Goal: Transaction & Acquisition: Book appointment/travel/reservation

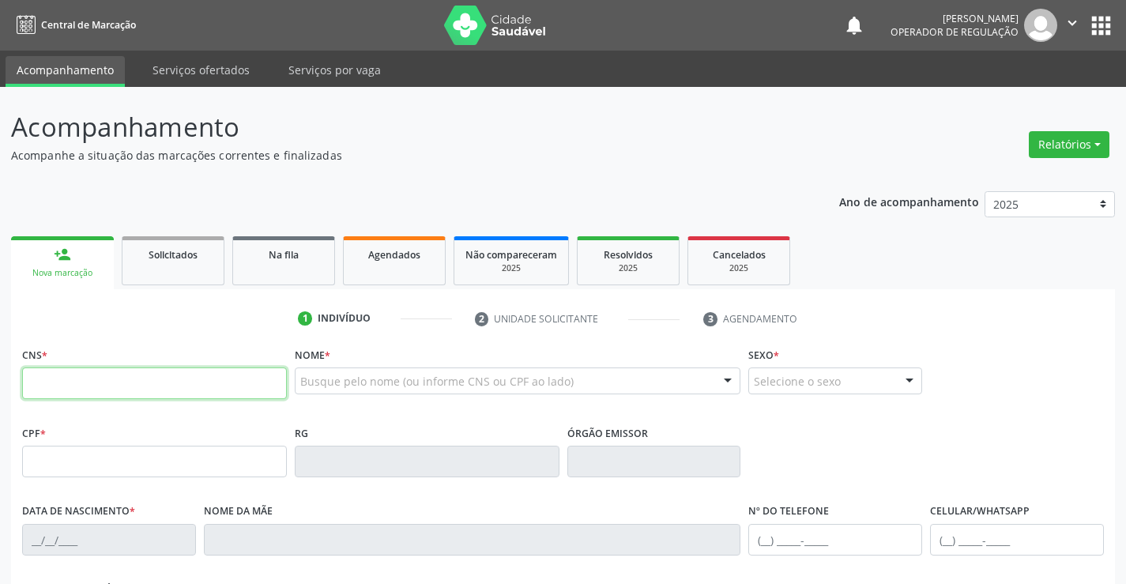
click at [133, 389] on input "text" at bounding box center [154, 383] width 265 height 32
type input "704 0073 9892 2261"
type input "395.126.575-20"
type input "[DATE]"
type input "[PHONE_NUMBER]"
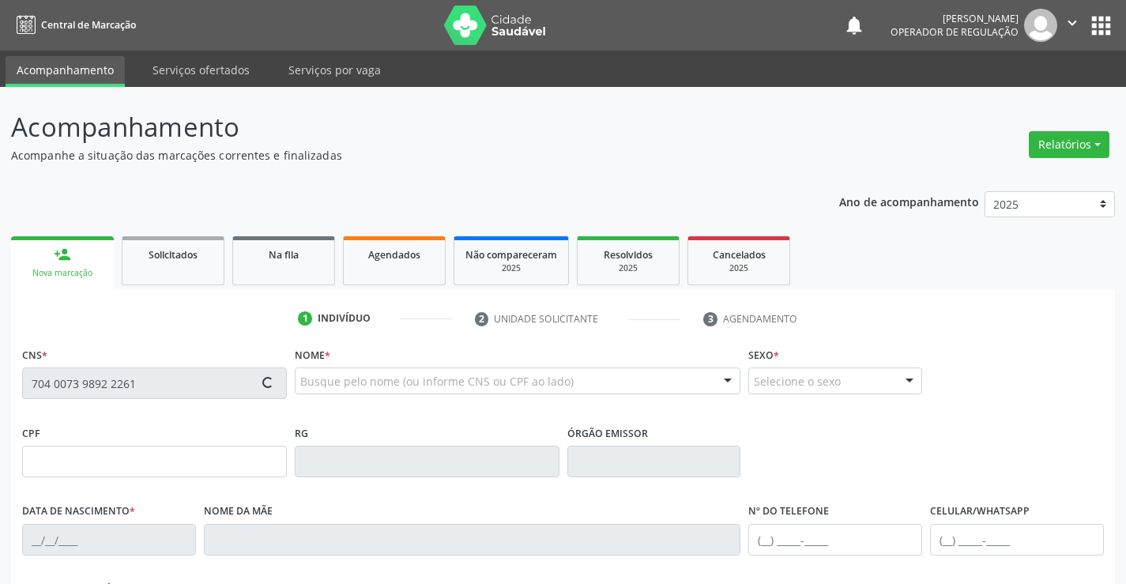
type input "sn"
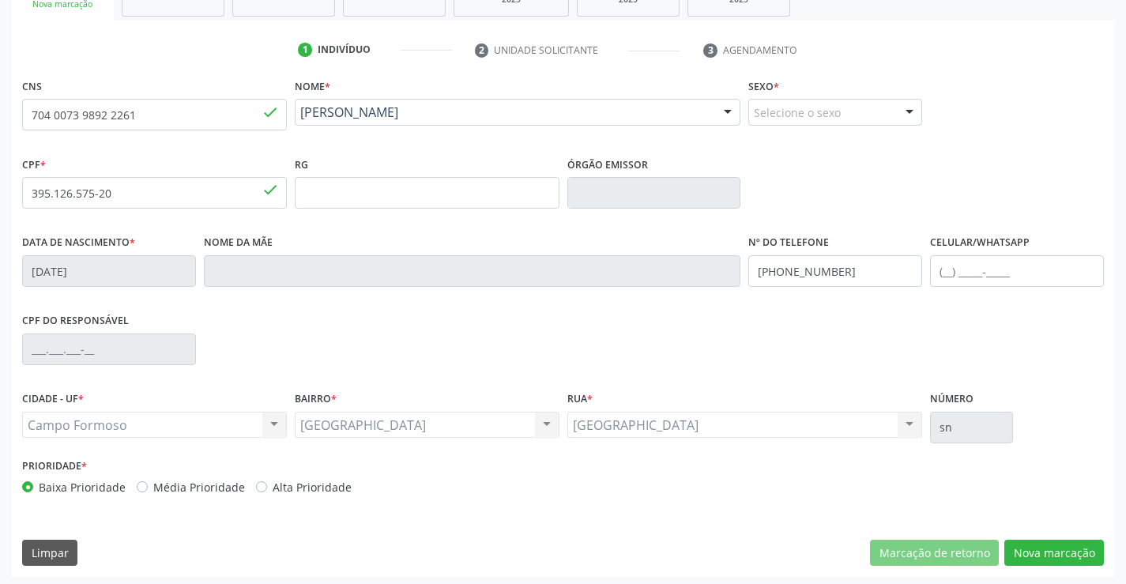
scroll to position [273, 0]
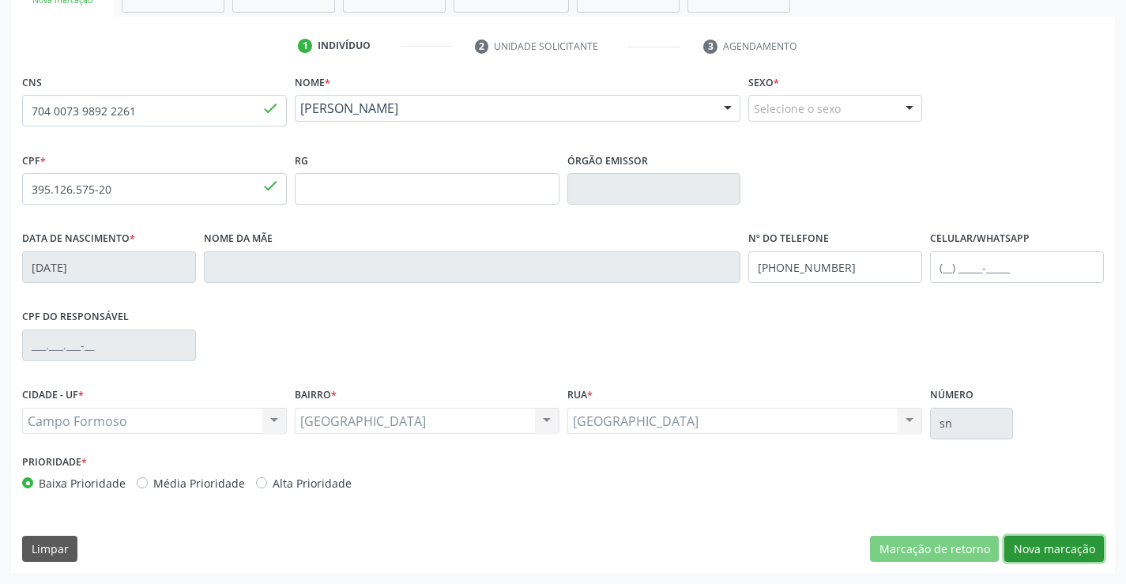
click at [1052, 546] on button "Nova marcação" at bounding box center [1054, 549] width 100 height 27
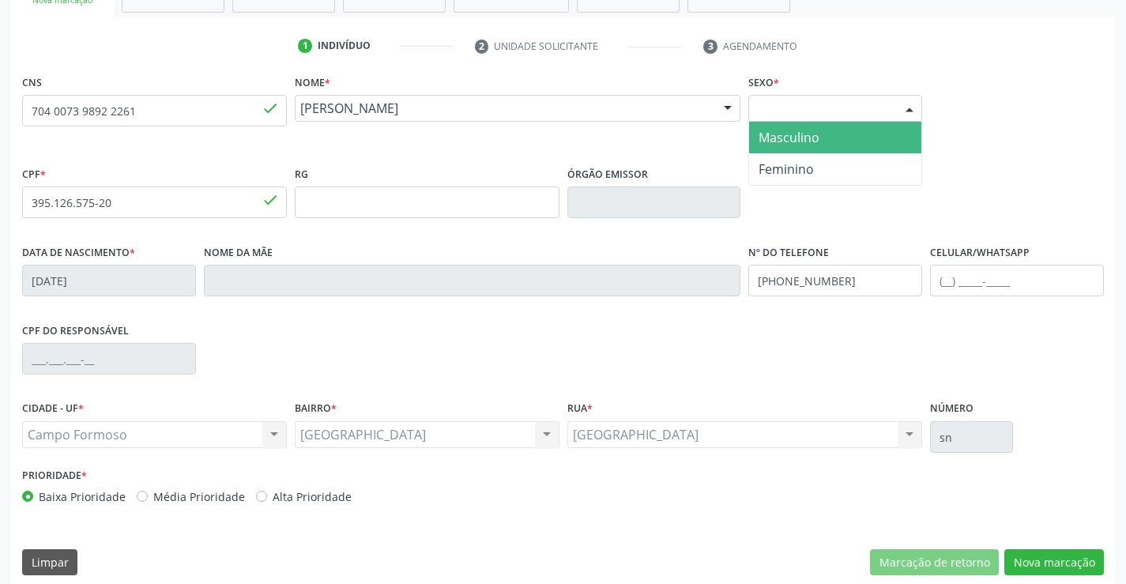
click at [844, 104] on div "Selecione o sexo" at bounding box center [835, 108] width 174 height 27
click at [833, 133] on span "Masculino" at bounding box center [835, 138] width 172 height 32
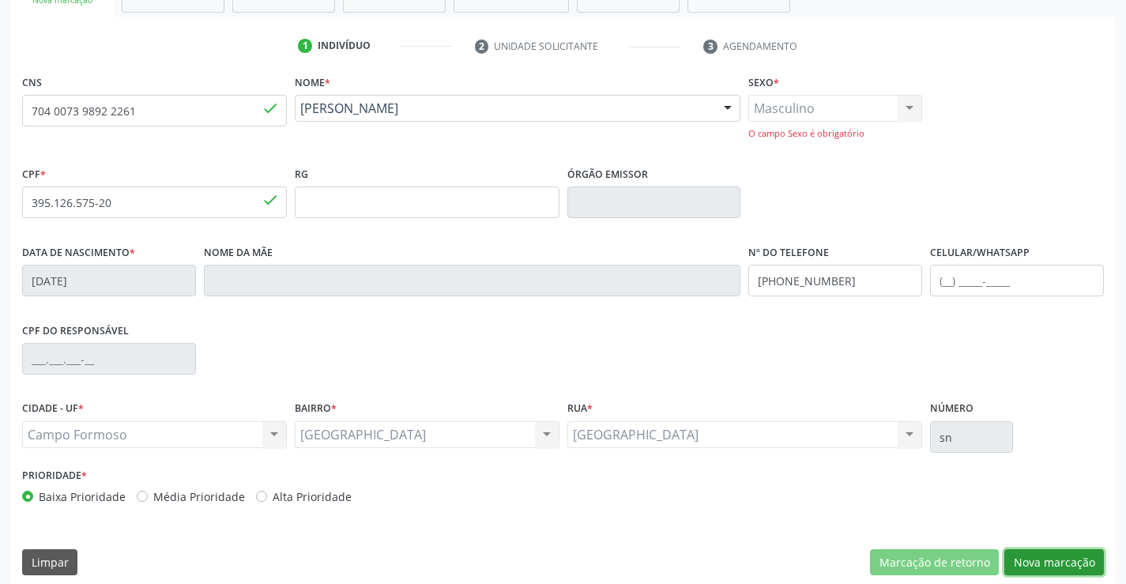
click at [1048, 565] on button "Nova marcação" at bounding box center [1054, 562] width 100 height 27
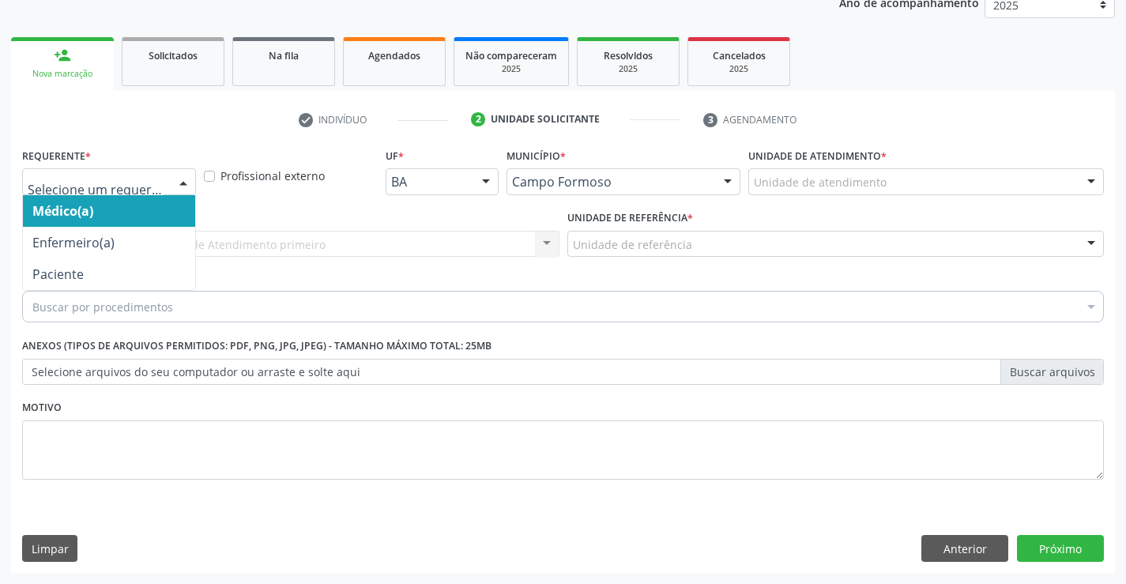
click at [170, 175] on div "Médico(a) Enfermeiro(a) Paciente Nenhum resultado encontrado para: " " Não há n…" at bounding box center [109, 181] width 174 height 27
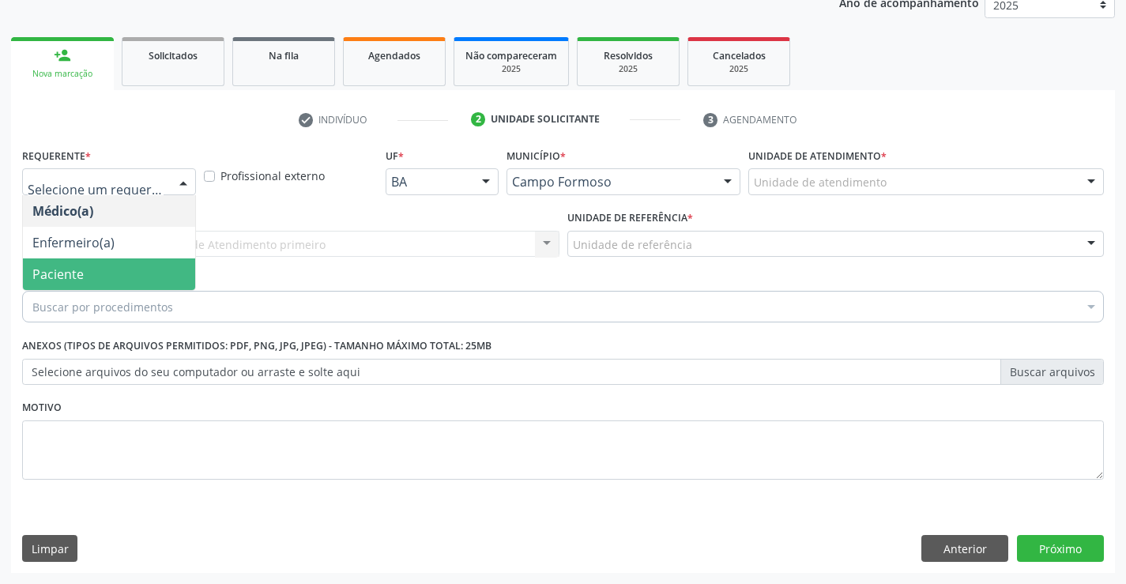
click at [83, 272] on span "Paciente" at bounding box center [109, 274] width 172 height 32
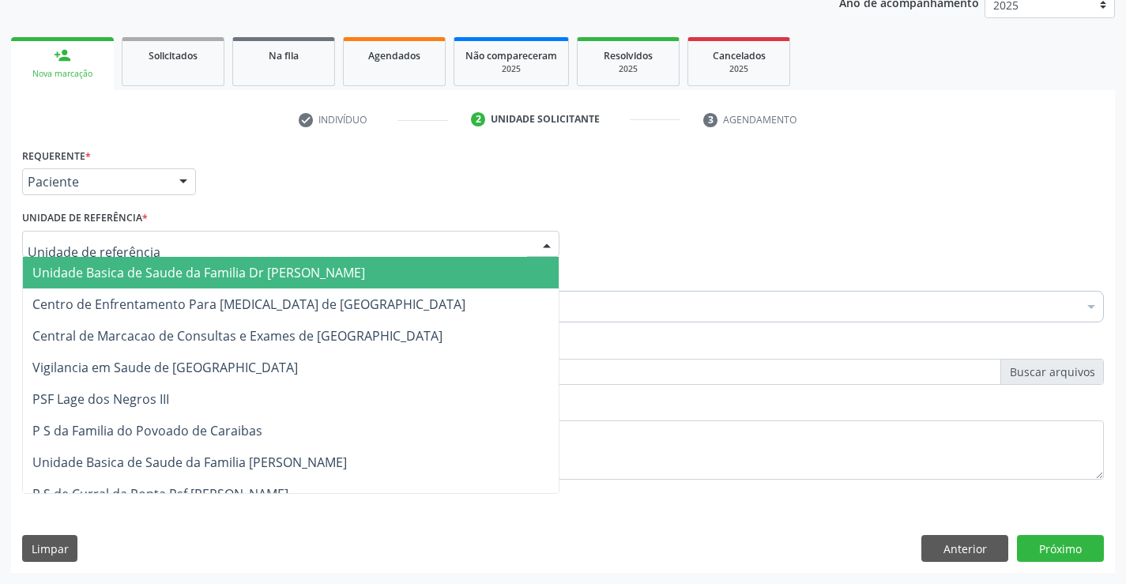
click at [112, 269] on span "Unidade Basica de Saude da Familia Dr [PERSON_NAME]" at bounding box center [198, 272] width 333 height 17
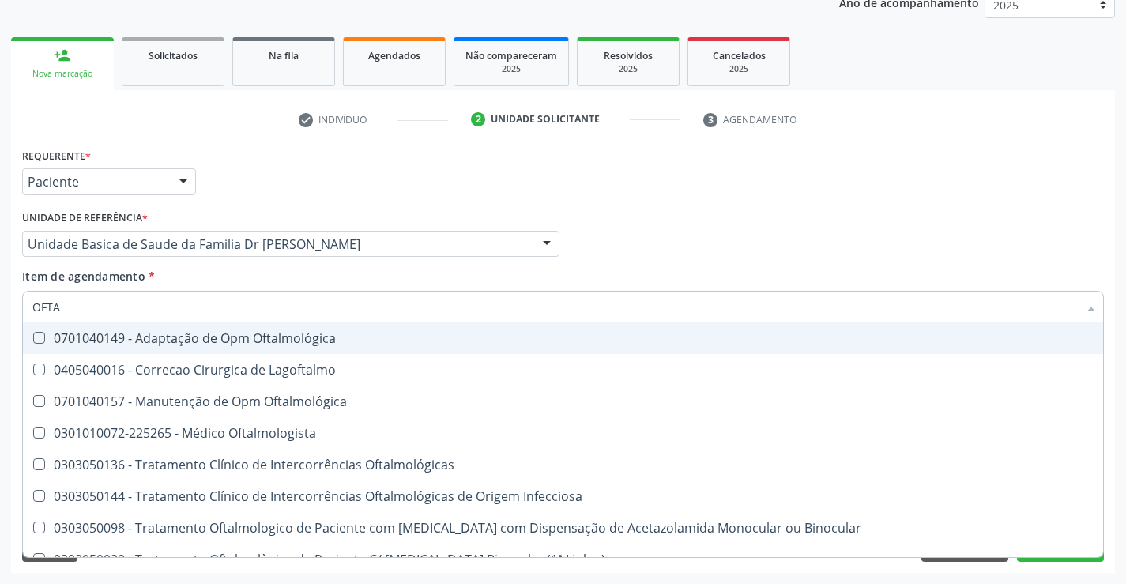
type input "OFTAL"
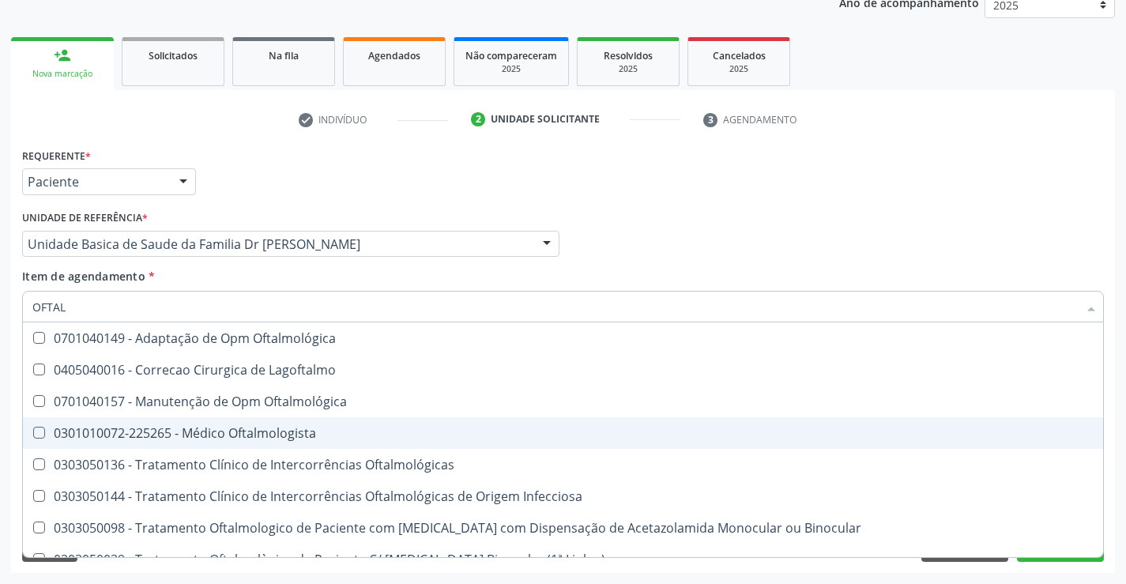
click at [245, 434] on div "0301010072-225265 - Médico Oftalmologista" at bounding box center [562, 433] width 1061 height 13
checkbox Oftalmologista "true"
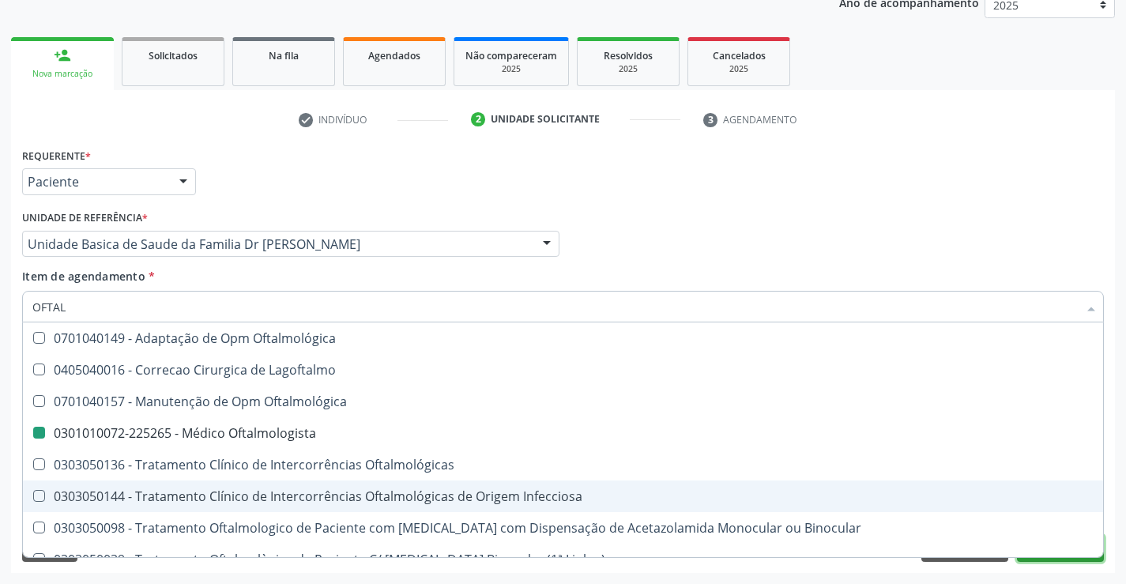
click at [1059, 558] on button "Próximo" at bounding box center [1060, 548] width 87 height 27
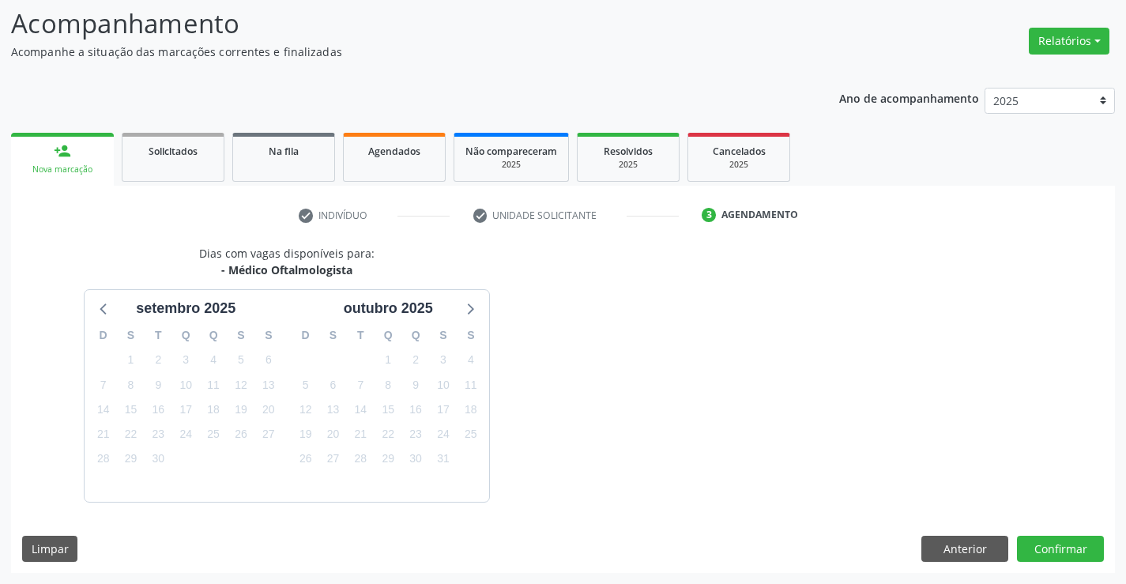
scroll to position [150, 0]
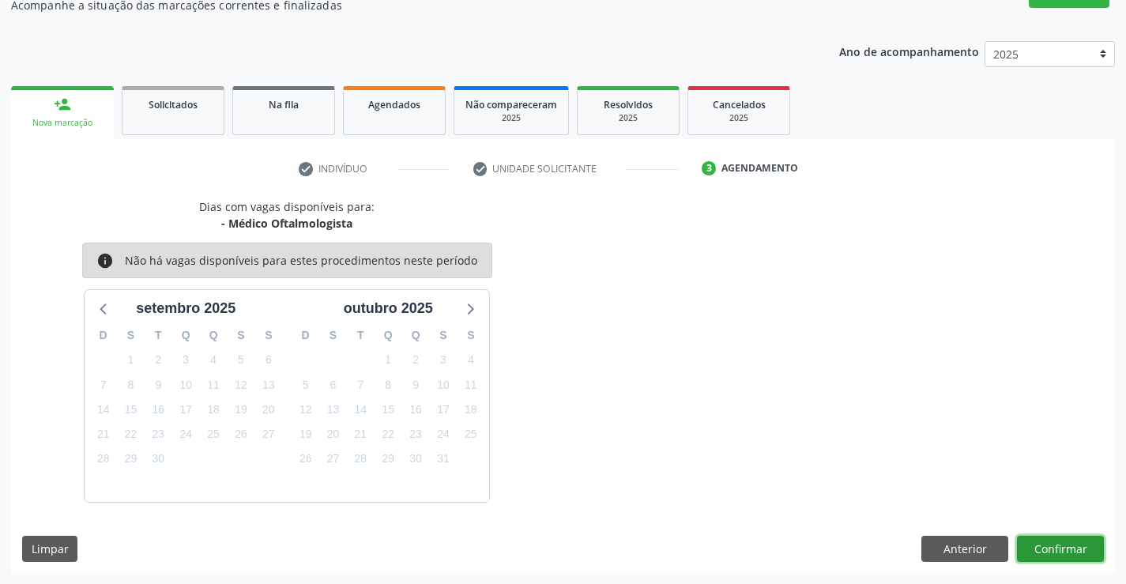
click at [1058, 558] on button "Confirmar" at bounding box center [1060, 549] width 87 height 27
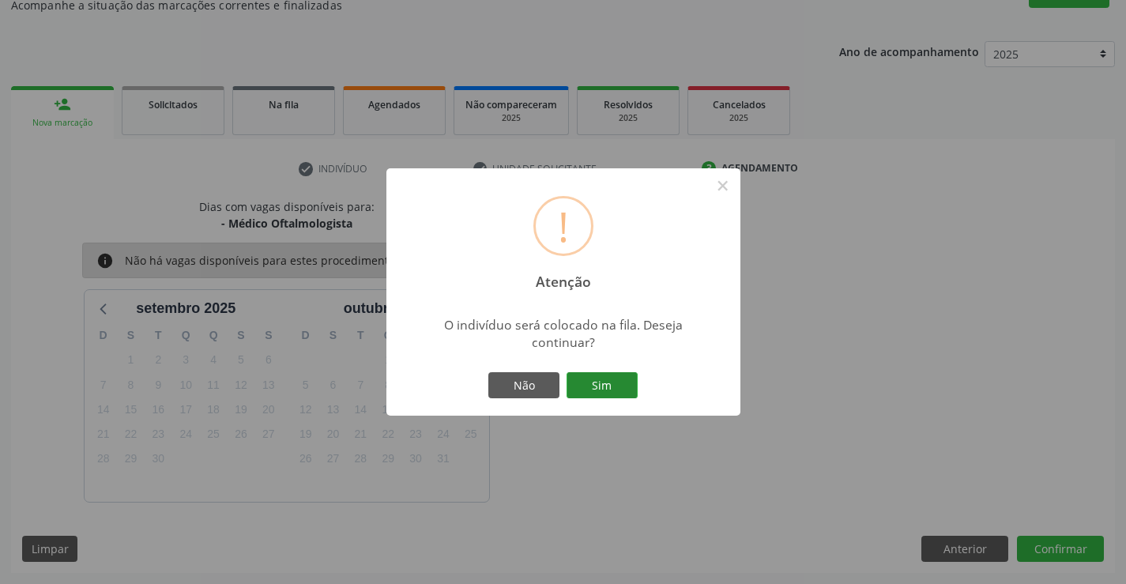
click at [607, 390] on button "Sim" at bounding box center [601, 385] width 71 height 27
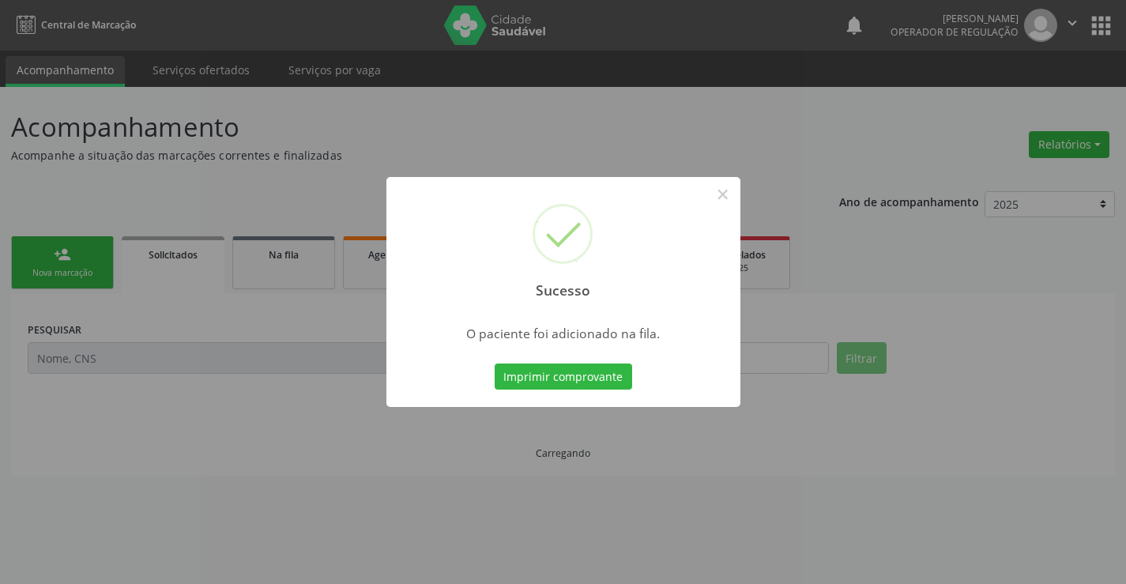
scroll to position [0, 0]
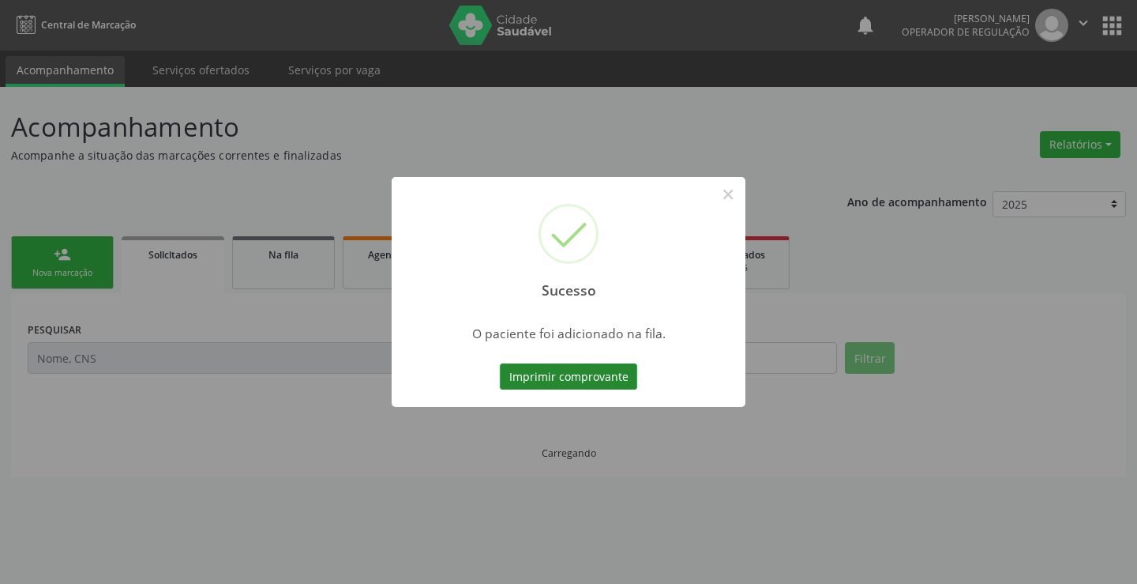
click at [613, 374] on button "Imprimir comprovante" at bounding box center [568, 376] width 137 height 27
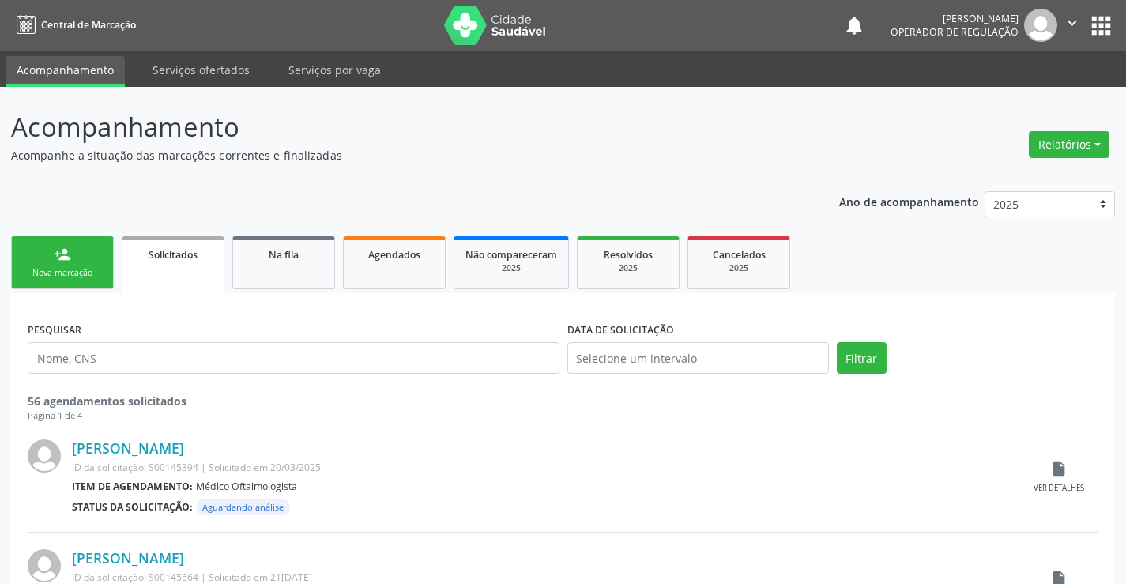
click at [100, 265] on link "person_add Nova marcação" at bounding box center [62, 262] width 103 height 53
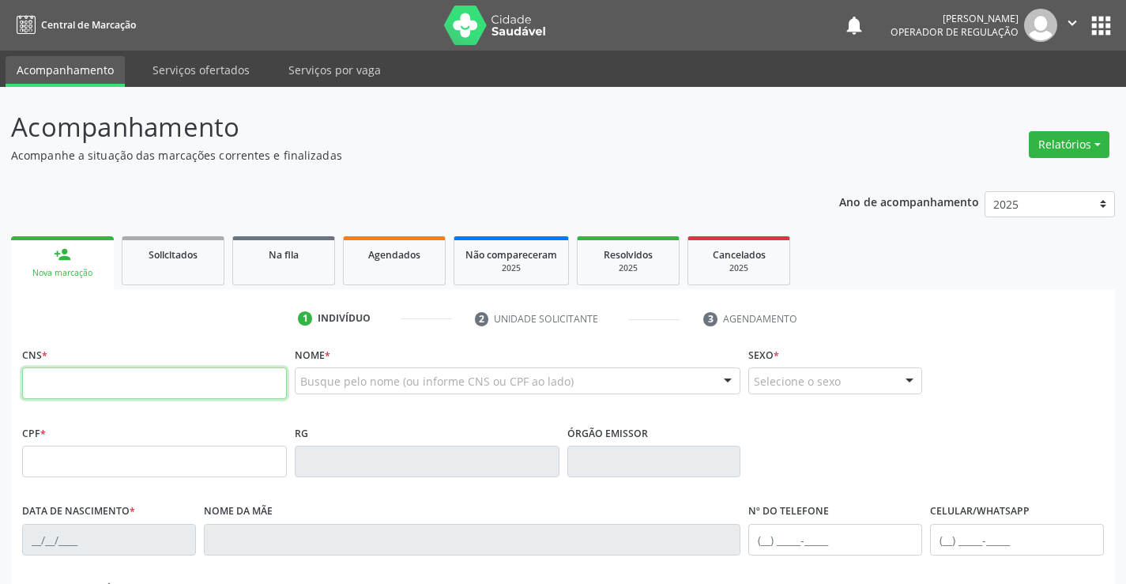
click at [62, 385] on input "text" at bounding box center [154, 383] width 265 height 32
type input "700 1009 2282 2313"
type input "012.499.645-04"
type input "979808200"
type input "06[DATE]"
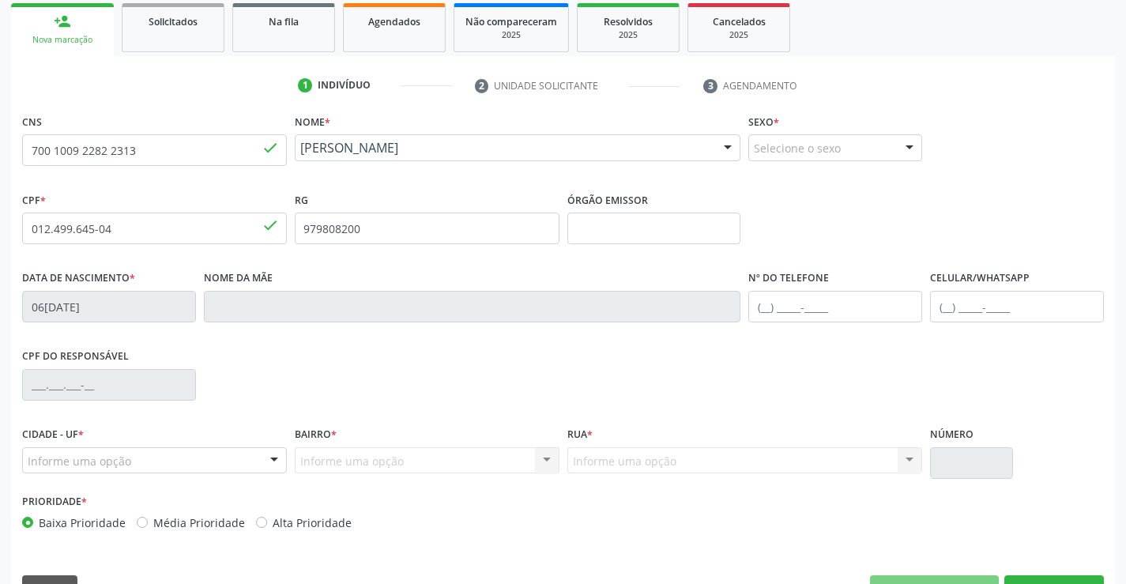
scroll to position [273, 0]
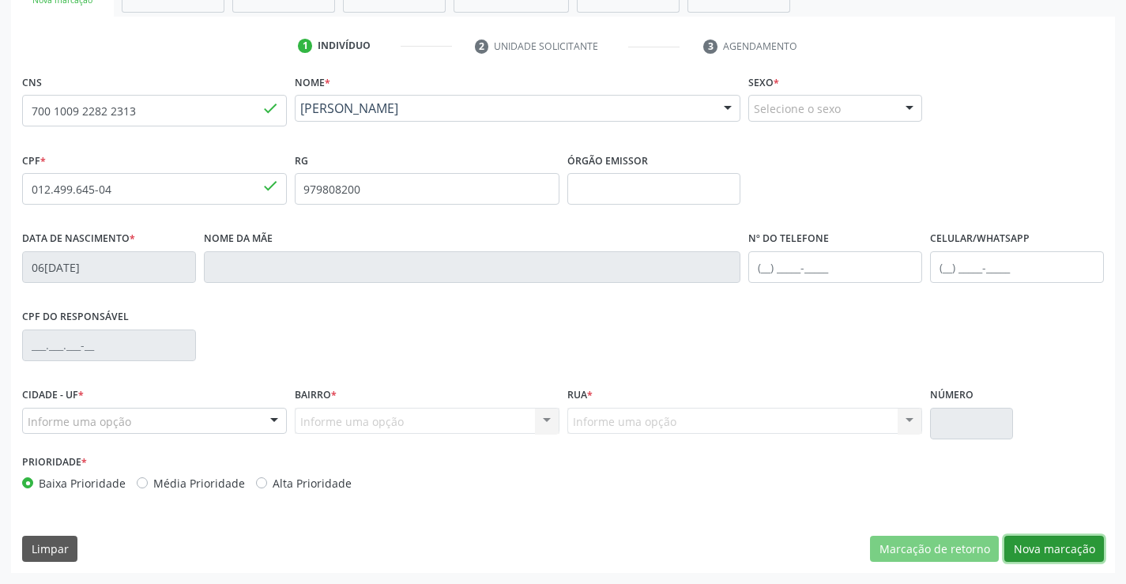
click at [1047, 551] on button "Nova marcação" at bounding box center [1054, 549] width 100 height 27
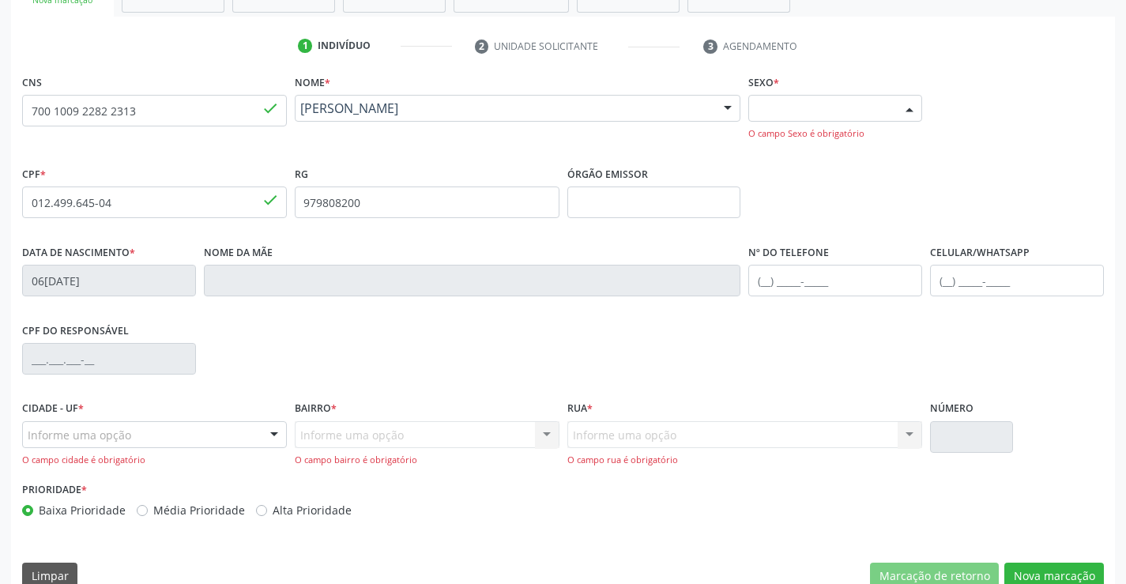
click at [844, 103] on div "Selecione o sexo" at bounding box center [835, 108] width 174 height 27
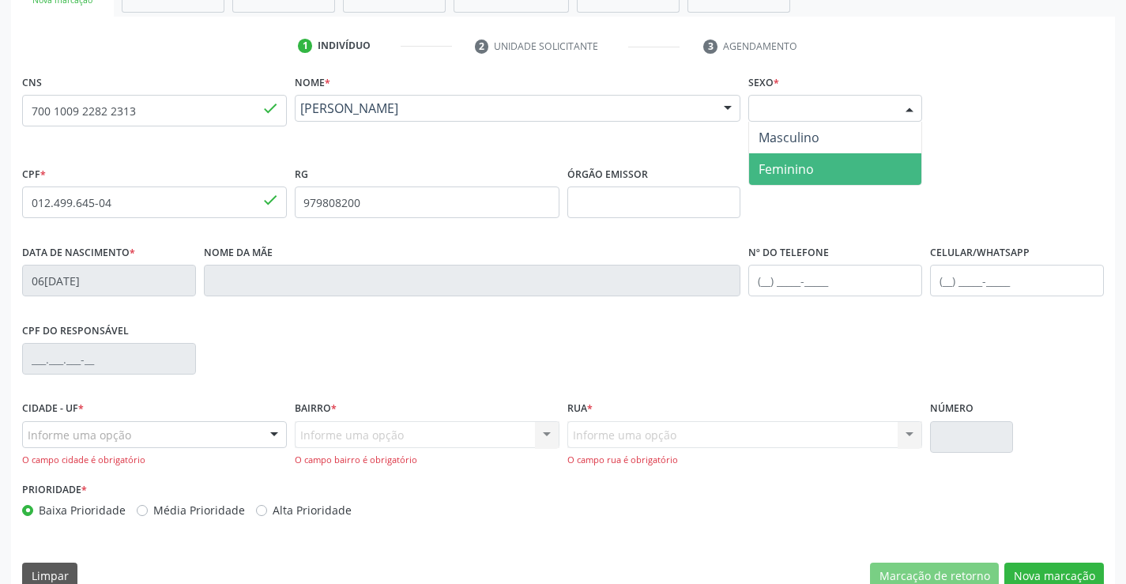
click at [798, 171] on span "Feminino" at bounding box center [785, 168] width 55 height 17
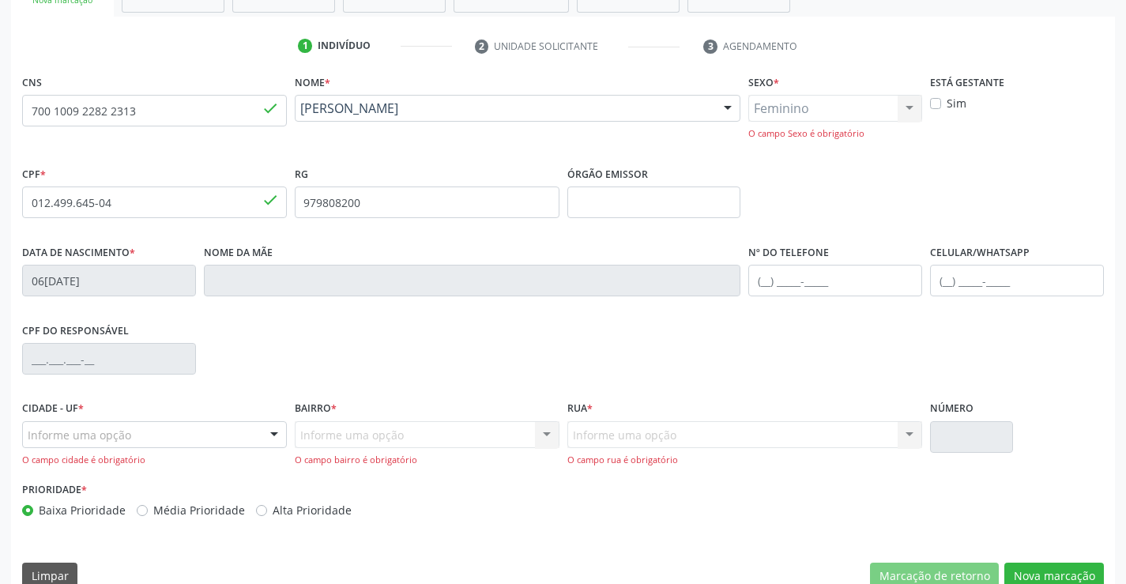
click at [184, 434] on div "Informe uma opção" at bounding box center [154, 434] width 265 height 27
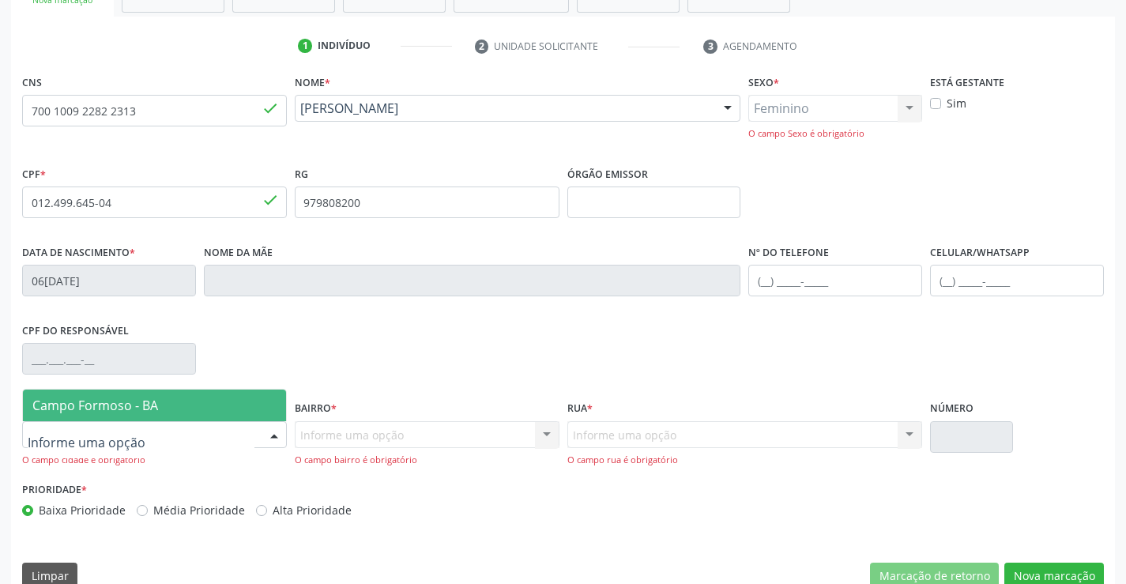
click at [182, 393] on span "Campo Formoso - BA" at bounding box center [154, 405] width 263 height 32
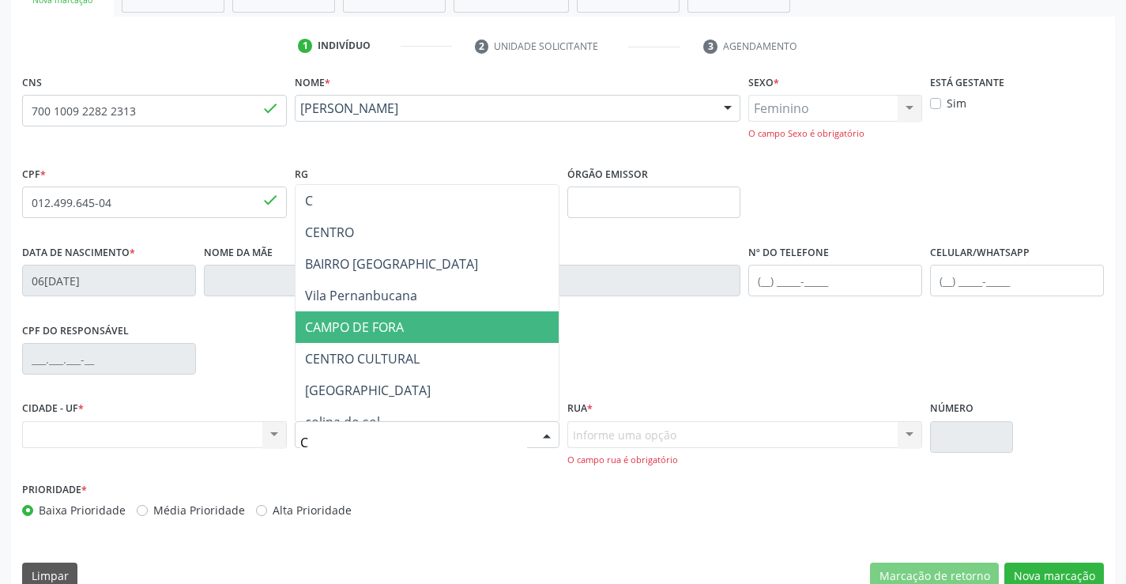
type input "CO"
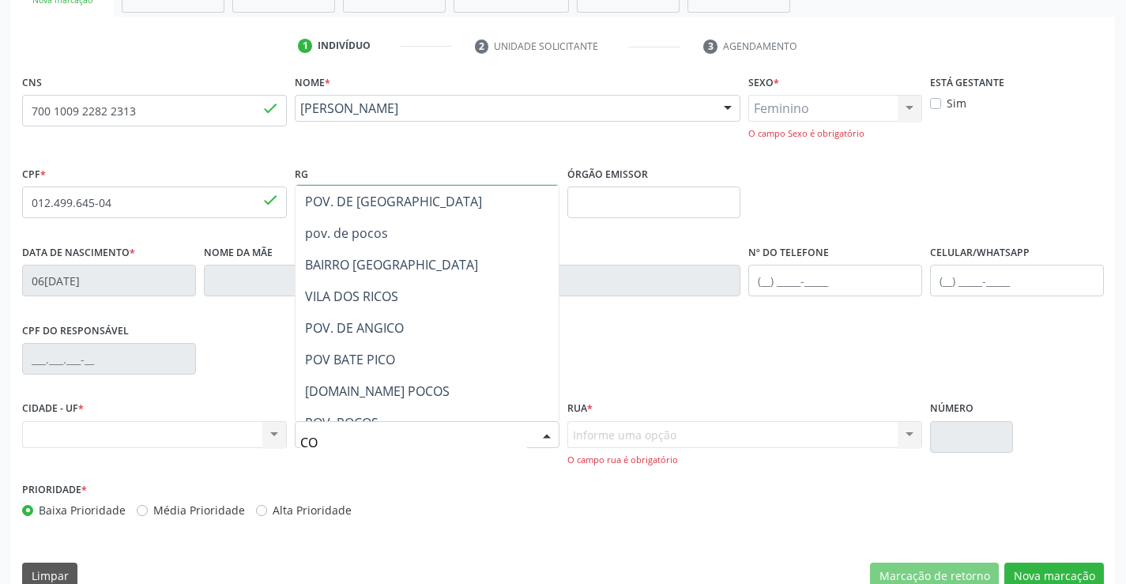
scroll to position [316, 0]
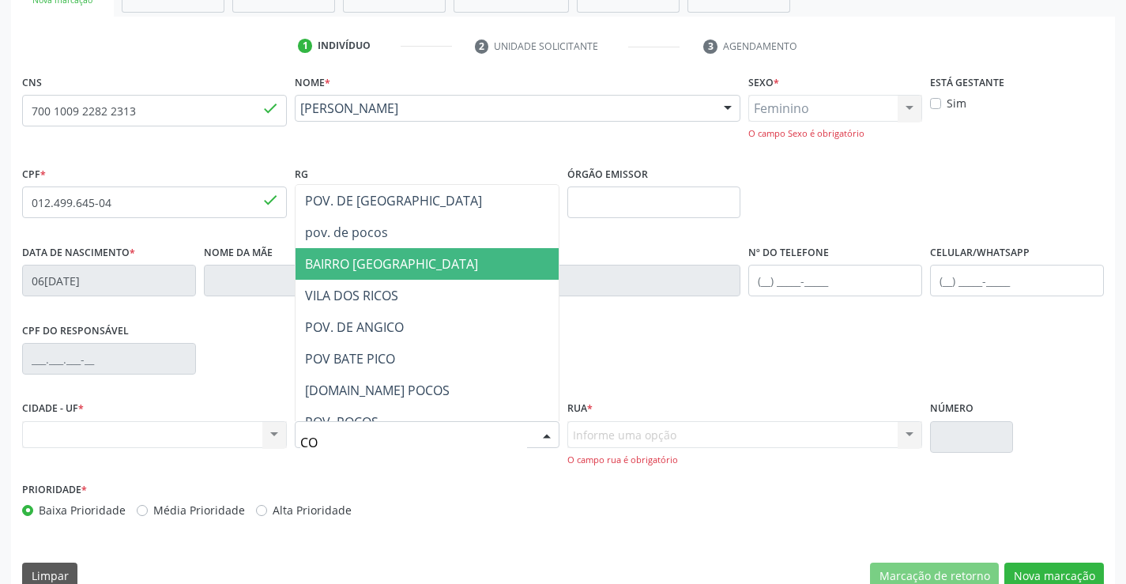
click at [435, 263] on span "BAIRRO [GEOGRAPHIC_DATA]" at bounding box center [391, 263] width 173 height 17
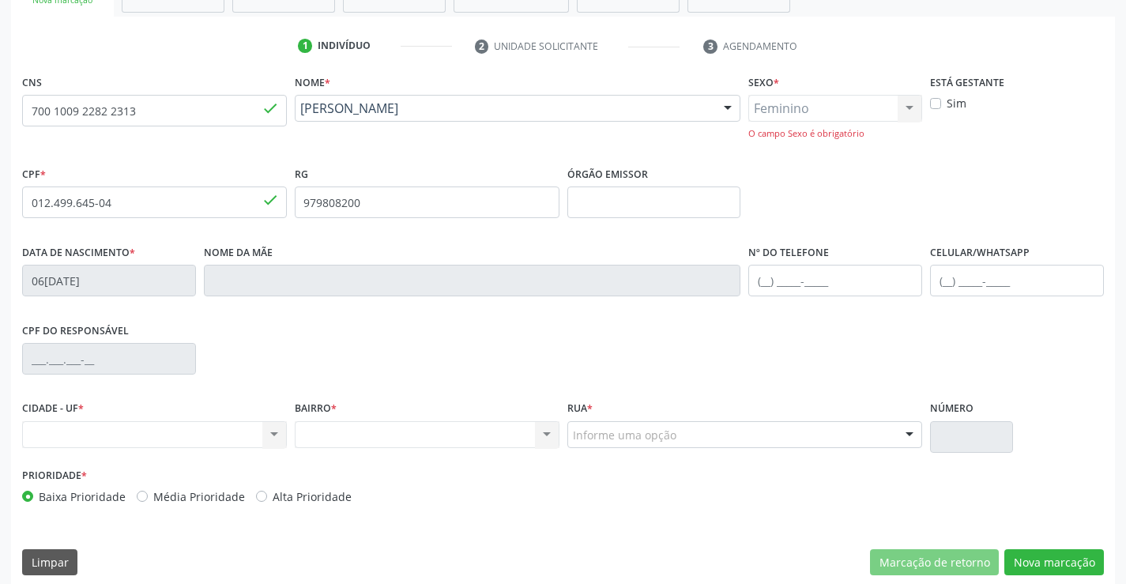
click at [468, 437] on div "Nenhum resultado encontrado para: " " Não há nenhuma opção para ser exibida." at bounding box center [427, 434] width 265 height 27
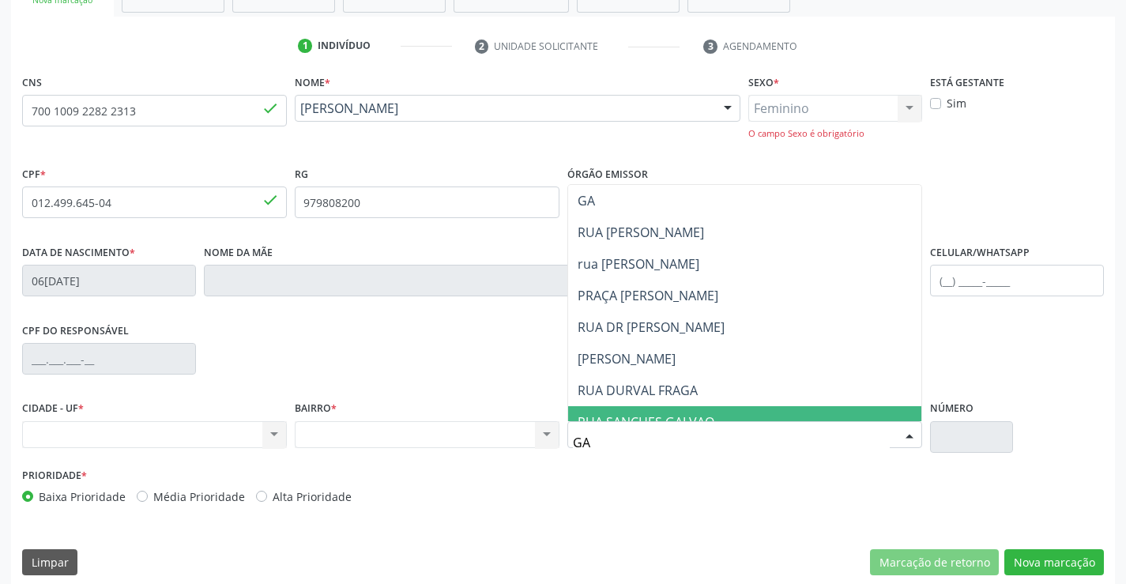
type input "GAB"
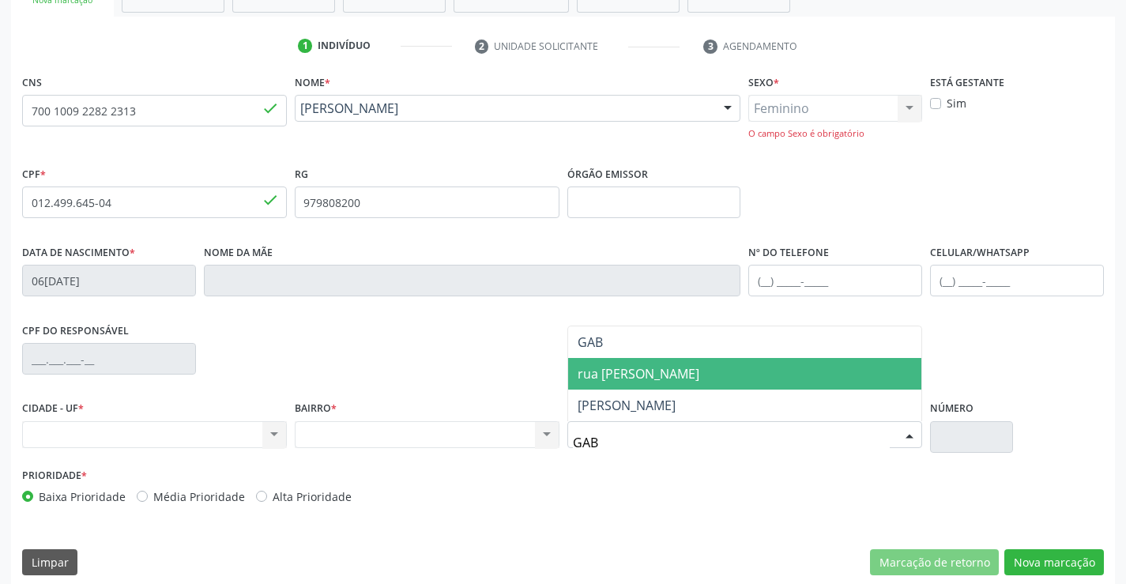
click at [656, 377] on span "rua [PERSON_NAME]" at bounding box center [638, 373] width 122 height 17
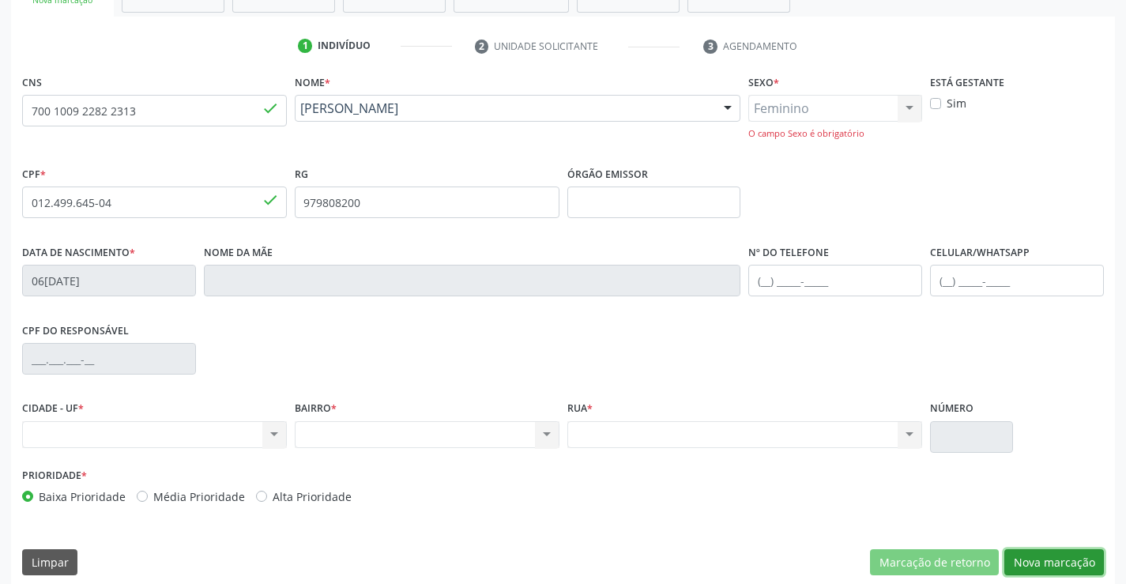
click at [1054, 561] on button "Nova marcação" at bounding box center [1054, 562] width 100 height 27
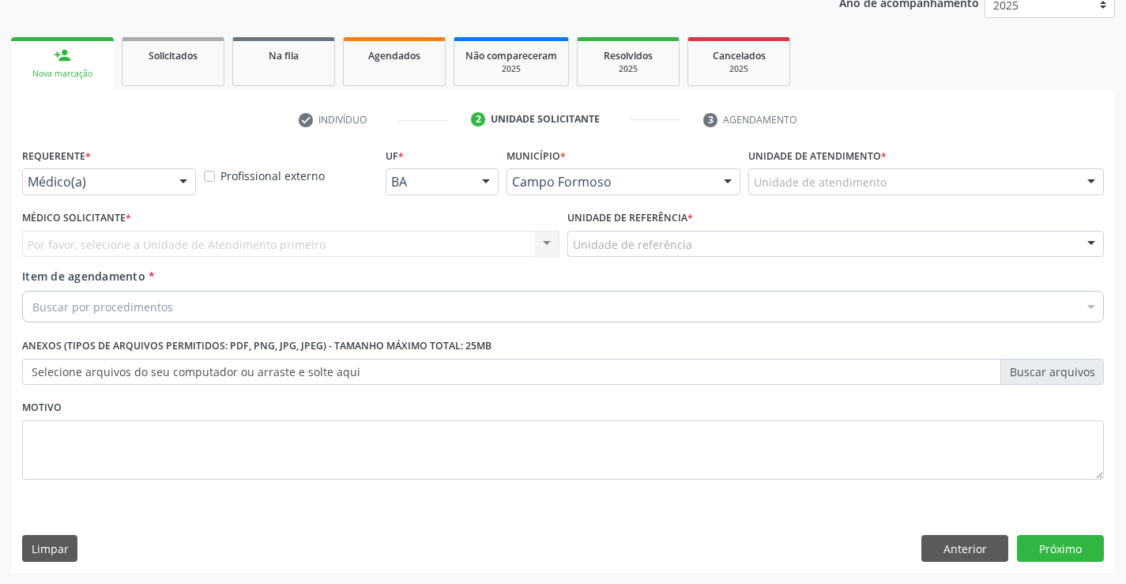
scroll to position [199, 0]
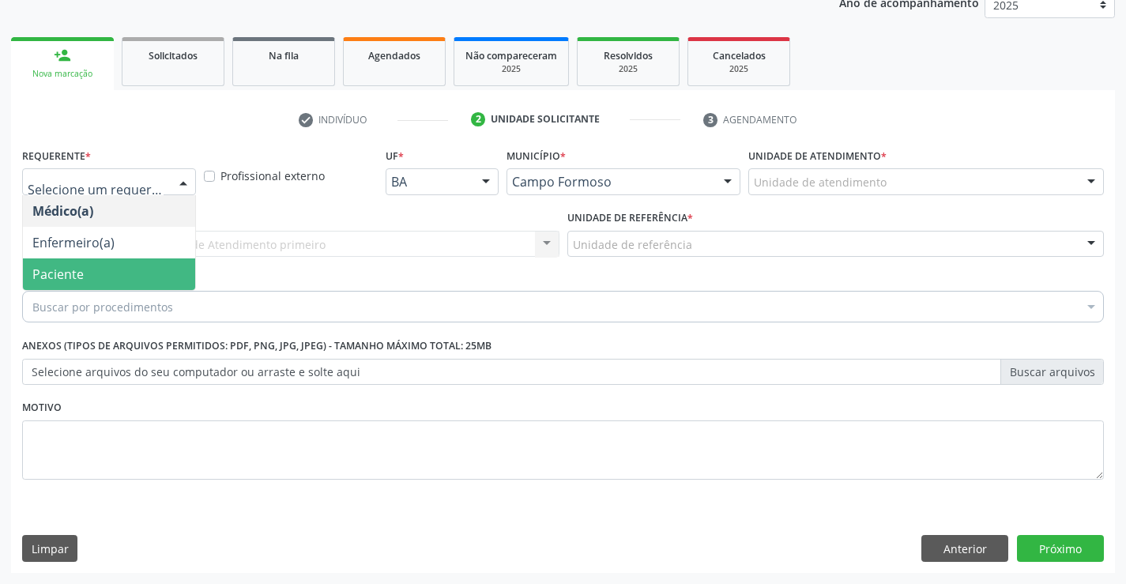
click at [99, 269] on span "Paciente" at bounding box center [109, 274] width 172 height 32
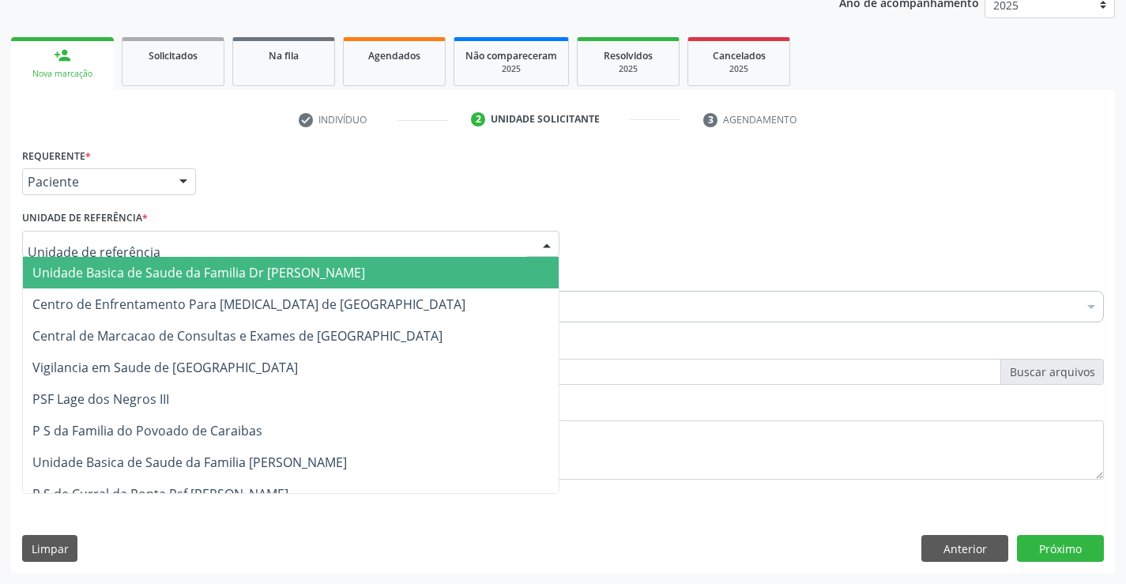
click at [121, 264] on span "Unidade Basica de Saude da Familia Dr [PERSON_NAME]" at bounding box center [198, 272] width 333 height 17
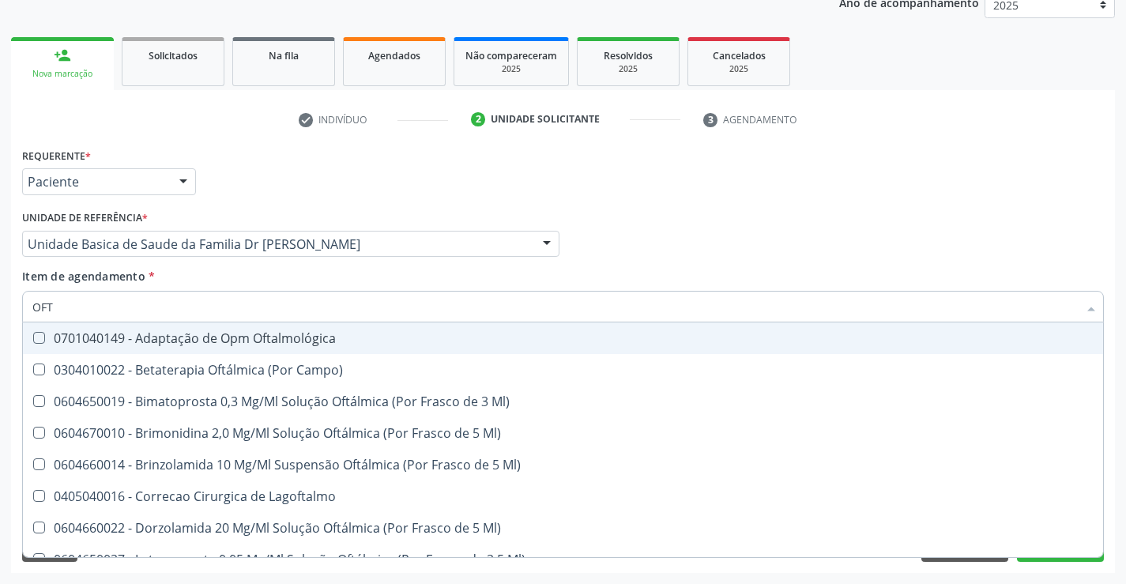
type input "OFTA"
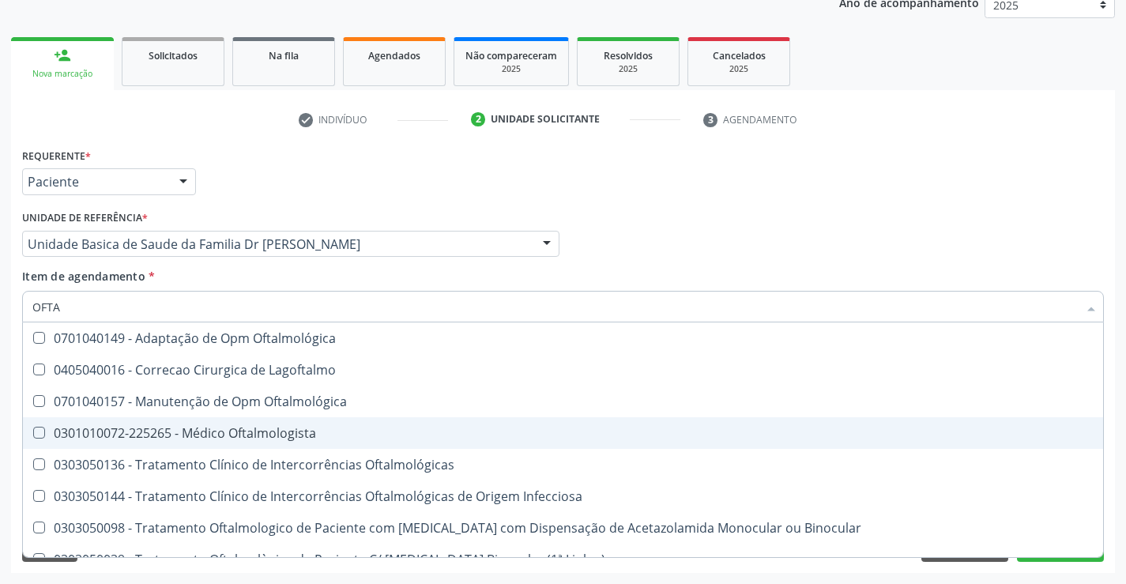
click at [179, 427] on div "0301010072-225265 - Médico Oftalmologista" at bounding box center [562, 433] width 1061 height 13
checkbox Oftalmologista "true"
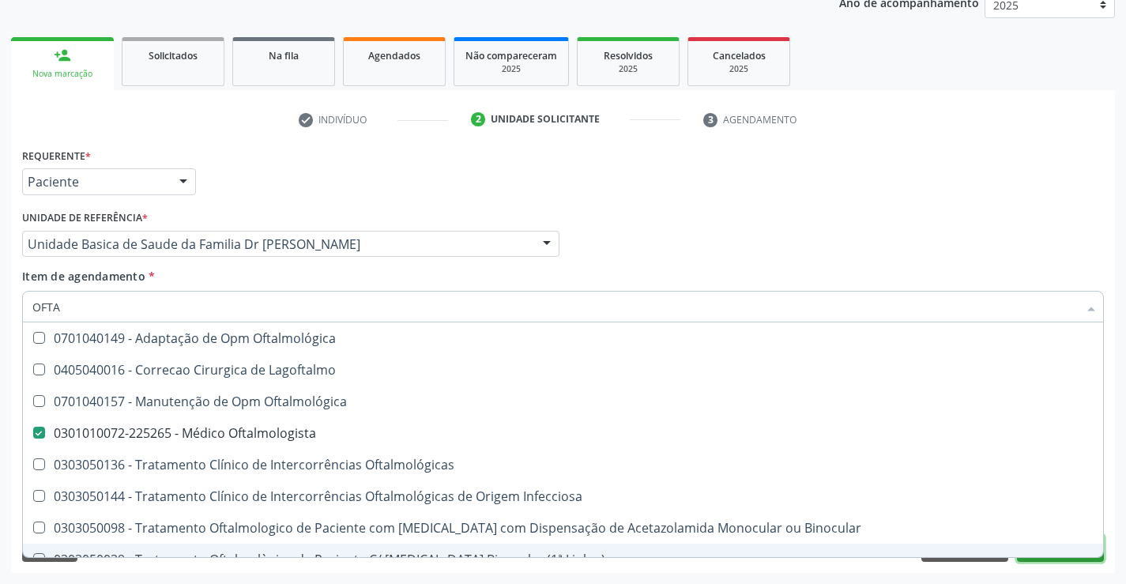
click at [1057, 558] on button "Próximo" at bounding box center [1060, 548] width 87 height 27
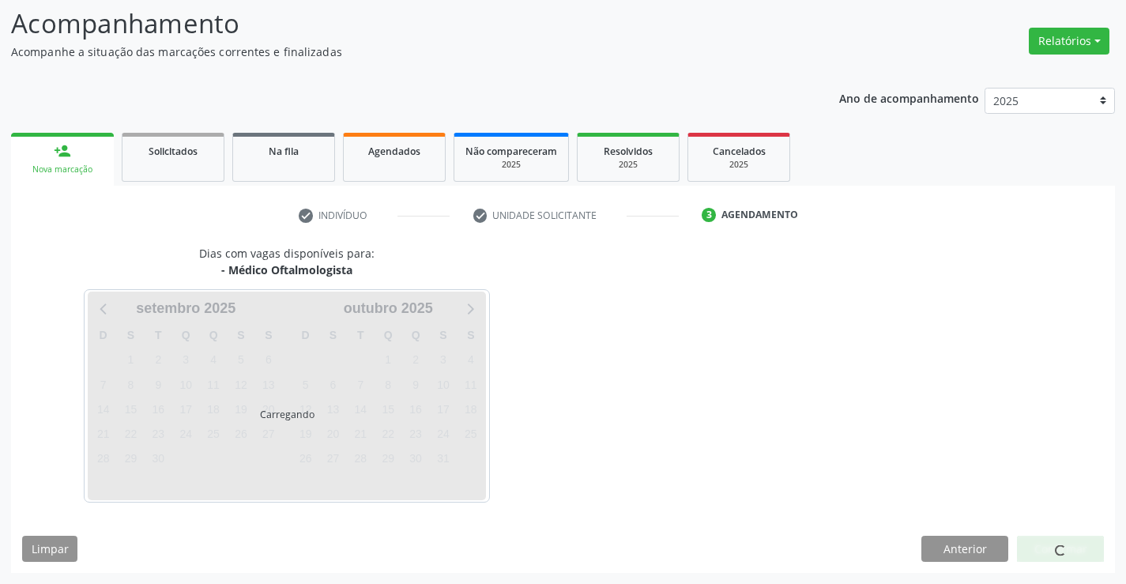
scroll to position [150, 0]
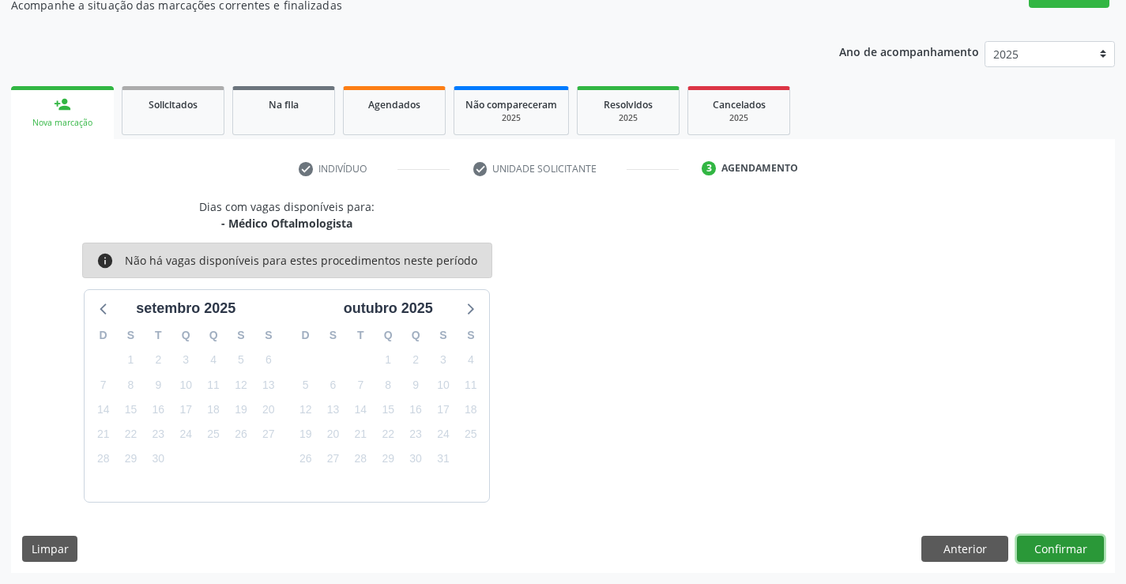
click at [1058, 552] on button "Confirmar" at bounding box center [1060, 549] width 87 height 27
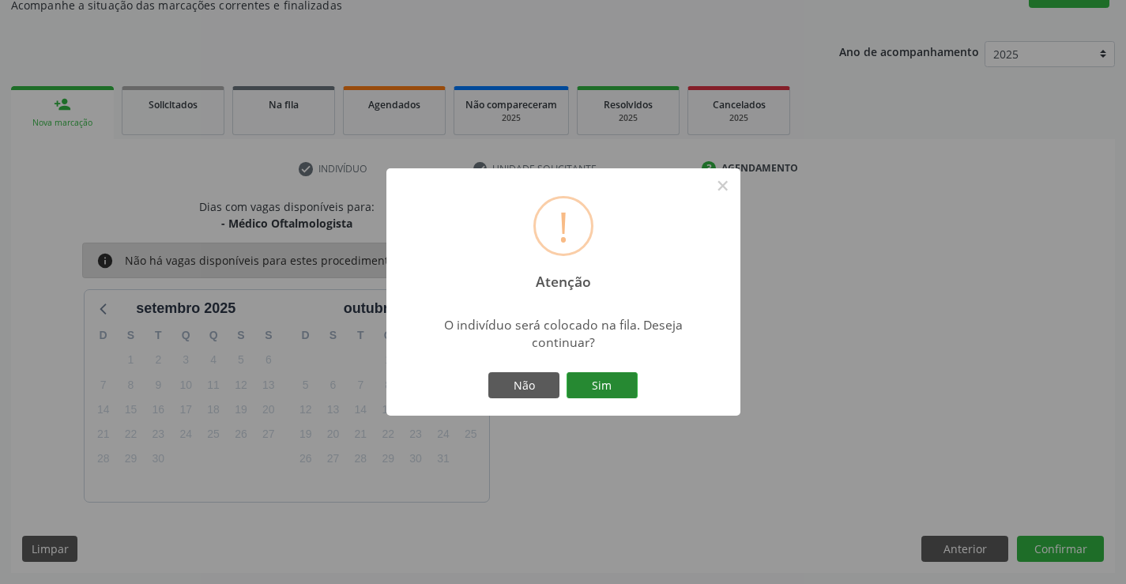
click at [619, 379] on button "Sim" at bounding box center [601, 385] width 71 height 27
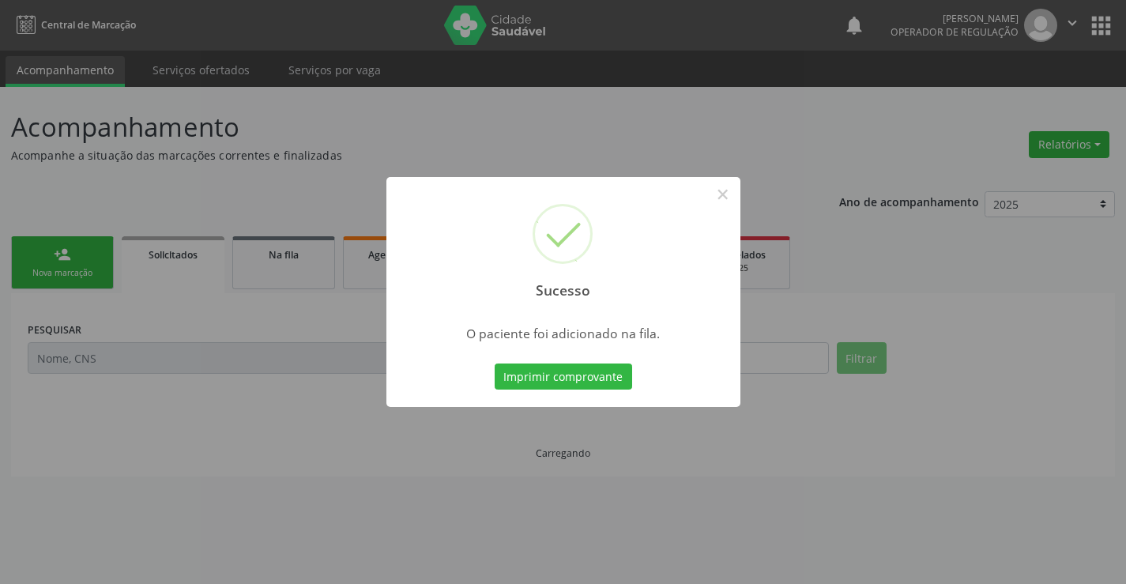
scroll to position [0, 0]
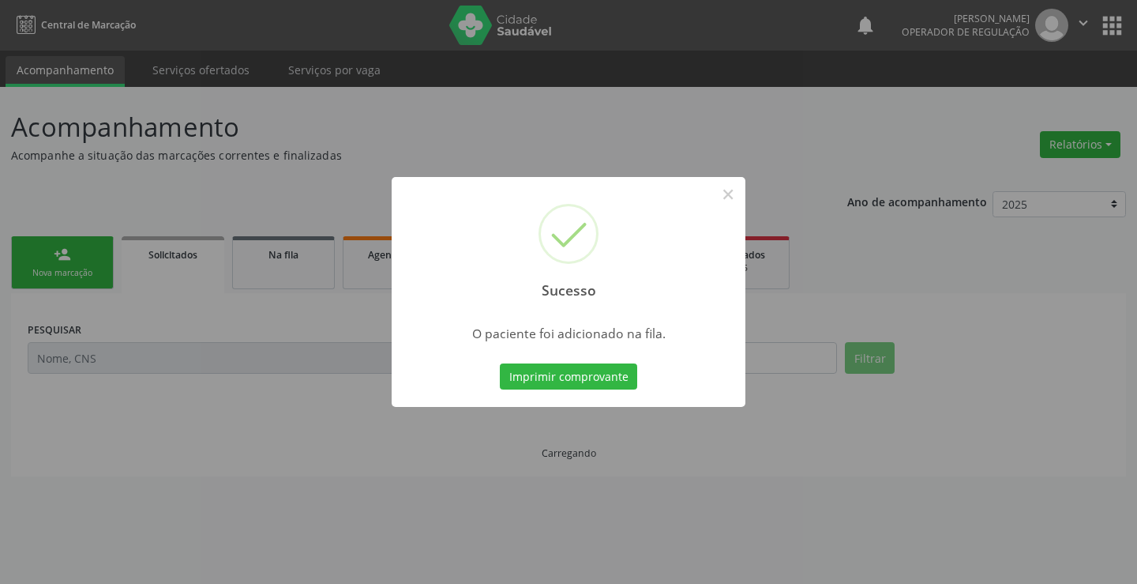
click at [619, 379] on button "Imprimir comprovante" at bounding box center [568, 376] width 137 height 27
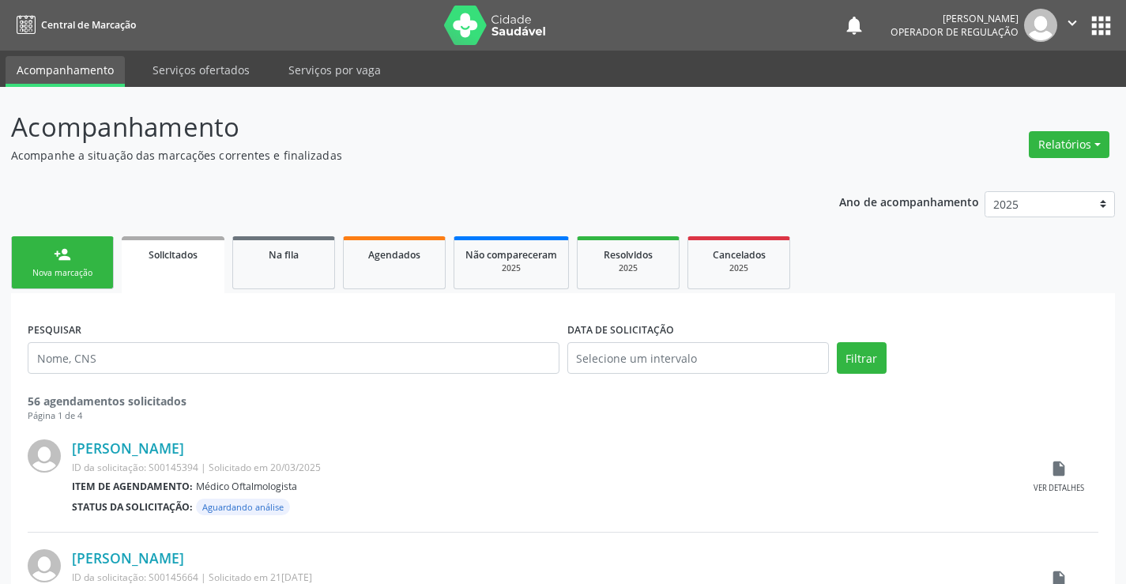
click at [59, 274] on div "Nova marcação" at bounding box center [62, 273] width 79 height 12
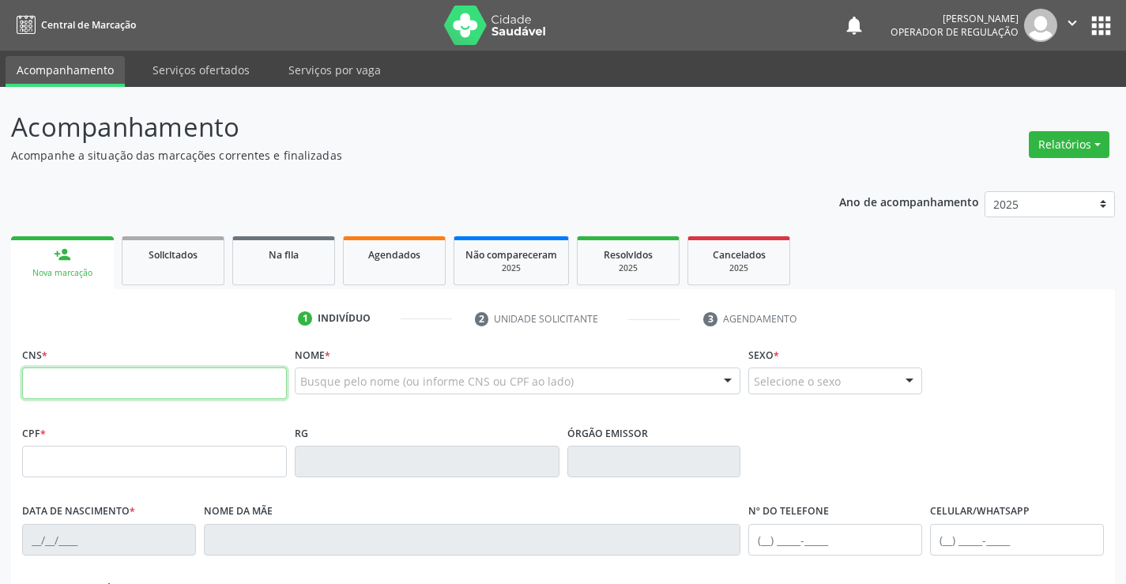
click at [77, 372] on input "text" at bounding box center [154, 383] width 265 height 32
type input "703 6030 7052 7330"
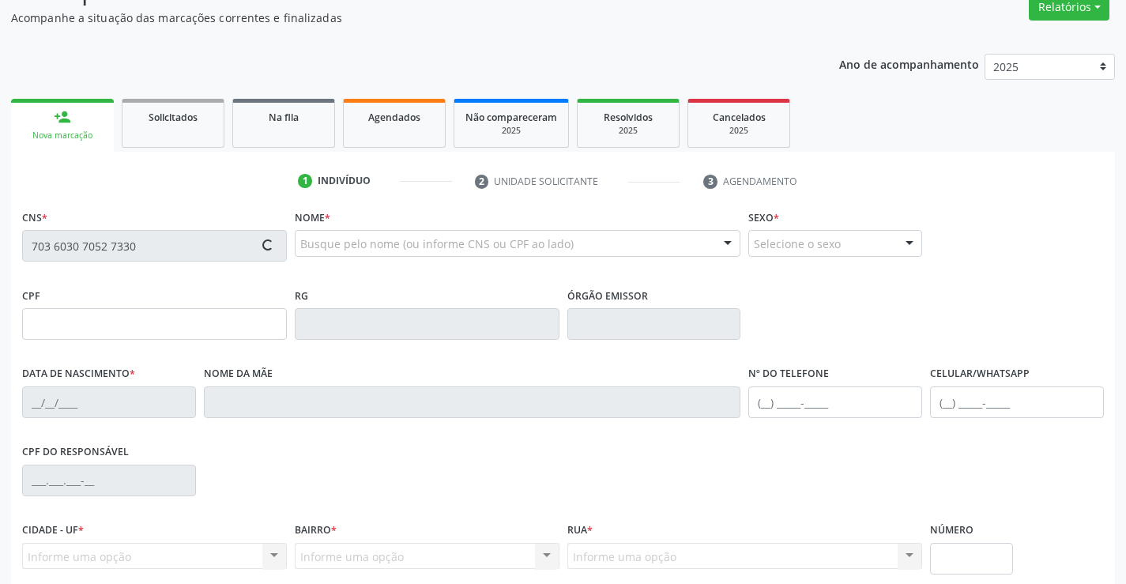
scroll to position [237, 0]
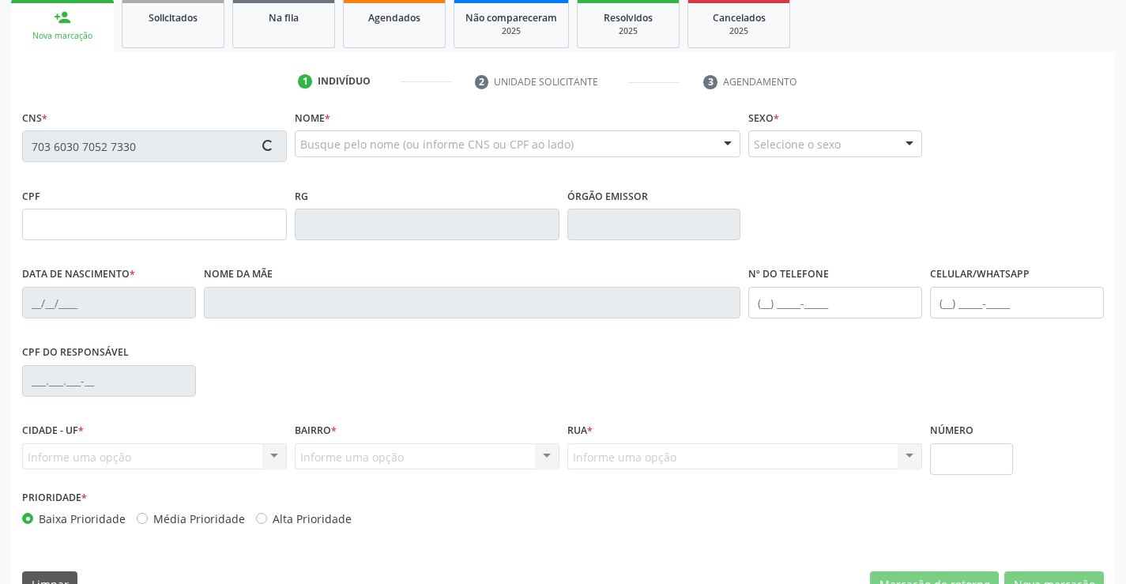
type input "003.734.225-80"
type input "[DATE]"
type input "[PERSON_NAME] de [PERSON_NAME]"
type input "S/N"
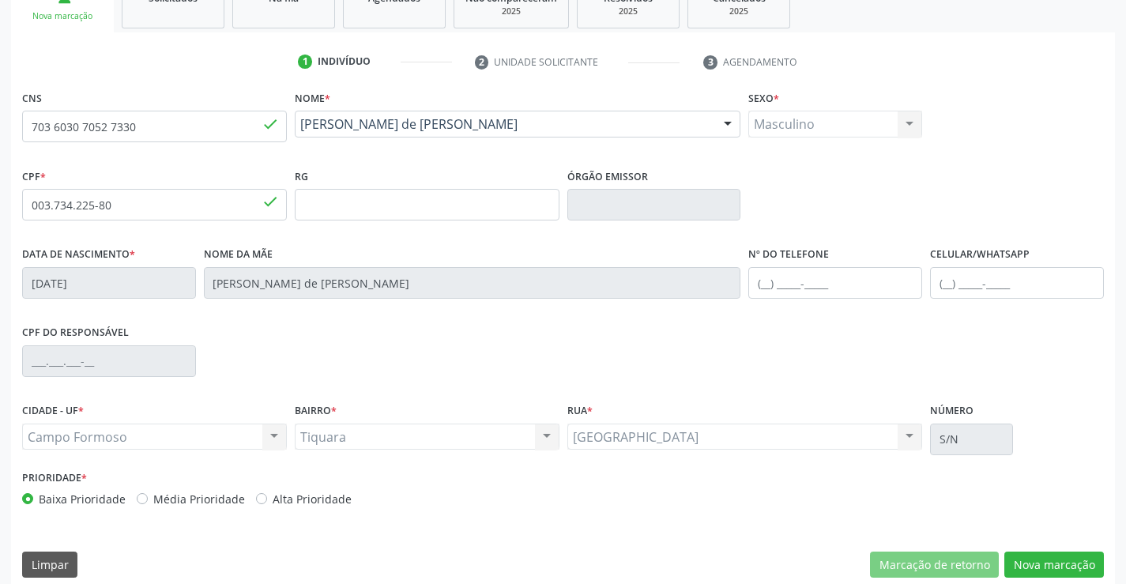
scroll to position [273, 0]
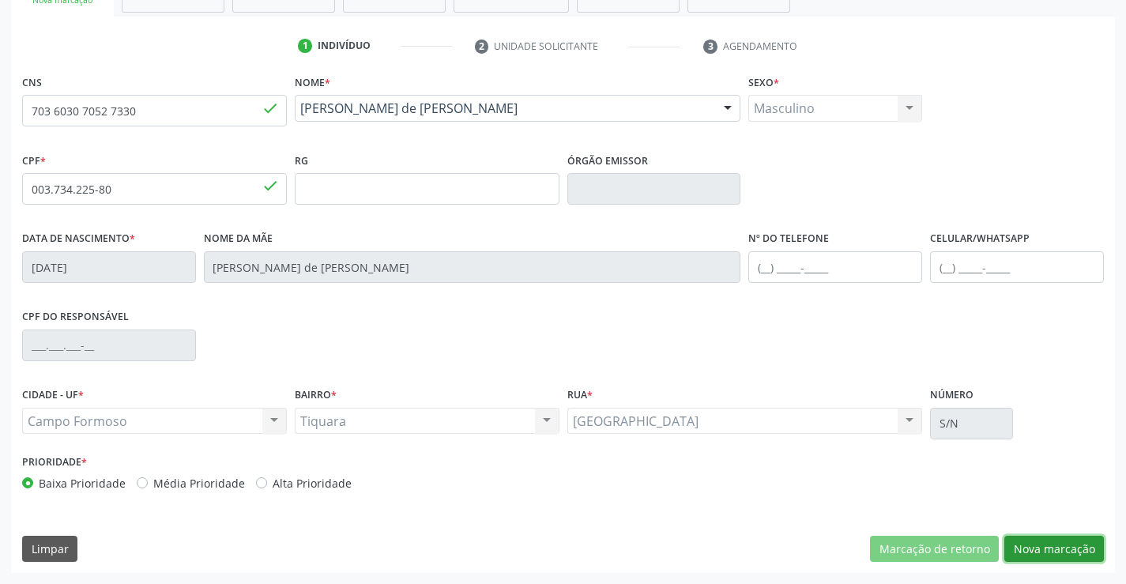
click at [1030, 540] on button "Nova marcação" at bounding box center [1054, 549] width 100 height 27
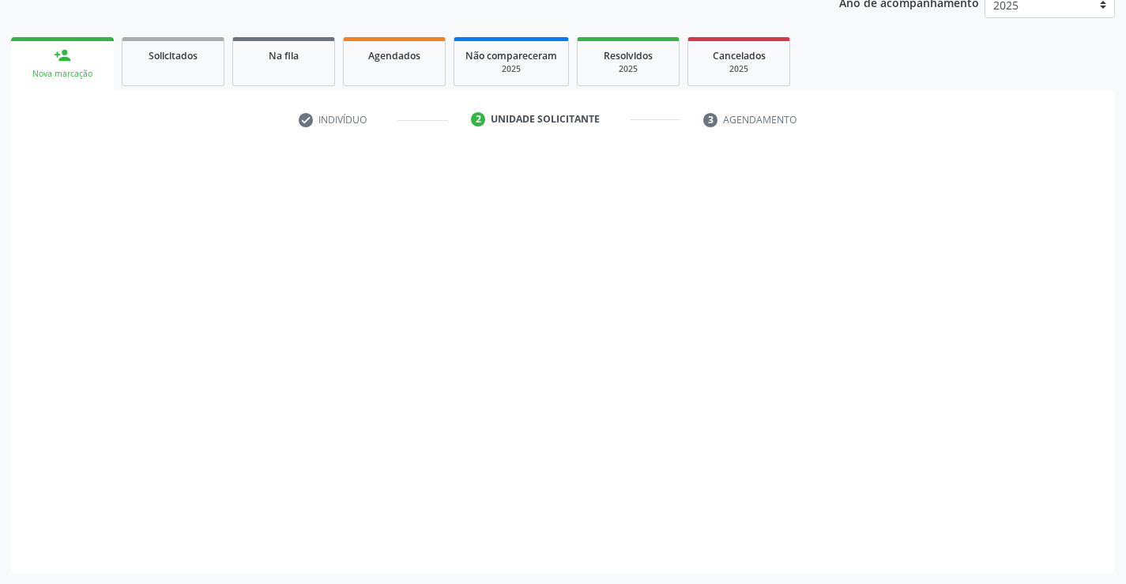
scroll to position [199, 0]
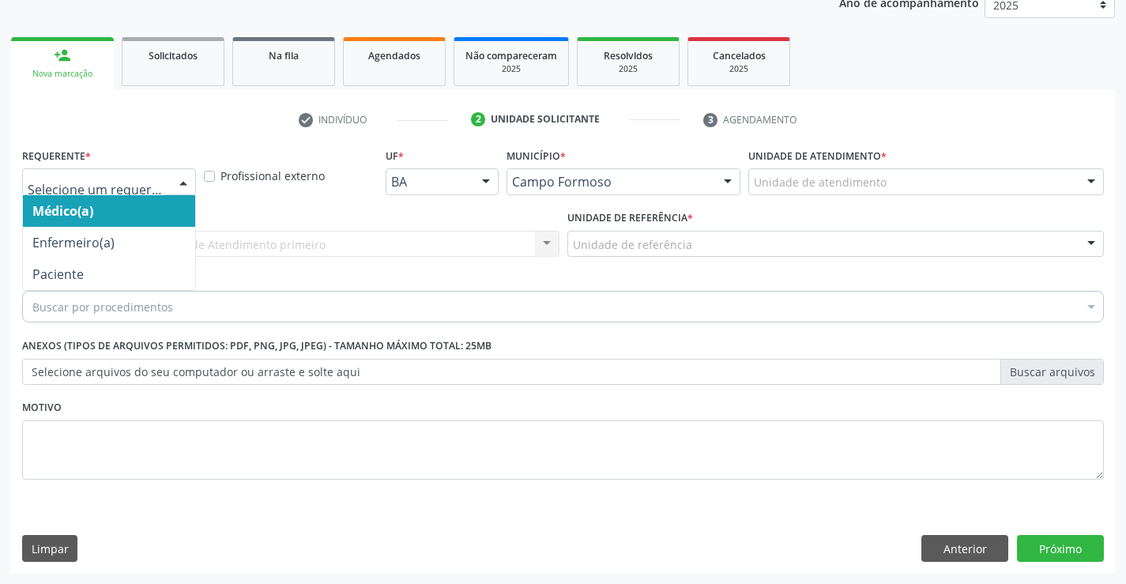
click at [155, 171] on div at bounding box center [109, 181] width 174 height 27
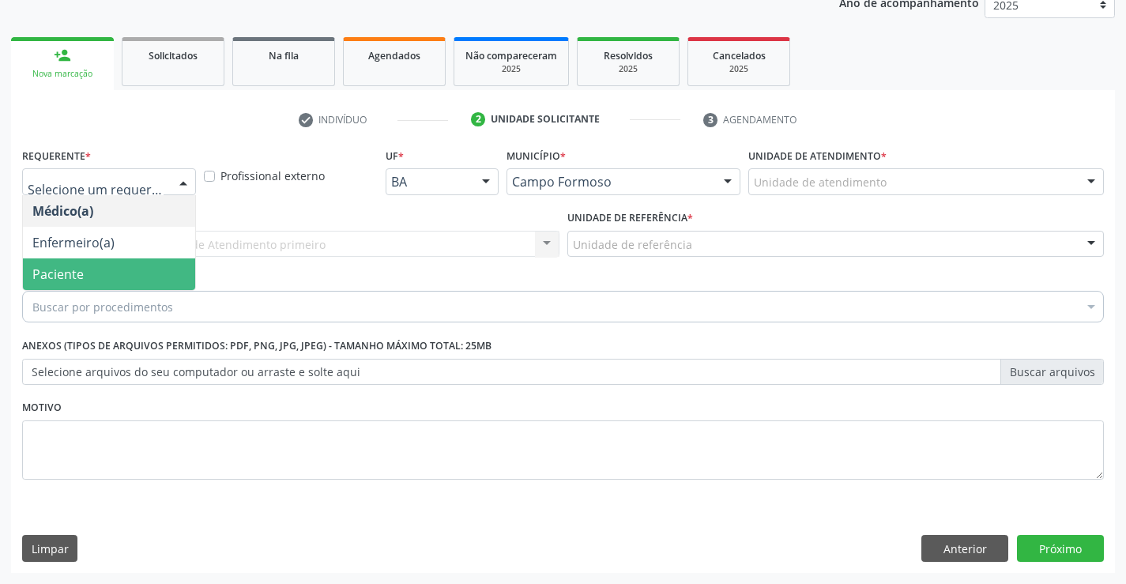
click at [115, 268] on span "Paciente" at bounding box center [109, 274] width 172 height 32
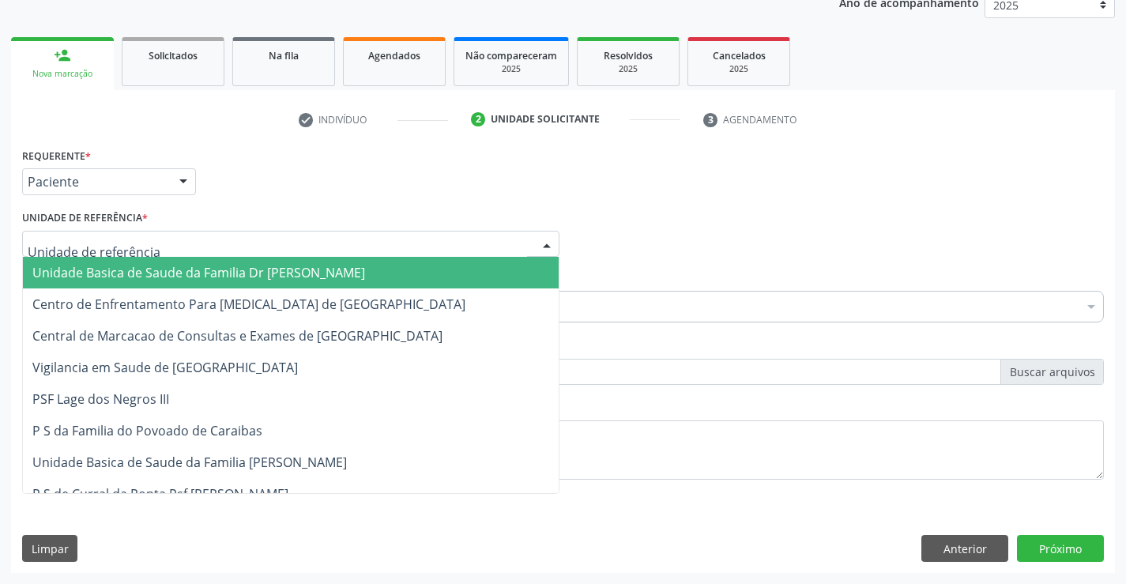
click at [150, 280] on span "Unidade Basica de Saude da Familia Dr [PERSON_NAME]" at bounding box center [198, 272] width 333 height 17
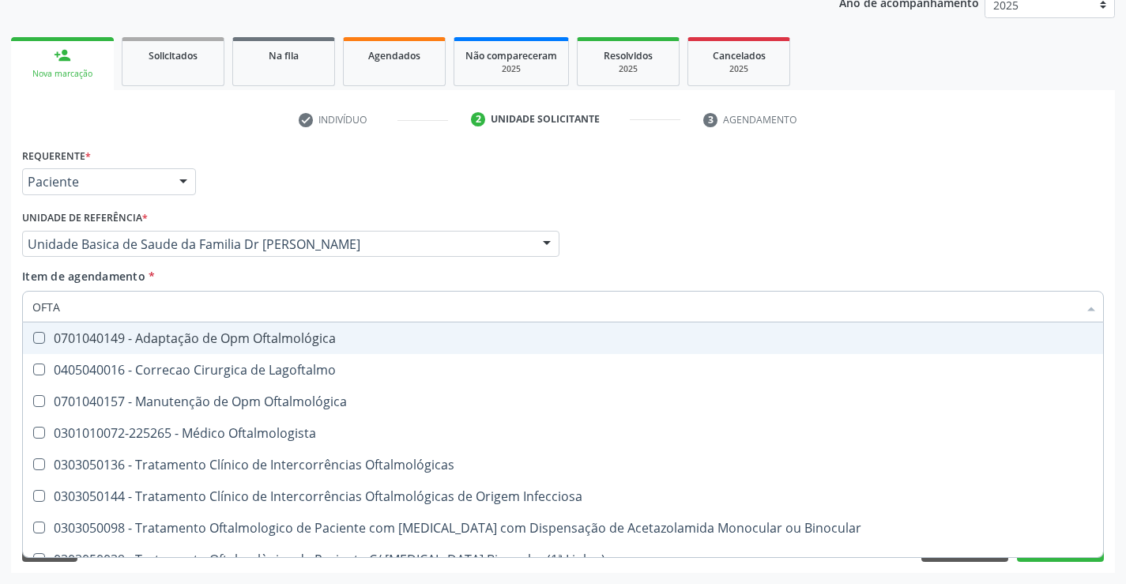
type input "OFTAL"
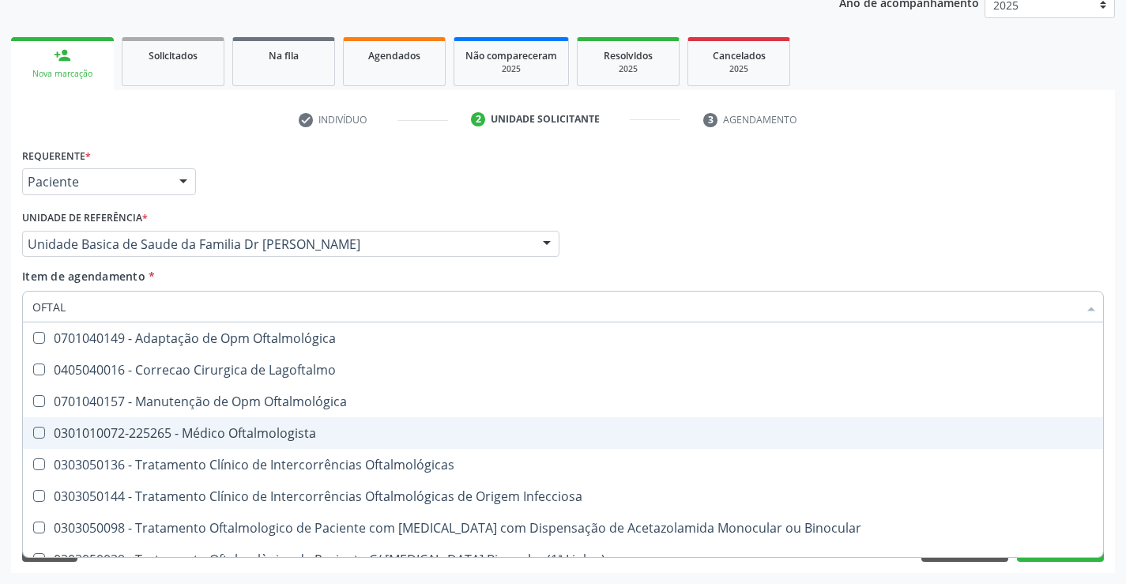
click at [218, 428] on div "0301010072-225265 - Médico Oftalmologista" at bounding box center [562, 433] width 1061 height 13
checkbox Oftalmologista "true"
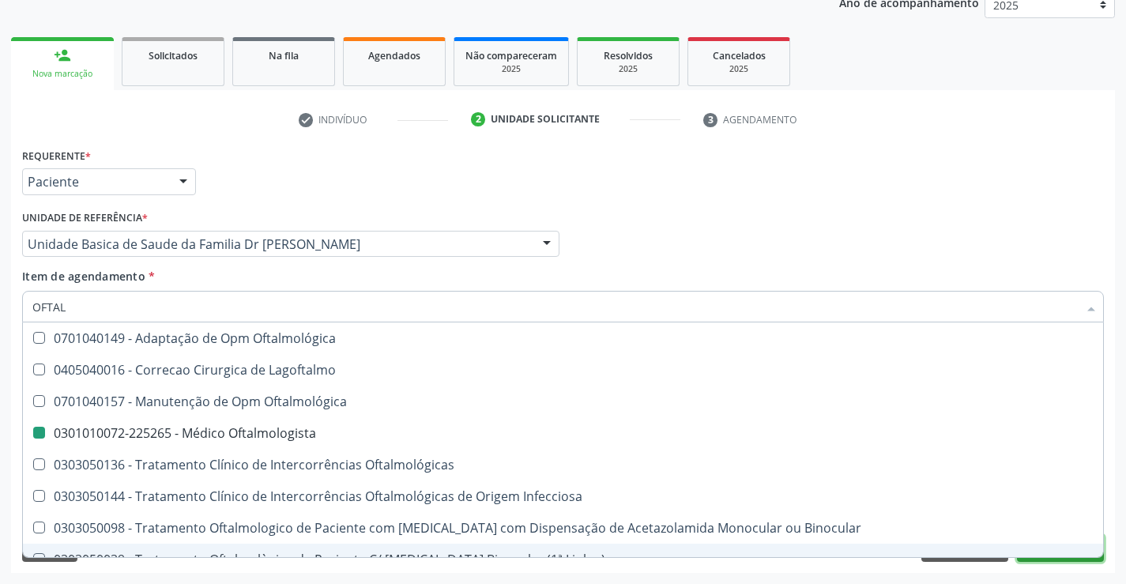
click at [1054, 558] on button "Próximo" at bounding box center [1060, 548] width 87 height 27
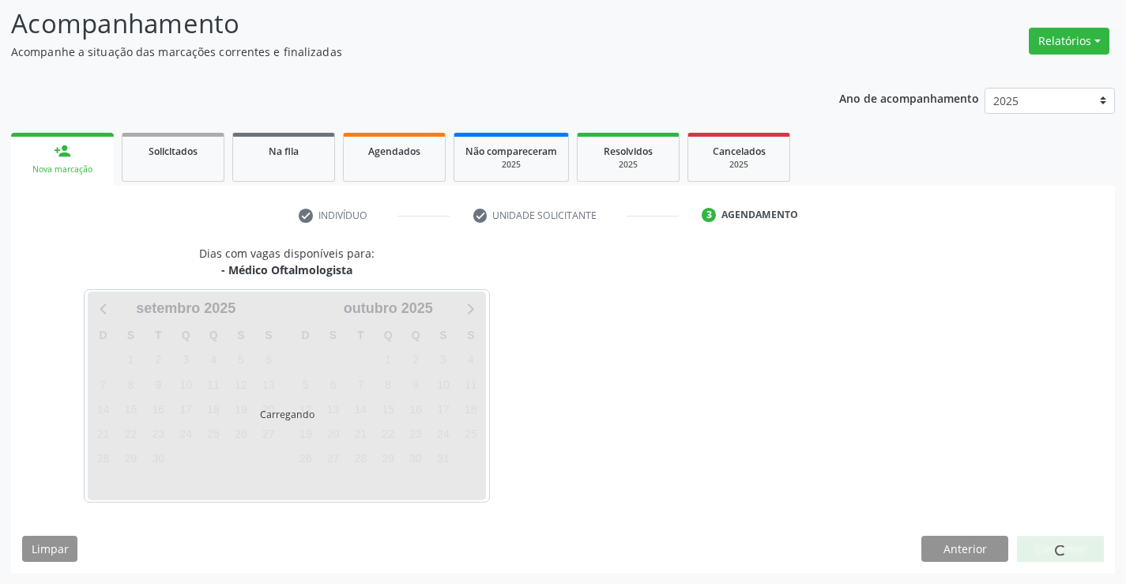
scroll to position [150, 0]
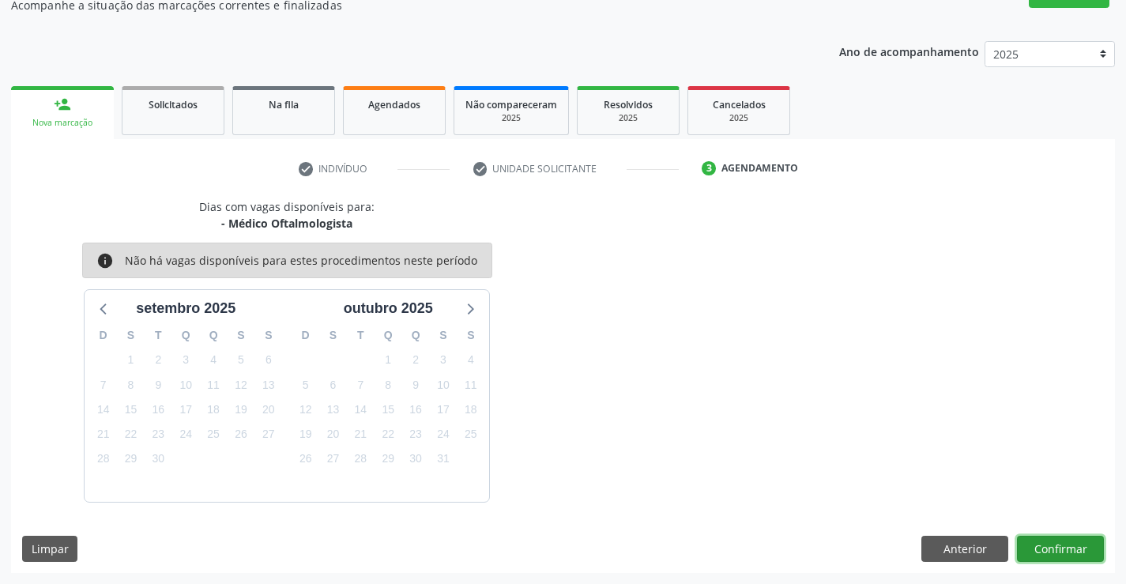
click at [1065, 545] on button "Confirmar" at bounding box center [1060, 549] width 87 height 27
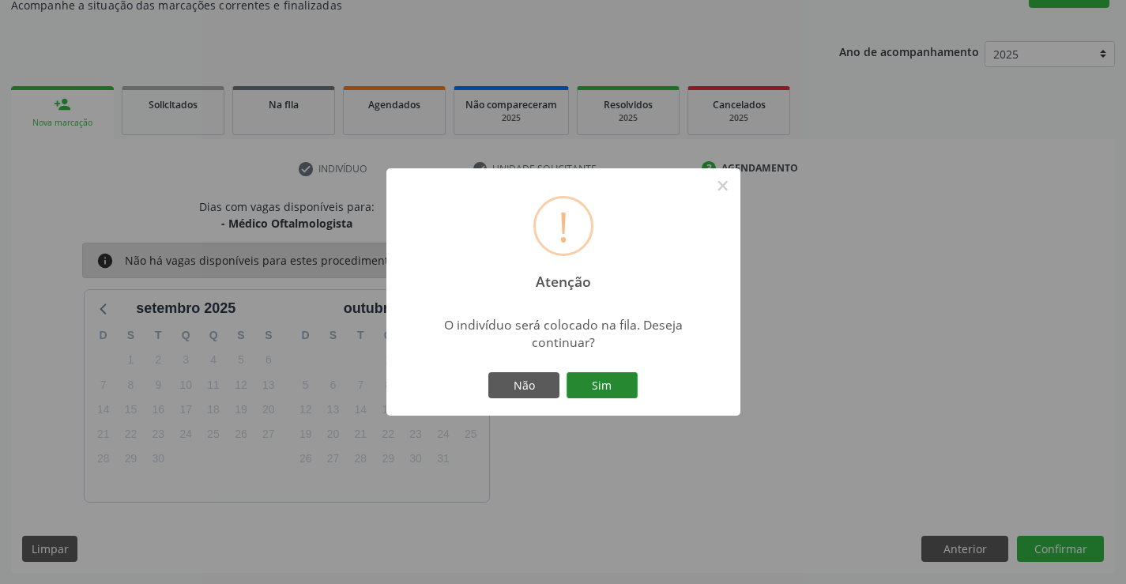
click at [611, 386] on button "Sim" at bounding box center [601, 385] width 71 height 27
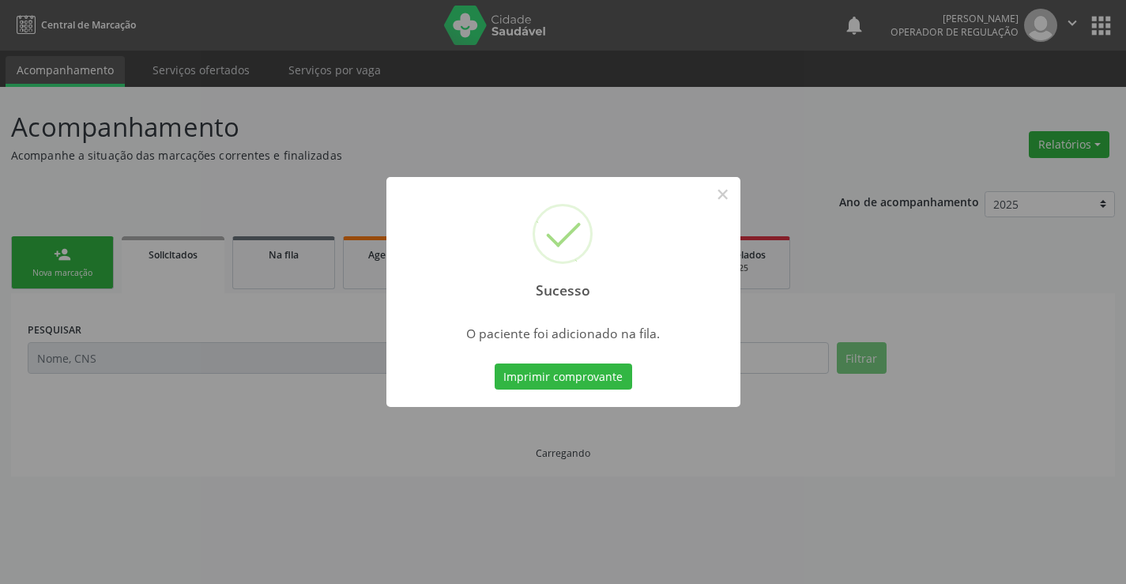
scroll to position [0, 0]
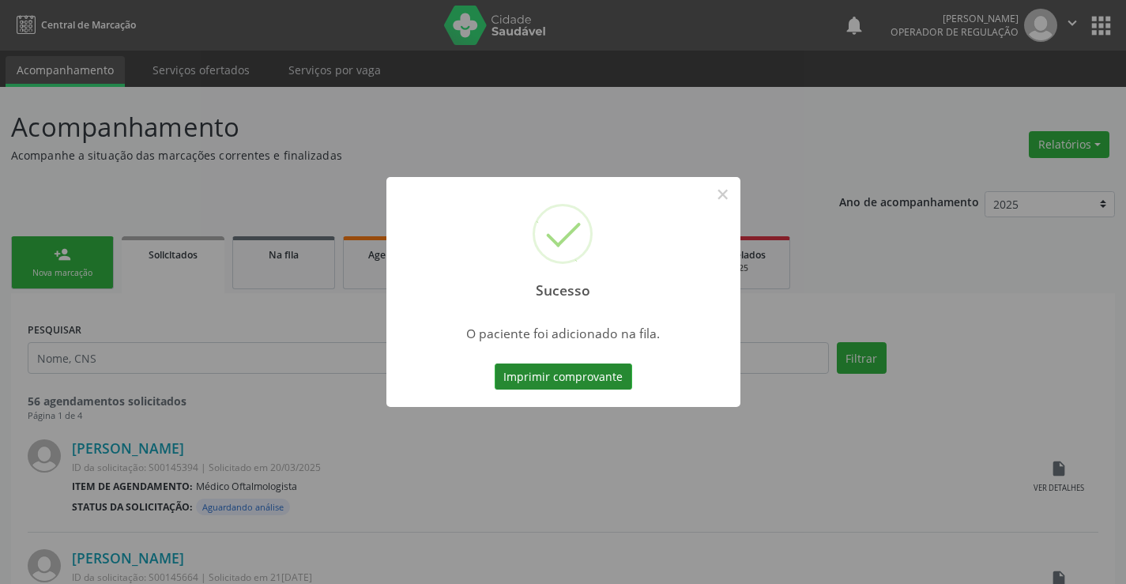
click at [551, 378] on button "Imprimir comprovante" at bounding box center [562, 376] width 137 height 27
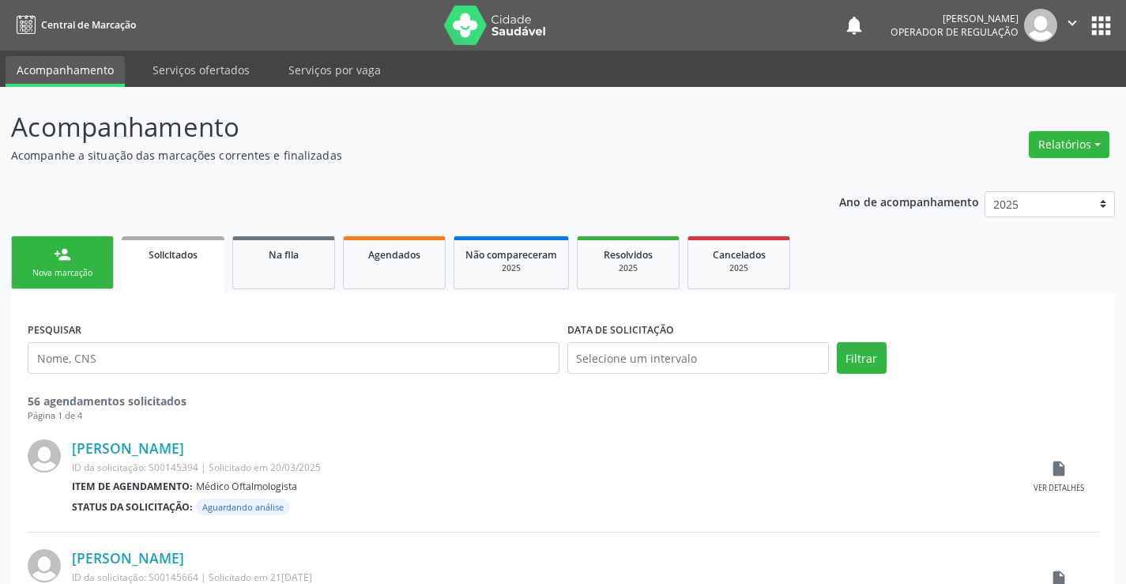
click at [100, 265] on link "person_add Nova marcação" at bounding box center [62, 262] width 103 height 53
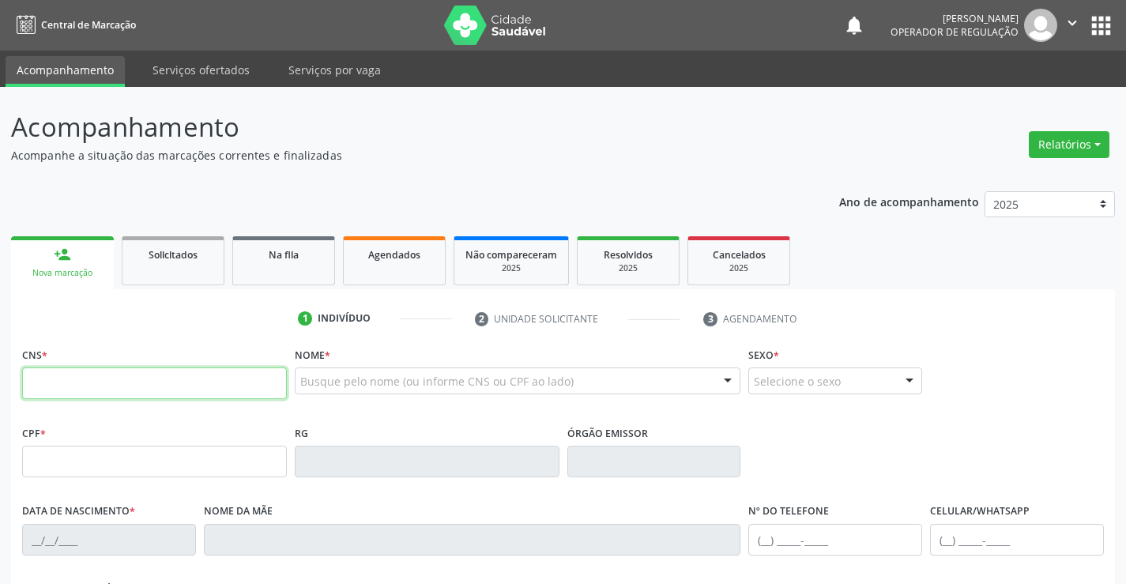
click at [91, 389] on input "text" at bounding box center [154, 383] width 265 height 32
type input "700 0094 6478 9209"
type input "15/[DATE]"
type input "SN"
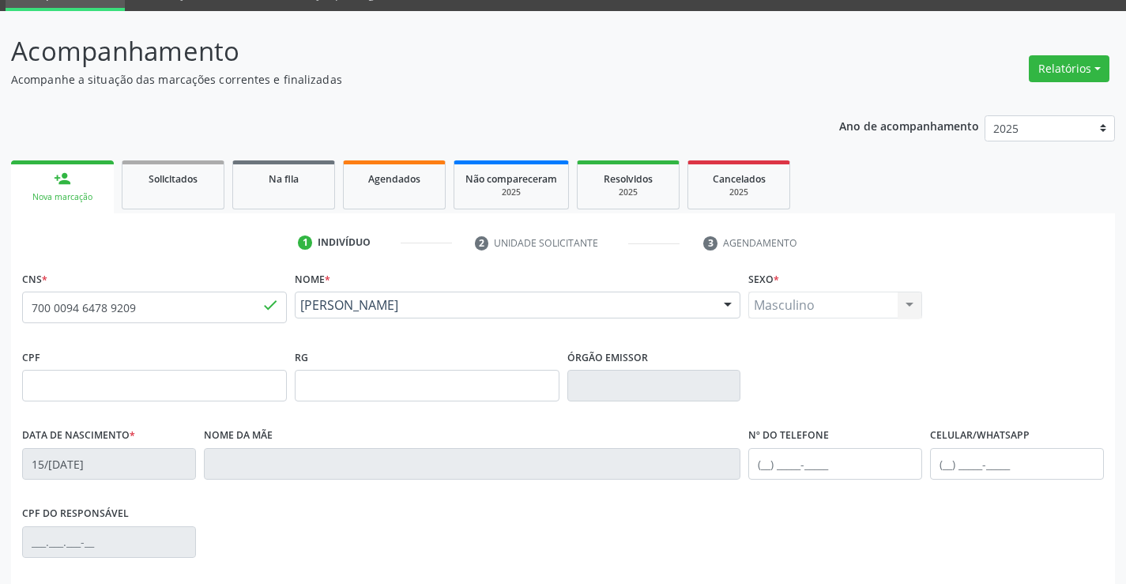
scroll to position [237, 0]
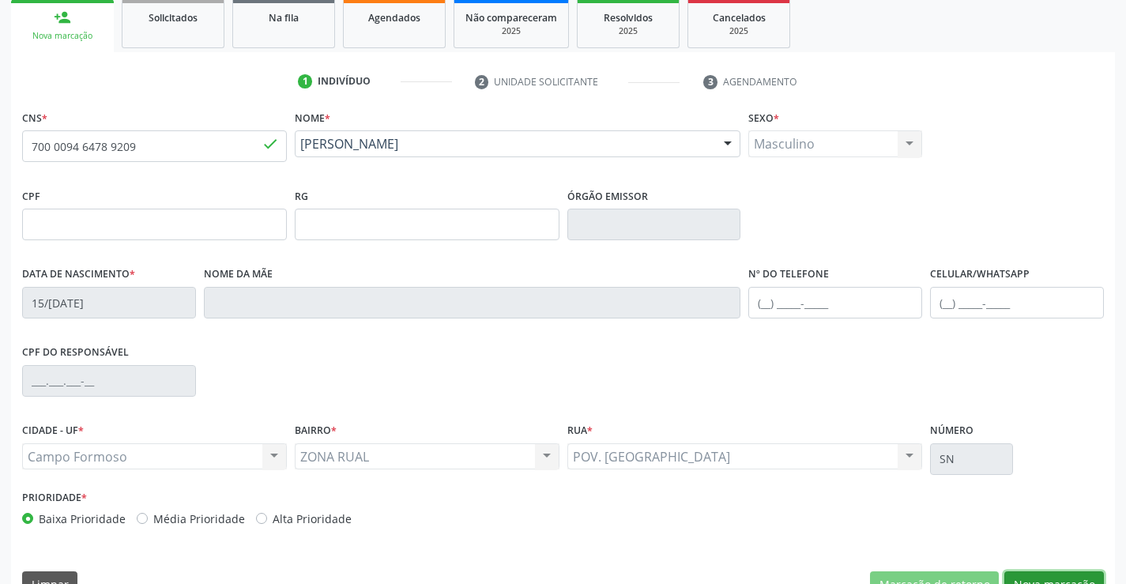
click at [1050, 575] on button "Nova marcação" at bounding box center [1054, 584] width 100 height 27
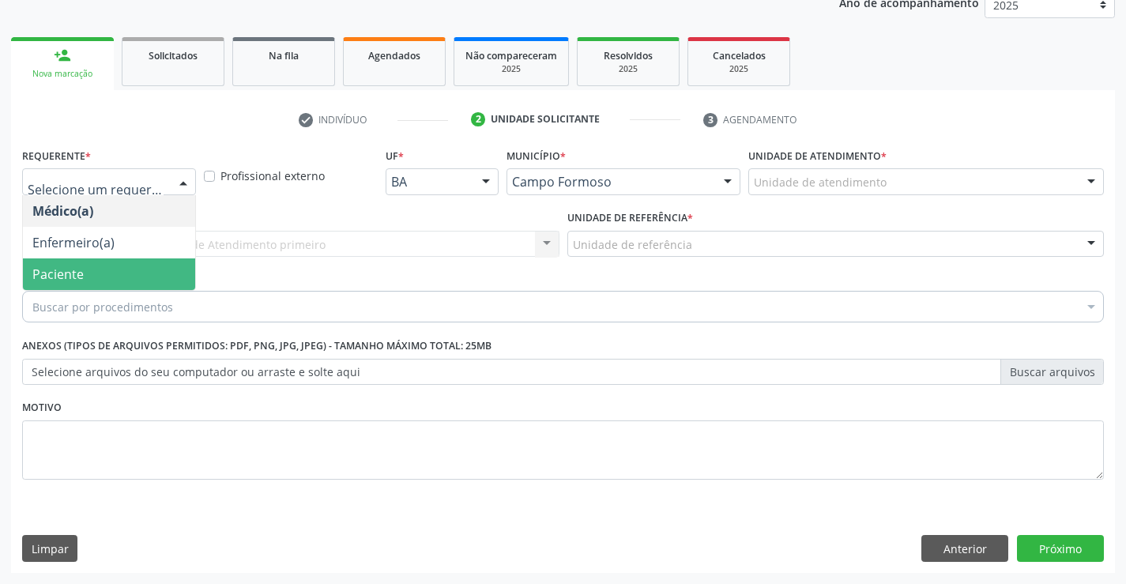
click at [107, 276] on span "Paciente" at bounding box center [109, 274] width 172 height 32
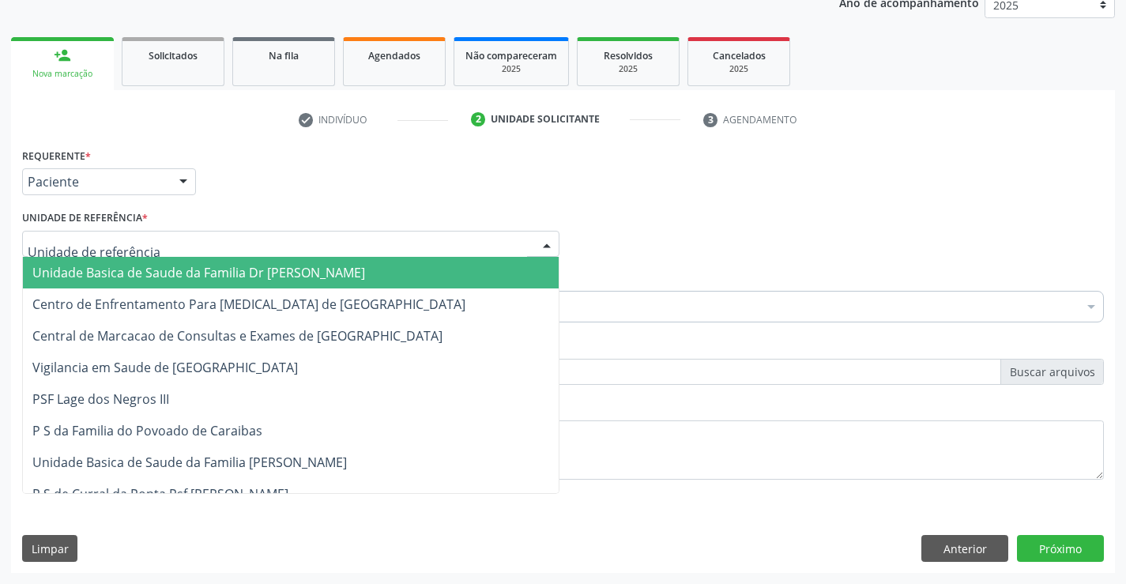
click at [131, 264] on span "Unidade Basica de Saude da Familia Dr [PERSON_NAME]" at bounding box center [198, 272] width 333 height 17
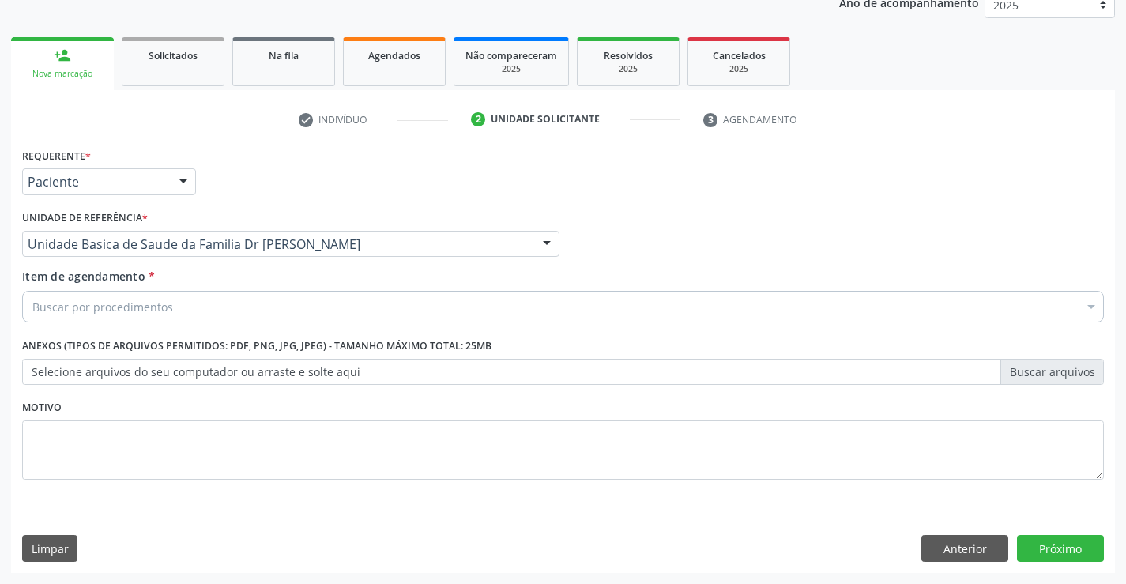
click at [115, 296] on div "Buscar por procedimentos" at bounding box center [562, 307] width 1081 height 32
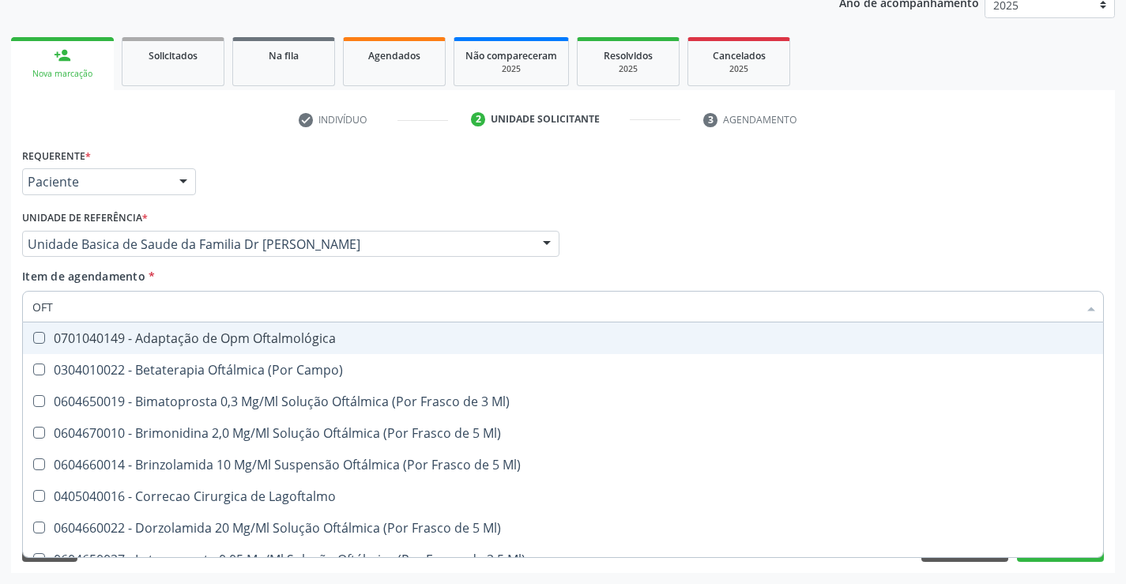
type input "OFTA"
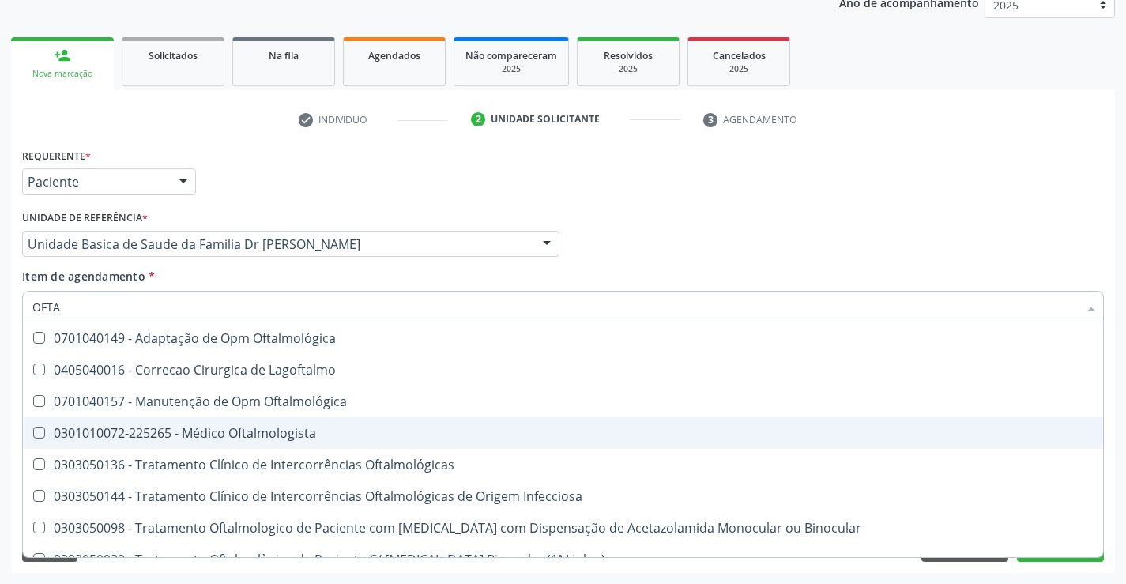
click at [246, 437] on div "0301010072-225265 - Médico Oftalmologista" at bounding box center [562, 433] width 1061 height 13
checkbox Oftalmologista "true"
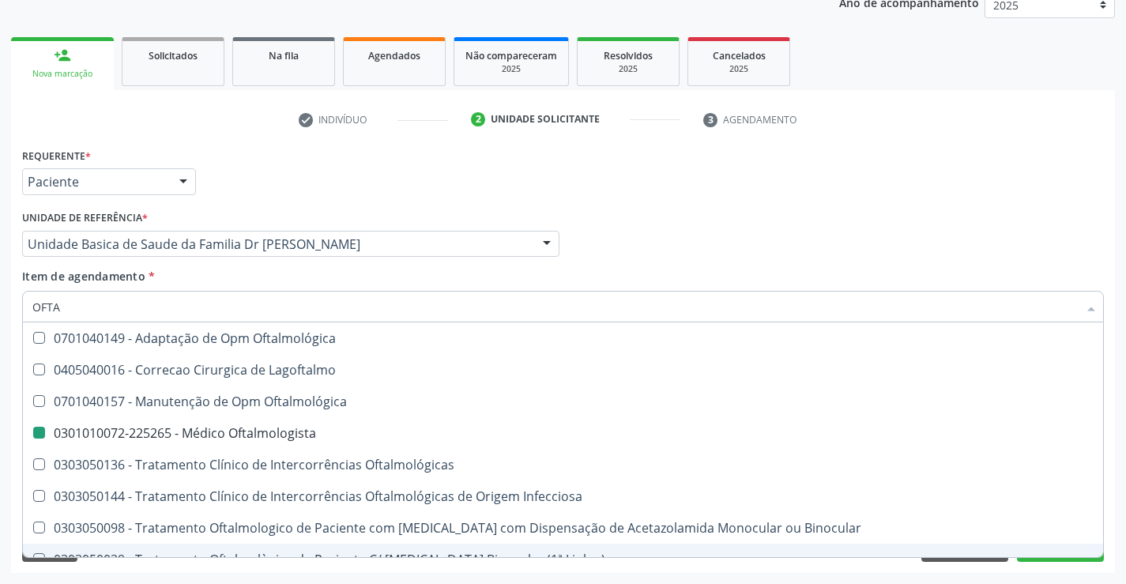
click at [155, 565] on div "Requerente * Paciente Médico(a) Enfermeiro(a) Paciente Nenhum resultado encontr…" at bounding box center [562, 358] width 1103 height 429
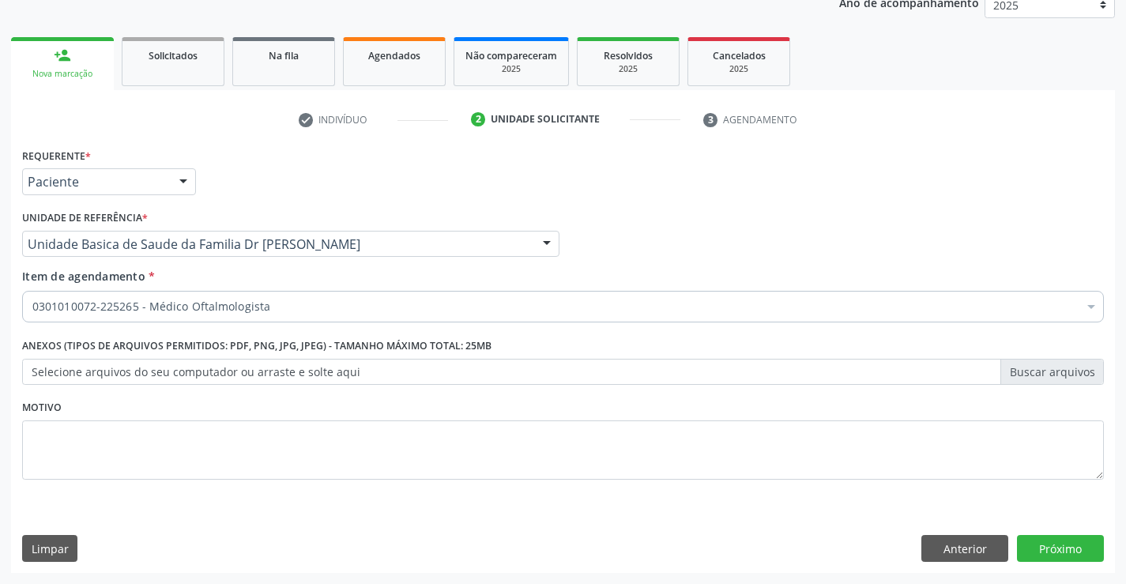
click at [192, 293] on div "0301010072-225265 - Médico Oftalmologista" at bounding box center [562, 307] width 1081 height 32
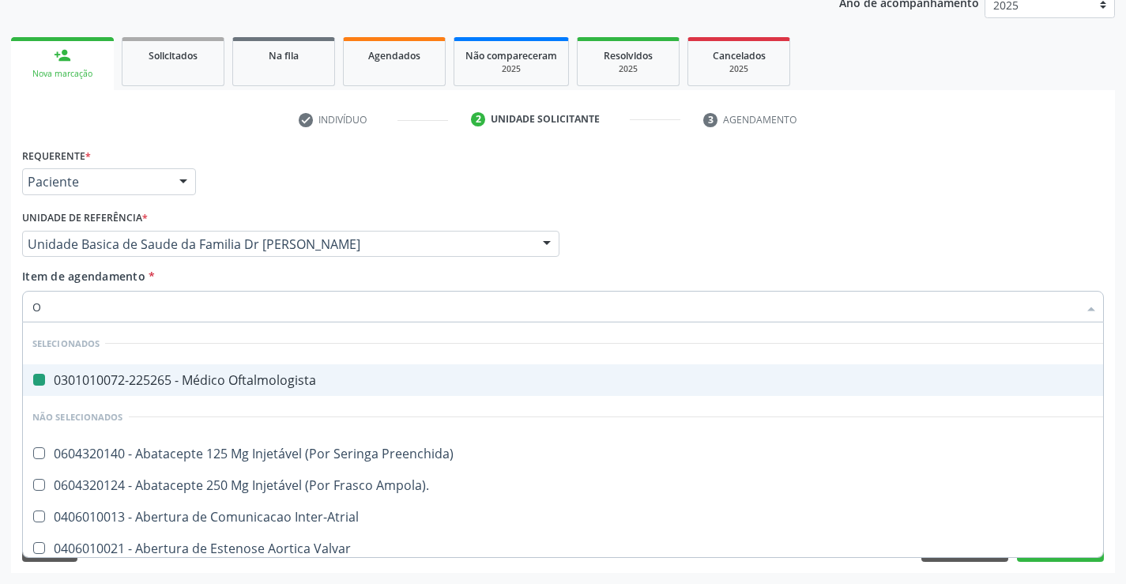
type input "OT"
checkbox Oftalmologista "false"
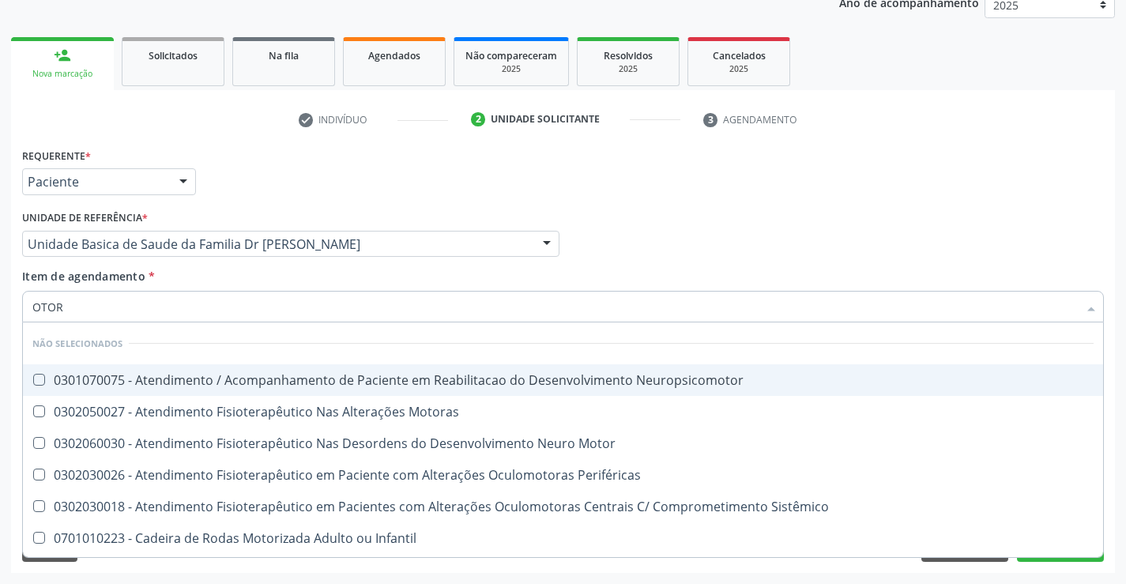
type input "OTORR"
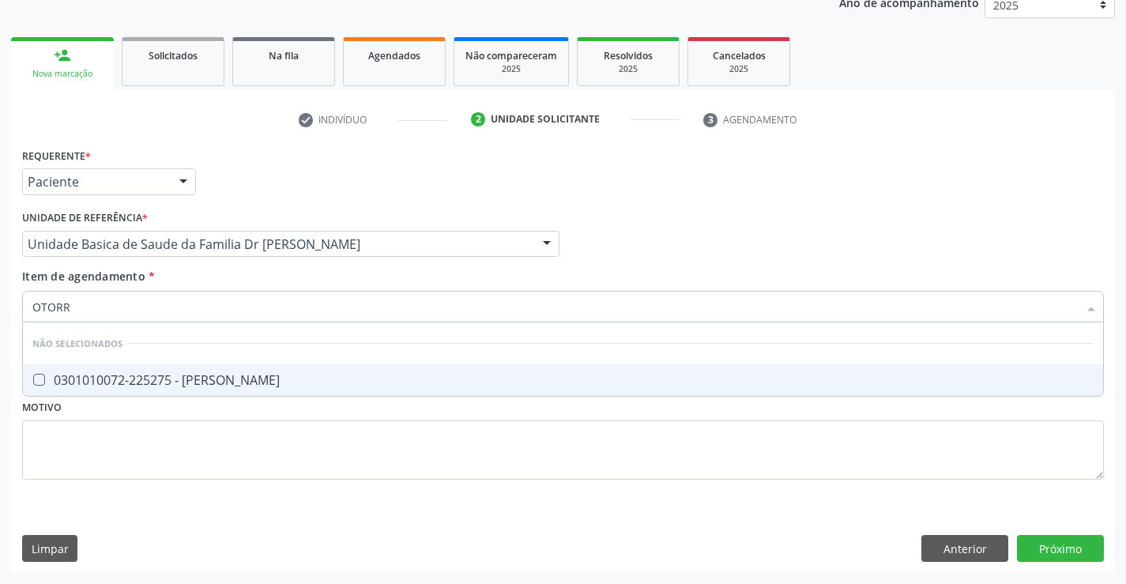
click at [214, 375] on div "0301010072-225275 - [PERSON_NAME]" at bounding box center [562, 380] width 1061 height 13
checkbox Otorrinolaringologista "true"
click at [1066, 546] on div "Requerente * Paciente Médico(a) Enfermeiro(a) Paciente Nenhum resultado encontr…" at bounding box center [562, 358] width 1103 height 429
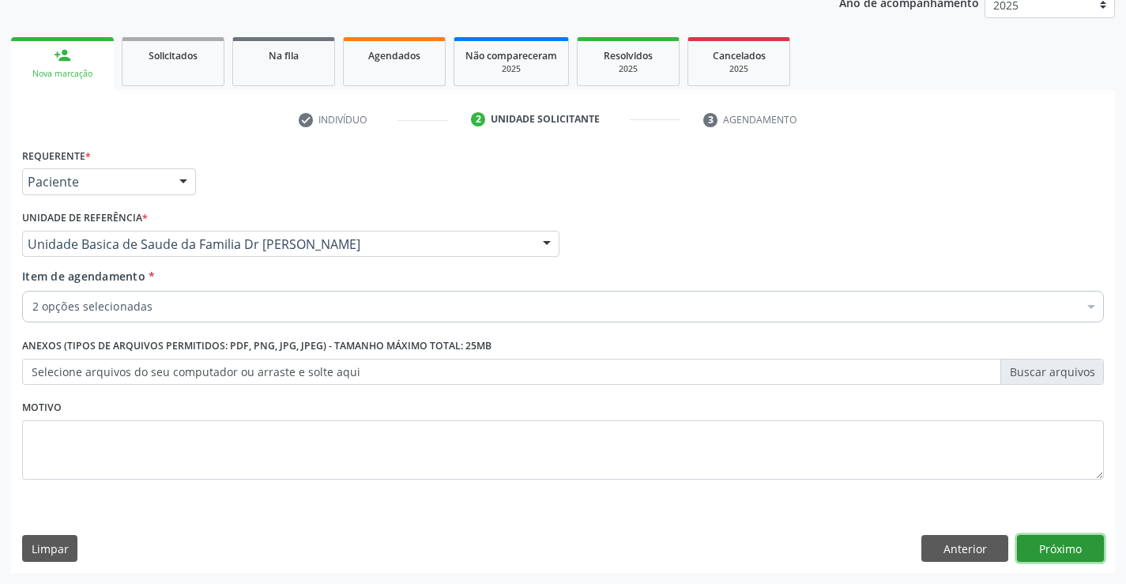
click at [1066, 546] on button "Próximo" at bounding box center [1060, 548] width 87 height 27
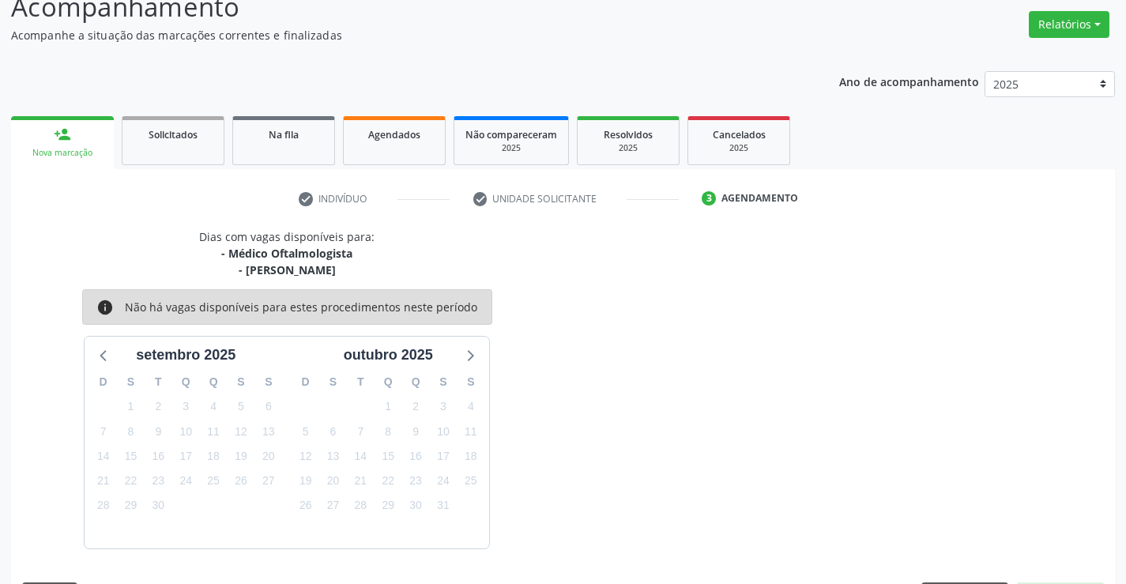
scroll to position [167, 0]
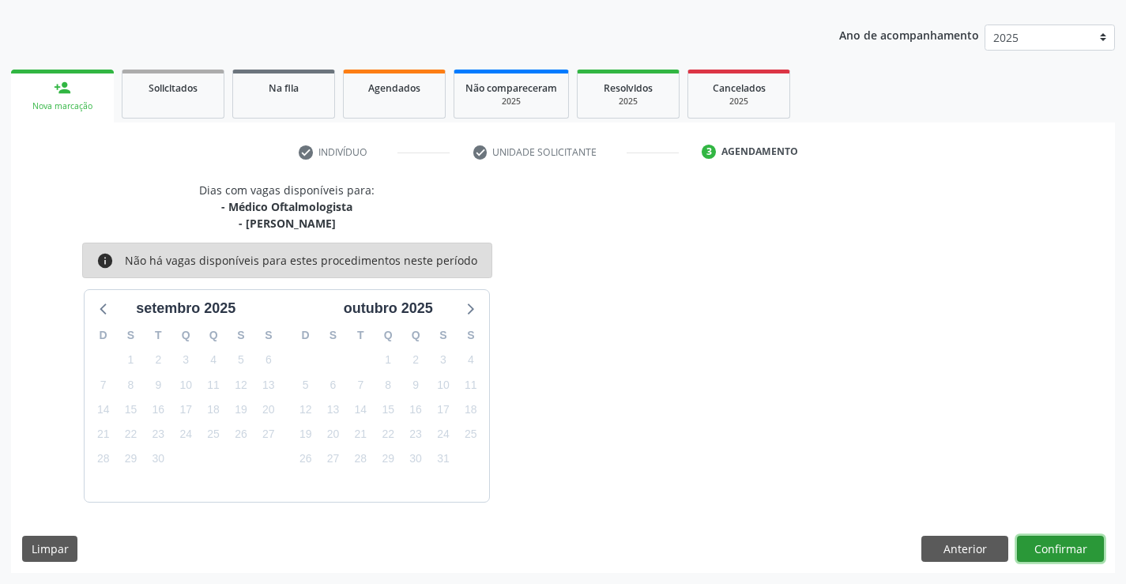
click at [1066, 546] on button "Confirmar" at bounding box center [1060, 549] width 87 height 27
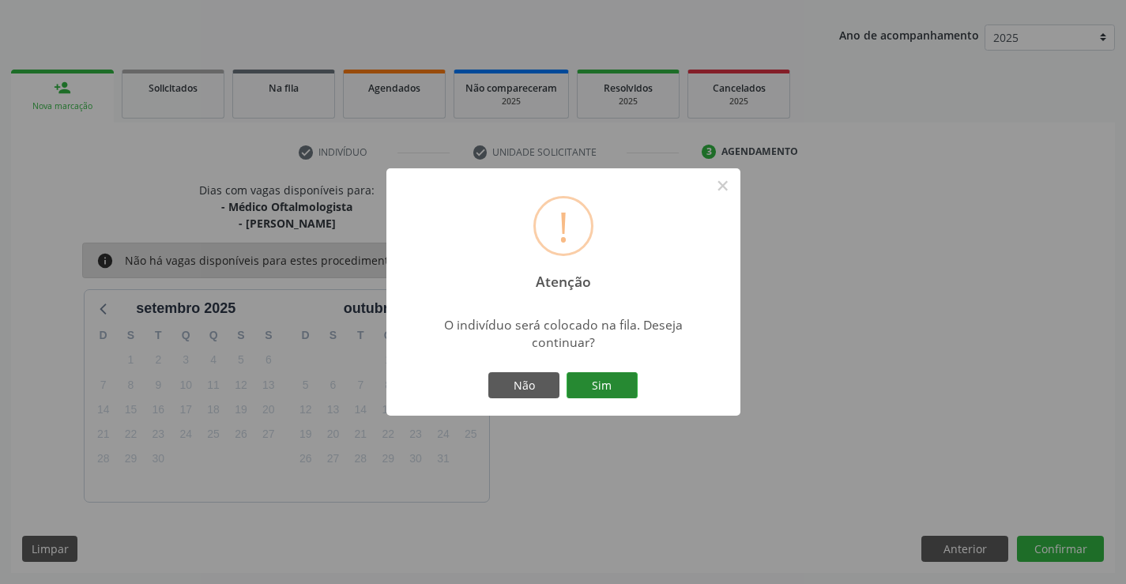
click at [596, 385] on button "Sim" at bounding box center [601, 385] width 71 height 27
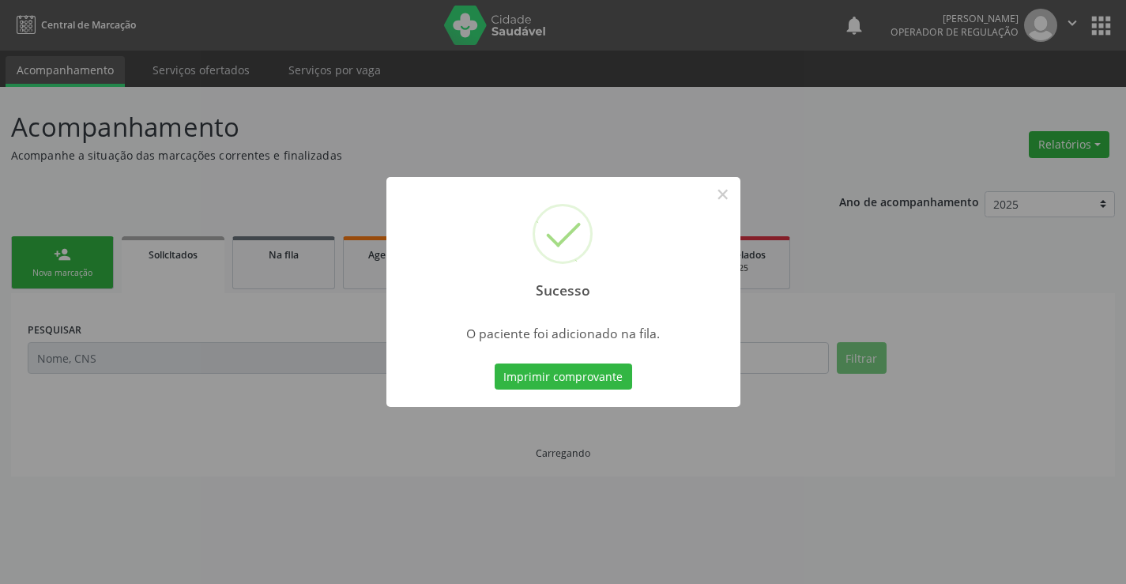
scroll to position [0, 0]
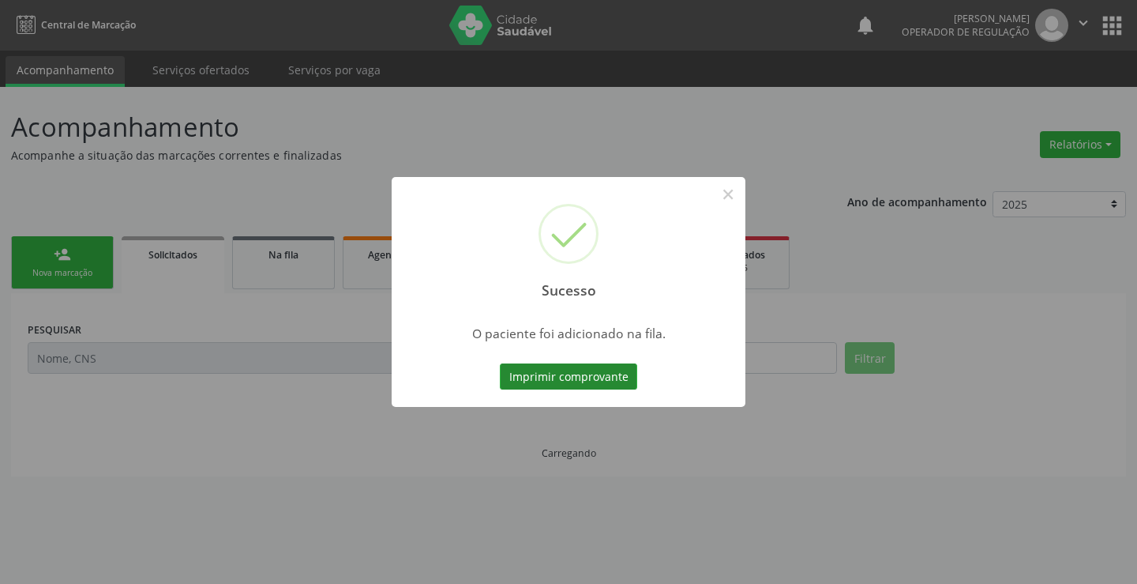
click at [601, 377] on button "Imprimir comprovante" at bounding box center [568, 376] width 137 height 27
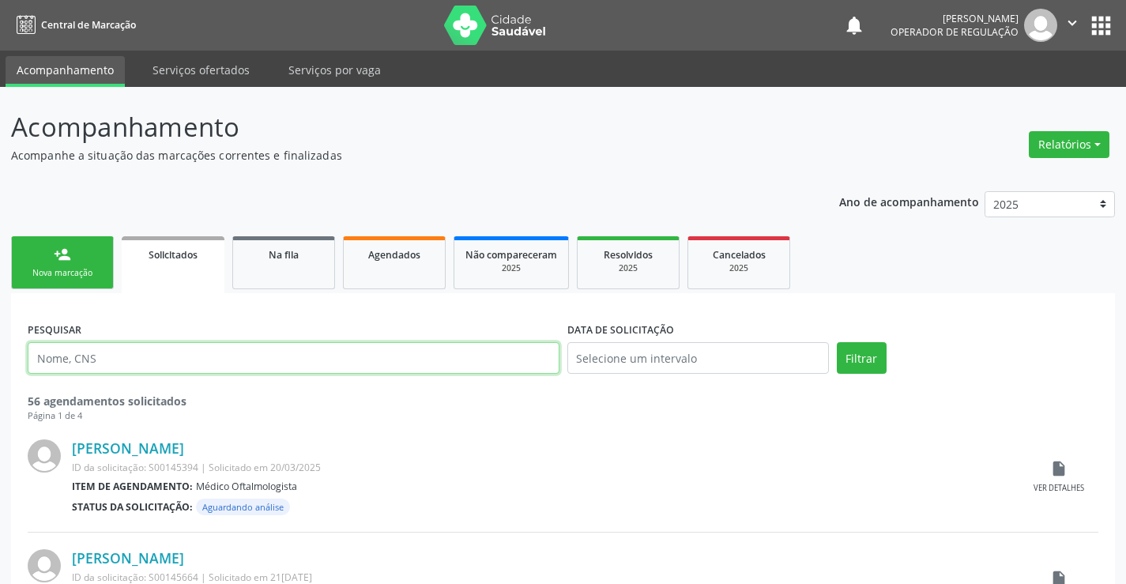
click at [85, 359] on input "text" at bounding box center [294, 358] width 532 height 32
click at [70, 268] on div "Nova marcação" at bounding box center [62, 273] width 79 height 12
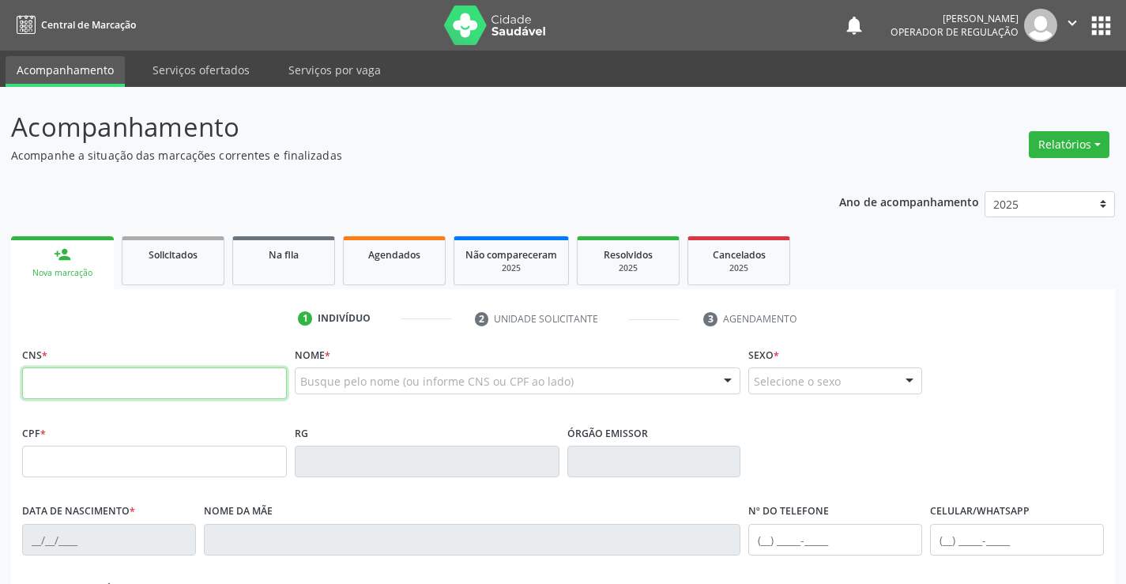
click at [86, 368] on input "text" at bounding box center [154, 383] width 265 height 32
type input "700 0094 6478 9209"
type input "15/[DATE]"
type input "SN"
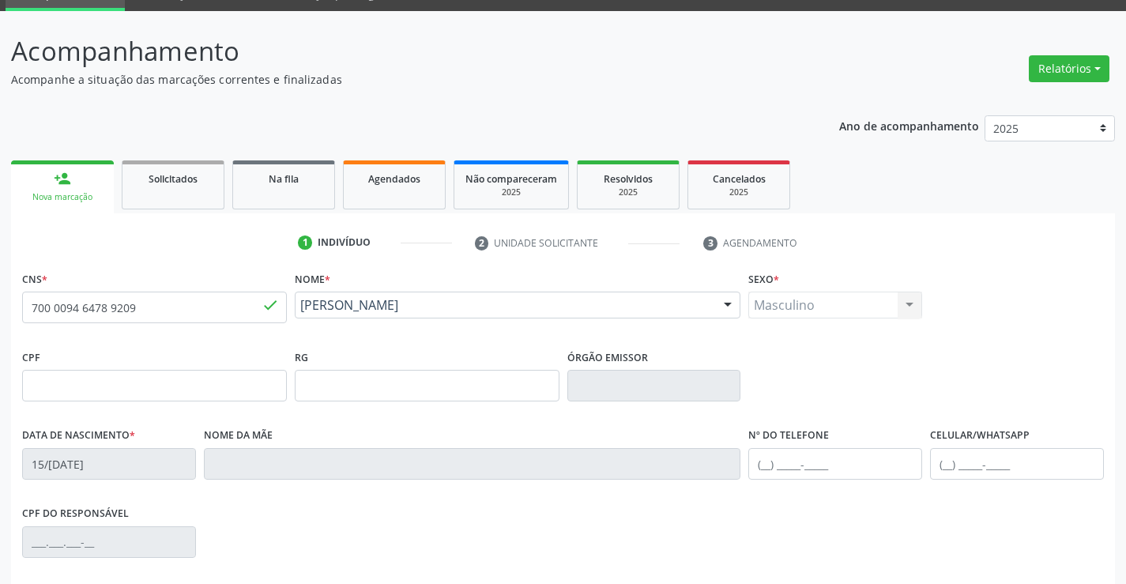
scroll to position [237, 0]
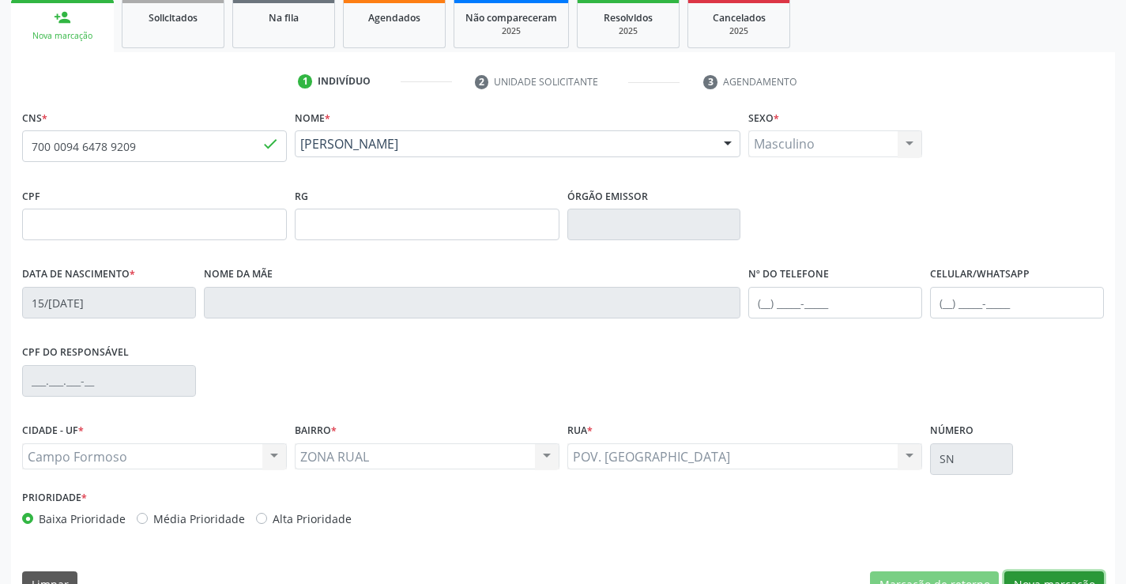
click at [1066, 575] on button "Nova marcação" at bounding box center [1054, 584] width 100 height 27
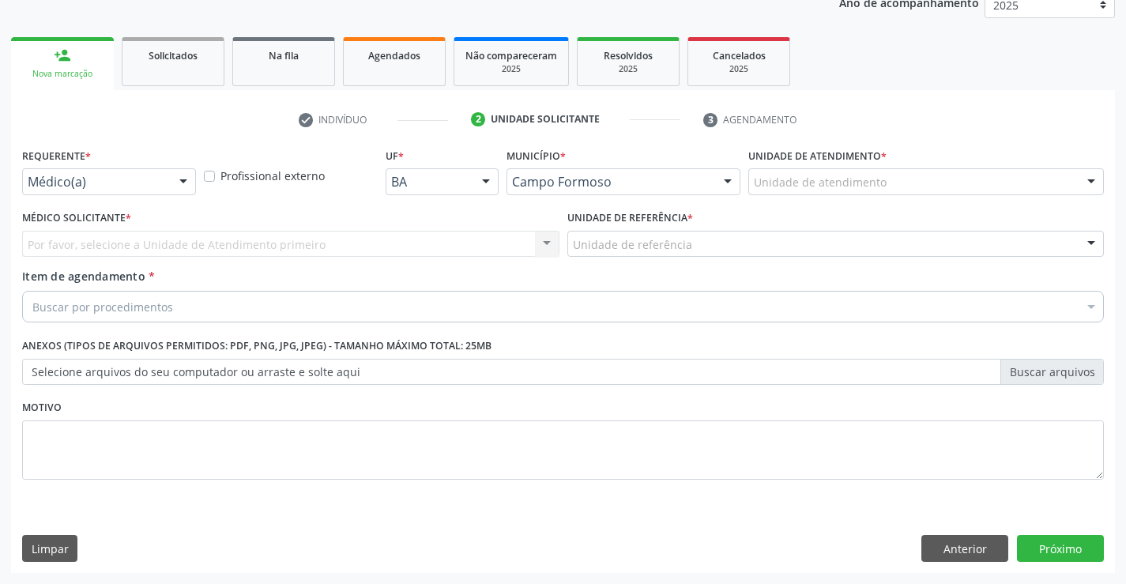
scroll to position [199, 0]
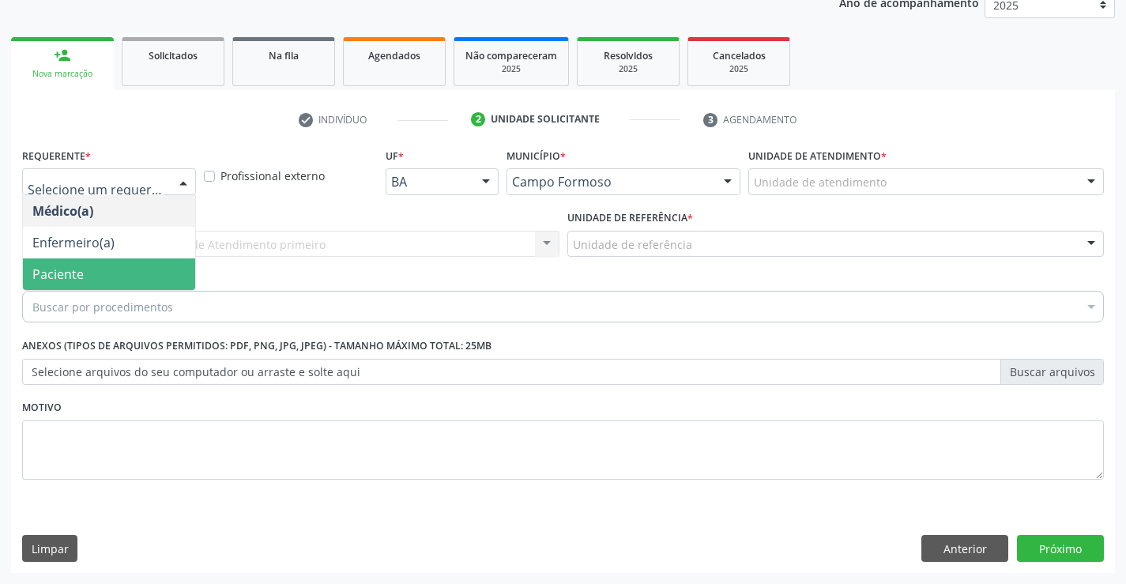
click at [91, 277] on span "Paciente" at bounding box center [109, 274] width 172 height 32
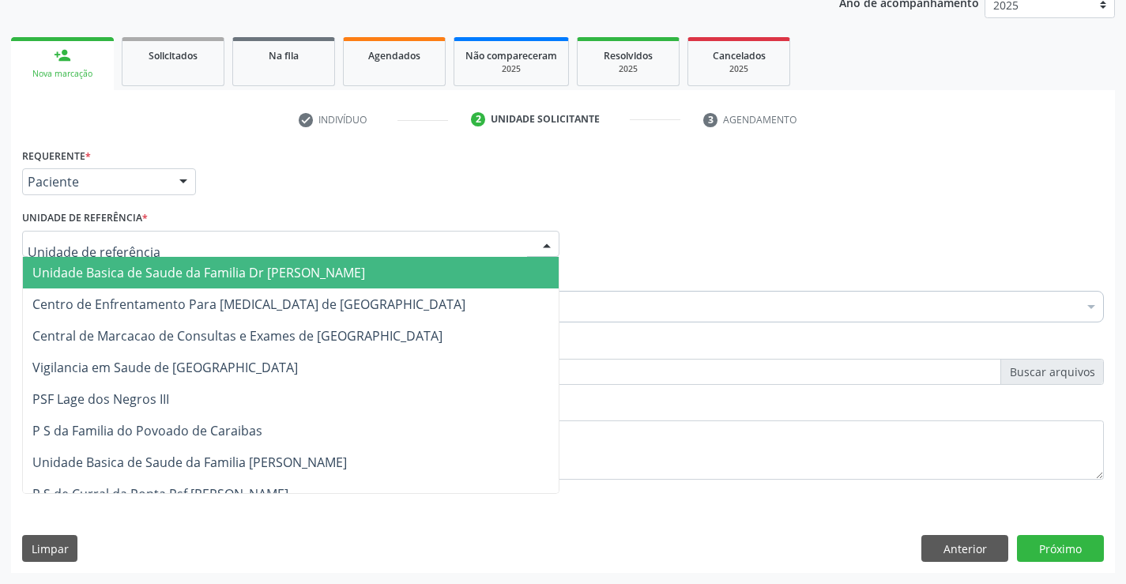
click at [111, 259] on span "Unidade Basica de Saude da Familia Dr [PERSON_NAME]" at bounding box center [291, 273] width 536 height 32
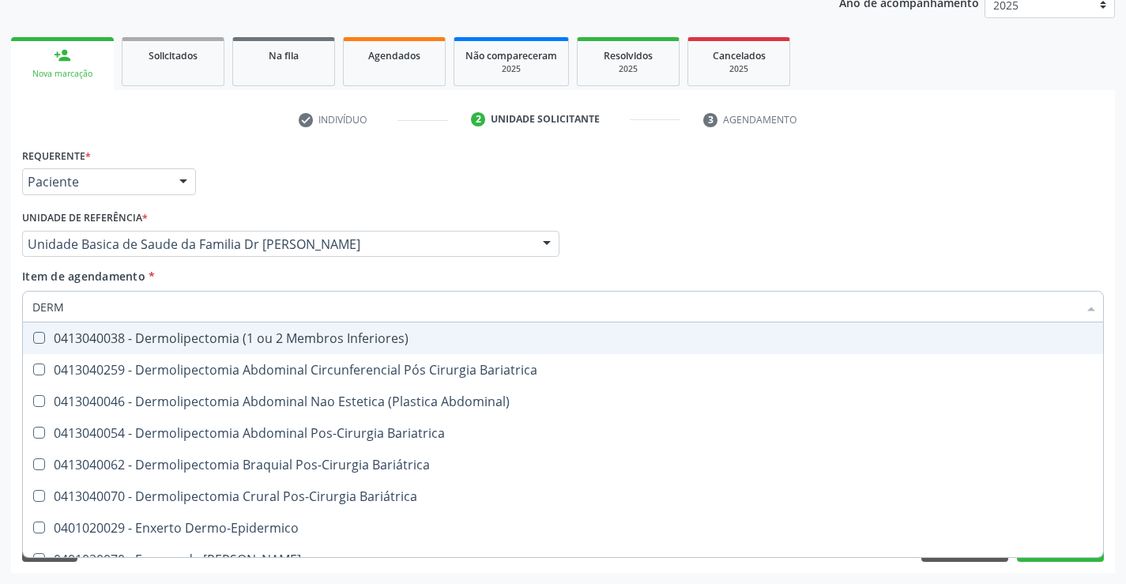
type input "DERMA"
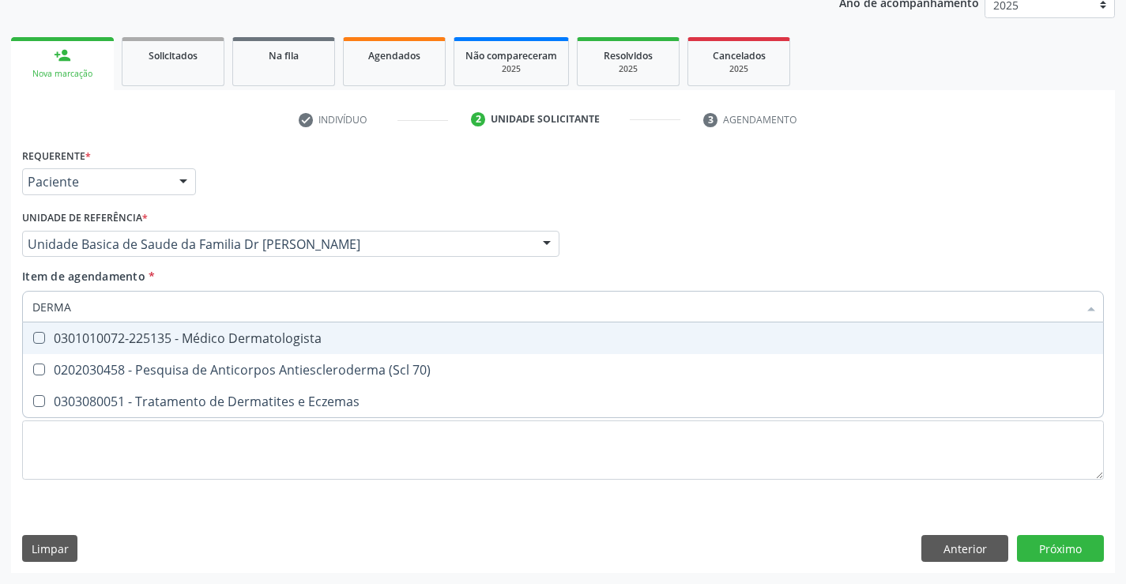
click at [174, 332] on div "0301010072-225135 - Médico Dermatologista" at bounding box center [562, 338] width 1061 height 13
checkbox Dermatologista "true"
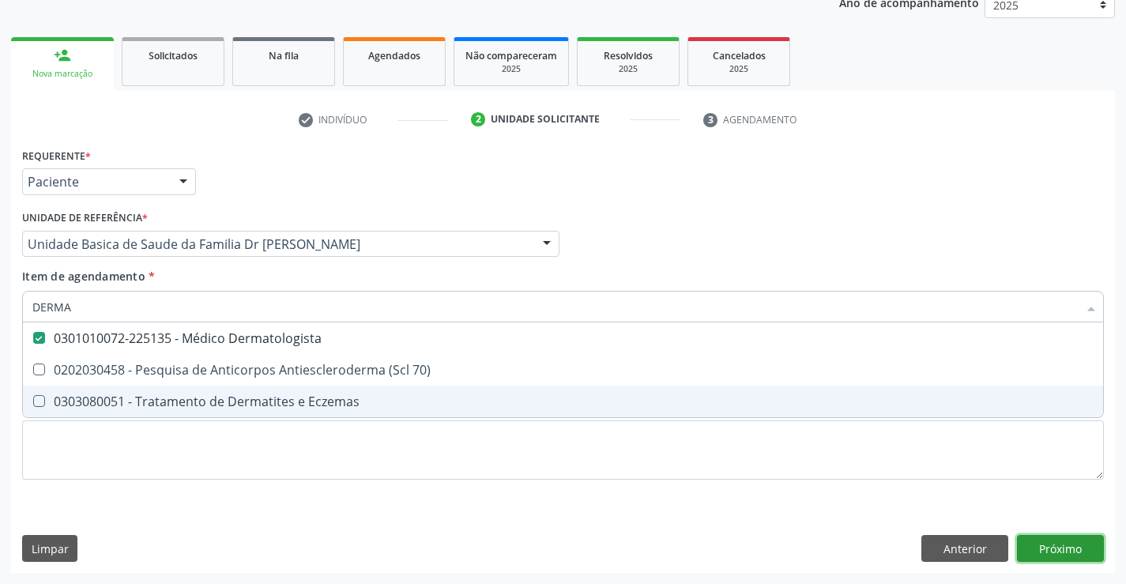
click at [1071, 545] on div "Requerente * Paciente Médico(a) Enfermeiro(a) Paciente Nenhum resultado encontr…" at bounding box center [562, 358] width 1103 height 429
checkbox 70\) "true"
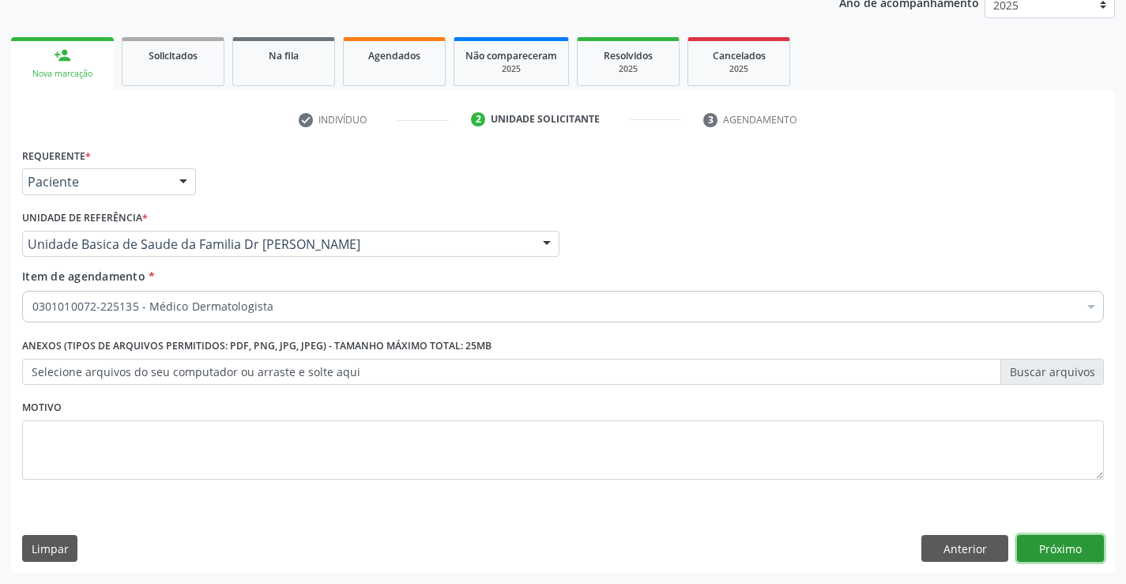
click at [1071, 545] on button "Próximo" at bounding box center [1060, 548] width 87 height 27
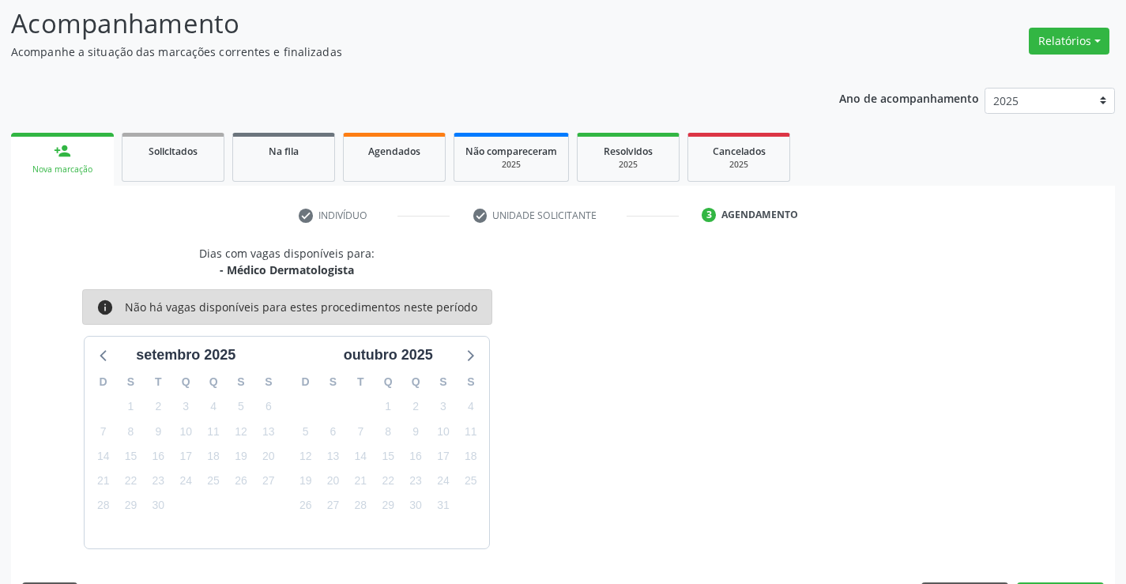
scroll to position [150, 0]
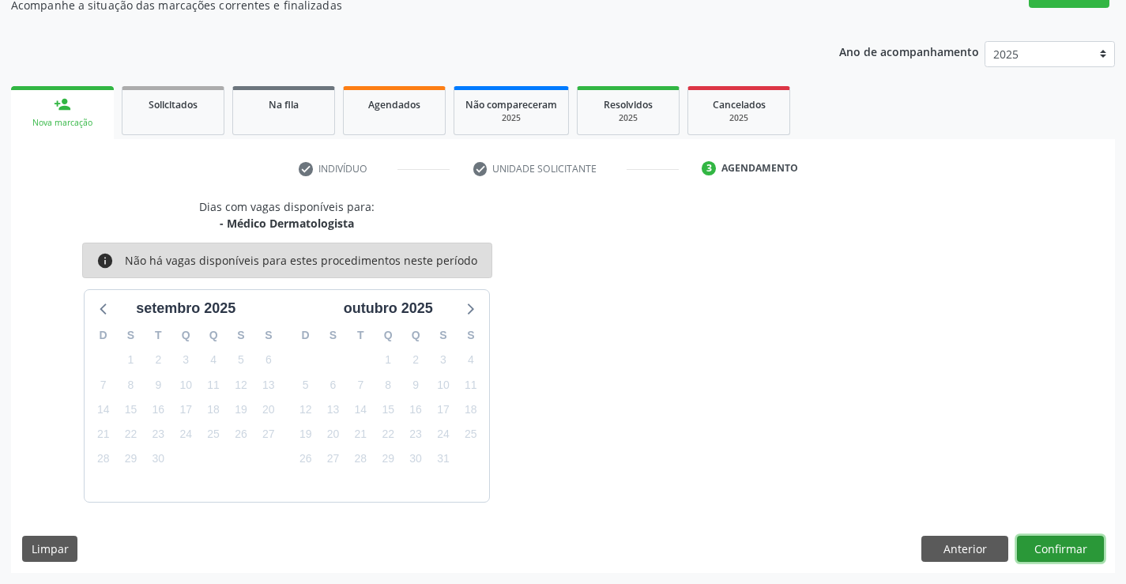
click at [1071, 545] on button "Confirmar" at bounding box center [1060, 549] width 87 height 27
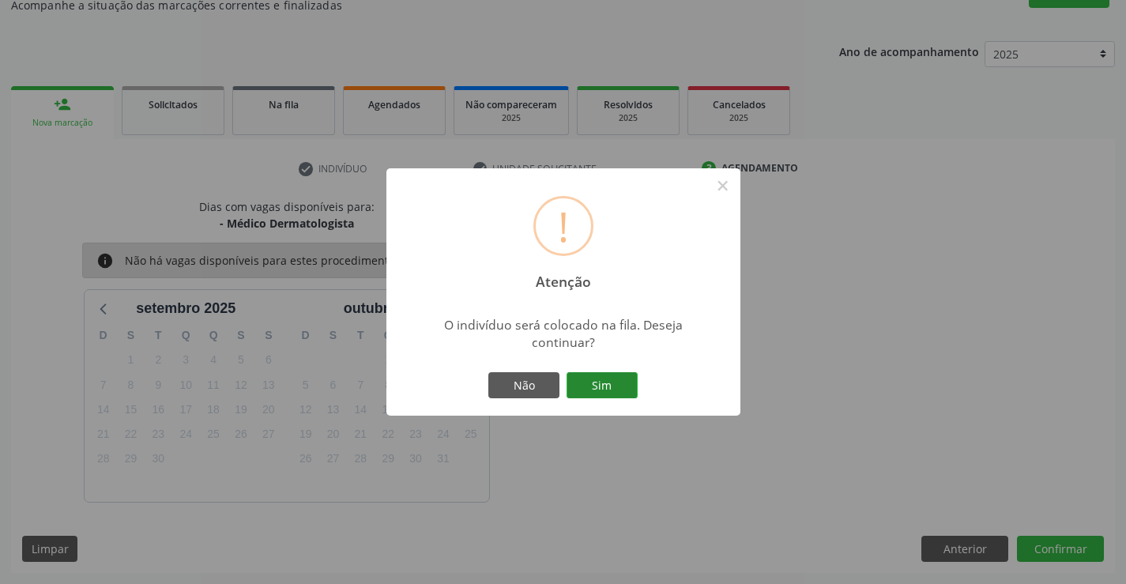
click at [597, 384] on button "Sim" at bounding box center [601, 385] width 71 height 27
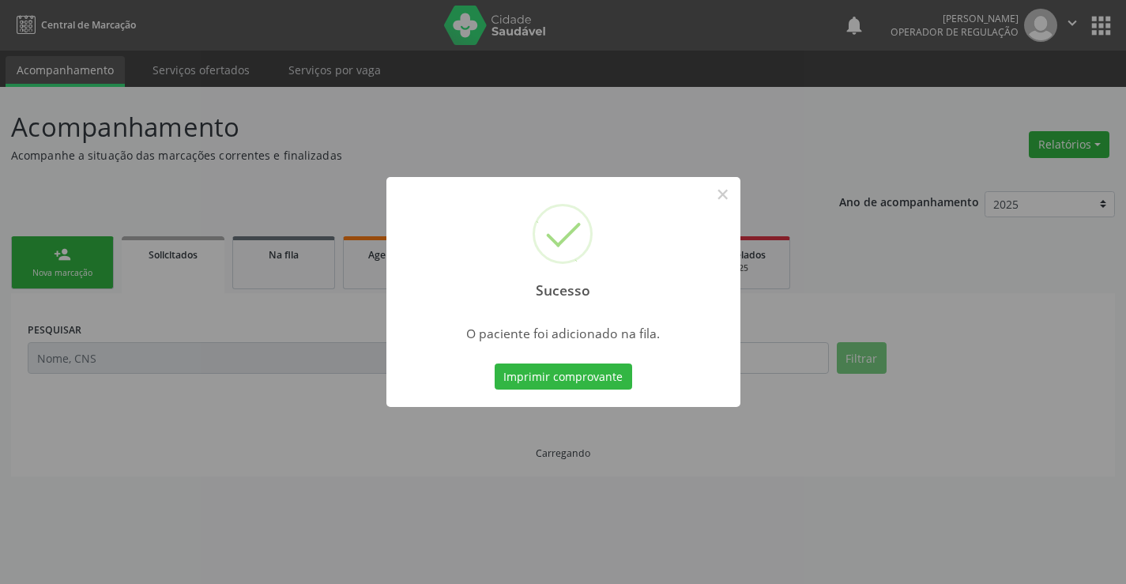
scroll to position [0, 0]
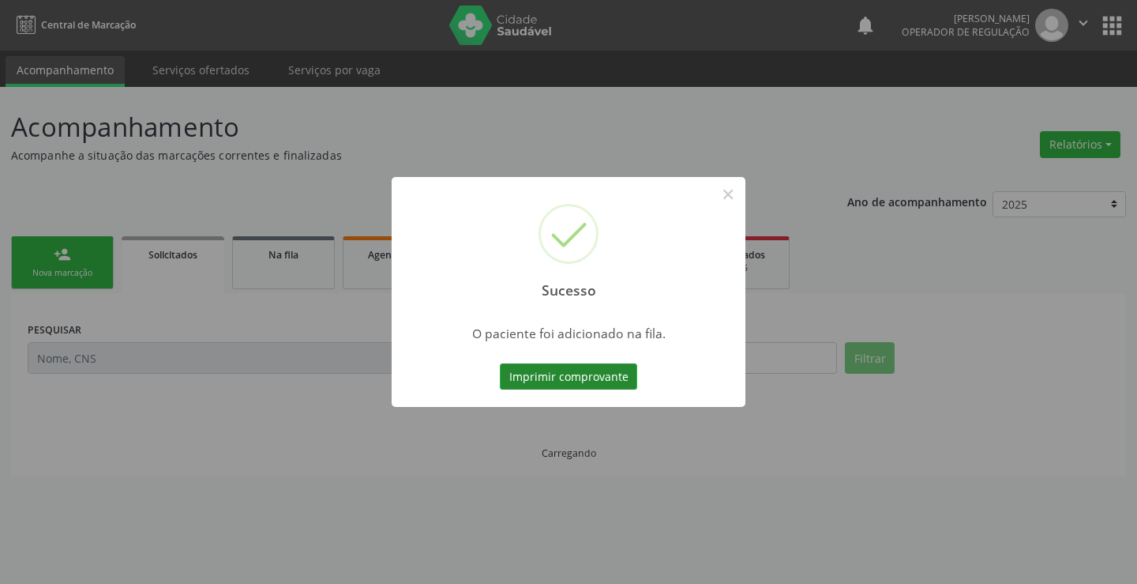
click at [584, 372] on button "Imprimir comprovante" at bounding box center [568, 376] width 137 height 27
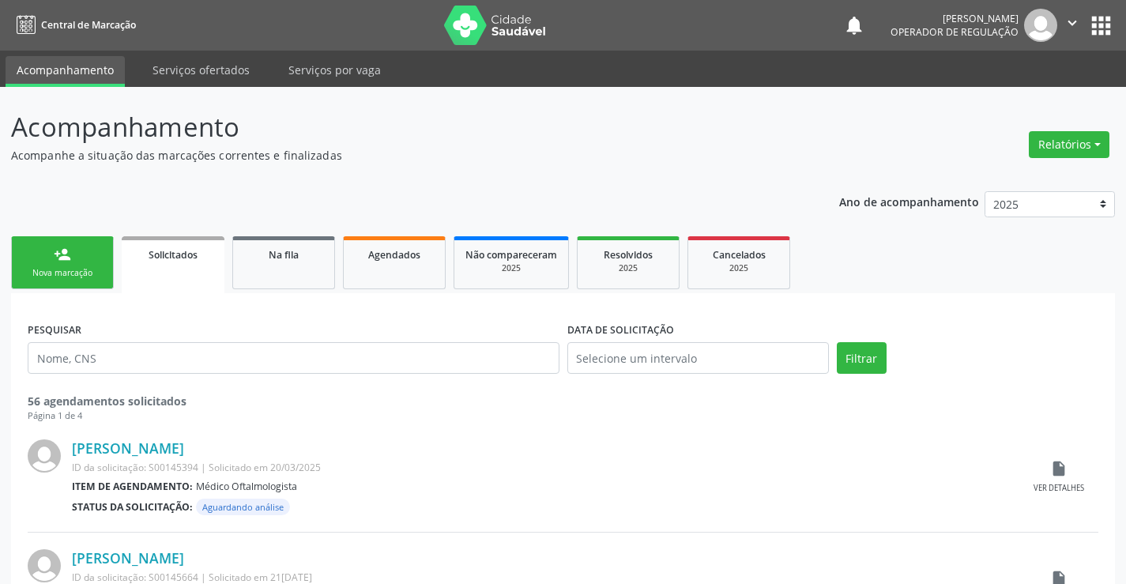
click at [62, 259] on div "person_add" at bounding box center [62, 254] width 17 height 17
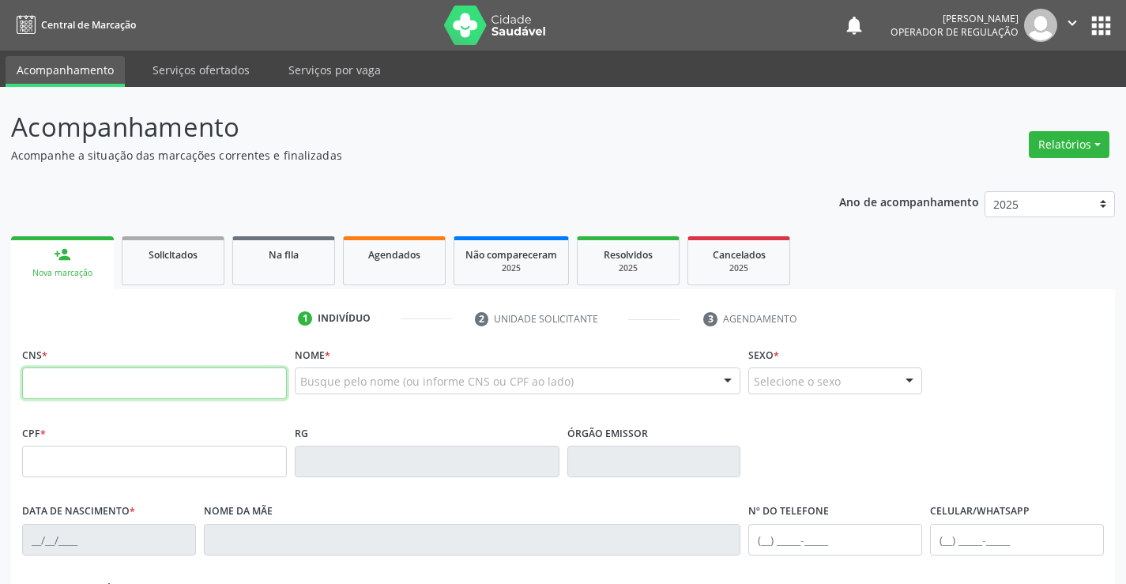
click at [103, 385] on input "text" at bounding box center [154, 383] width 265 height 32
type input "700 8089 2426 8586"
type input "[DATE]"
type input "[PHONE_NUMBER]"
type input "SN"
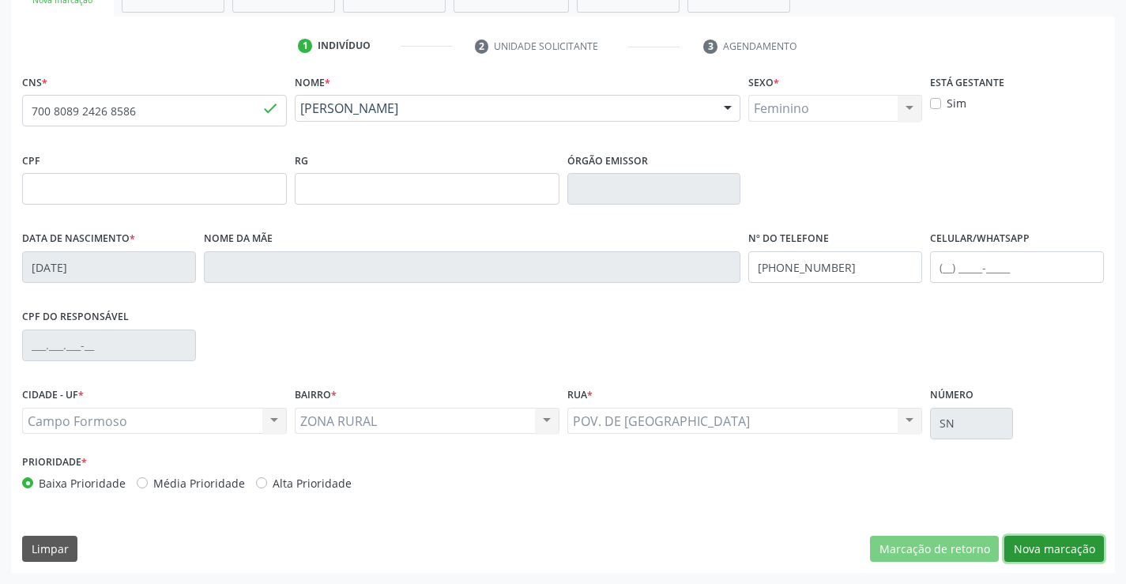
click at [1036, 543] on button "Nova marcação" at bounding box center [1054, 549] width 100 height 27
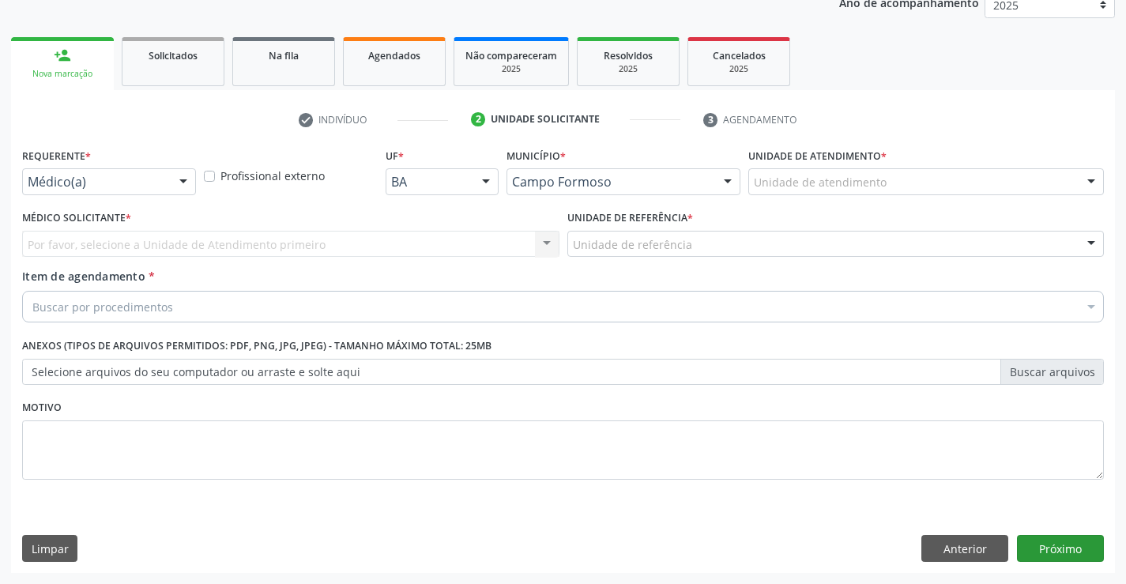
scroll to position [199, 0]
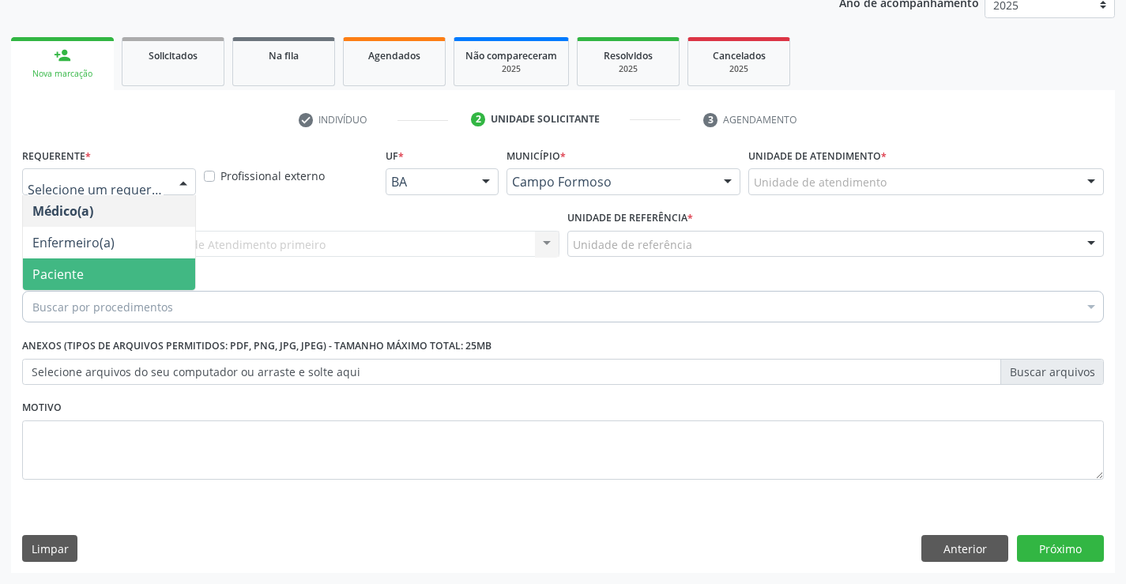
click at [112, 280] on span "Paciente" at bounding box center [109, 274] width 172 height 32
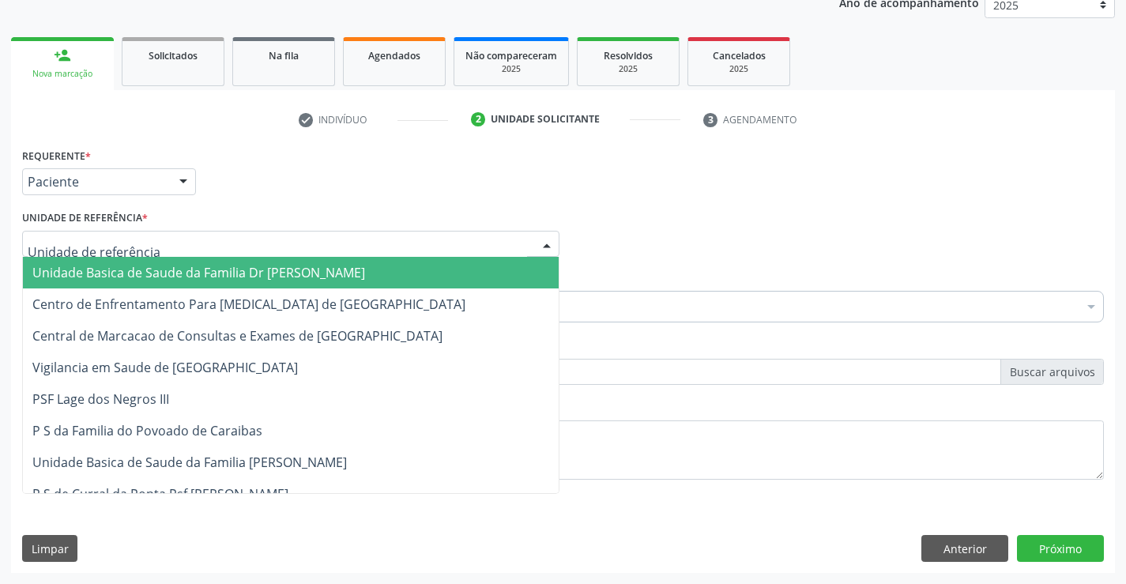
click at [144, 274] on span "Unidade Basica de Saude da Familia Dr [PERSON_NAME]" at bounding box center [198, 272] width 333 height 17
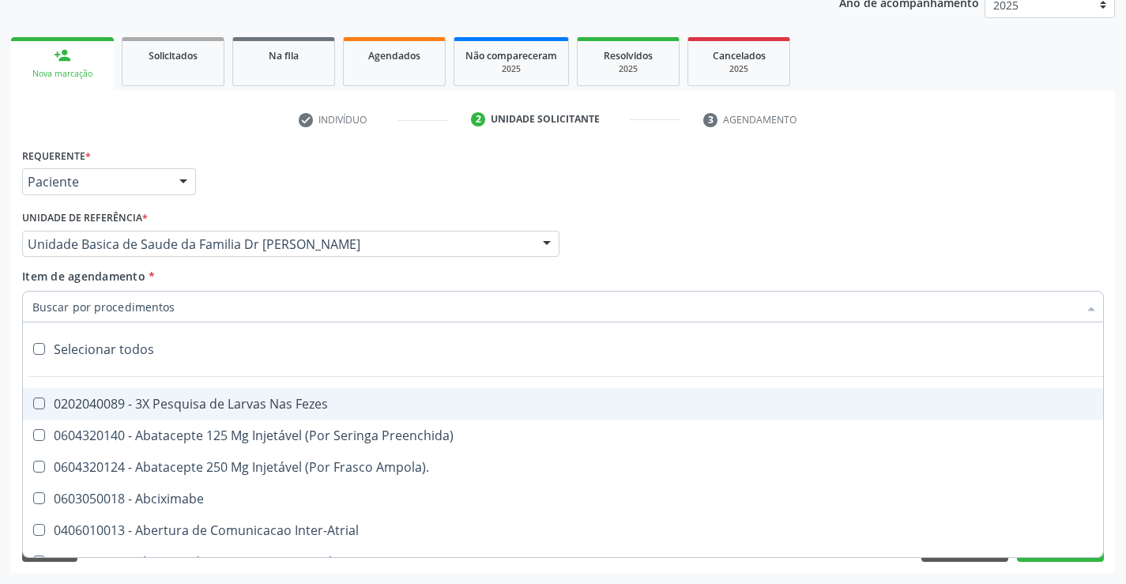
click at [117, 315] on div at bounding box center [562, 307] width 1081 height 32
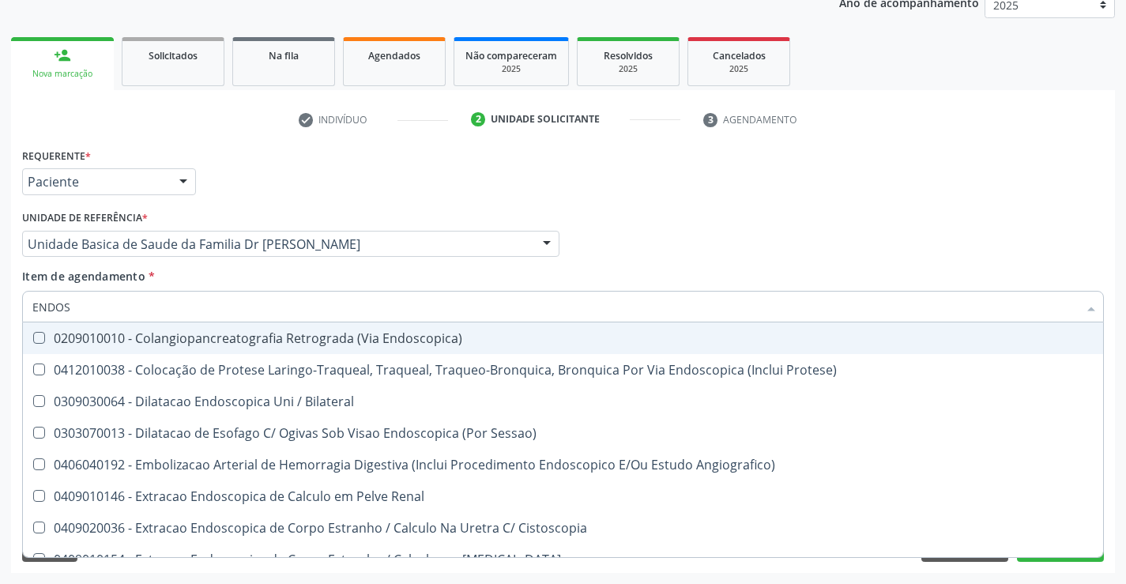
type input "ENDOSC"
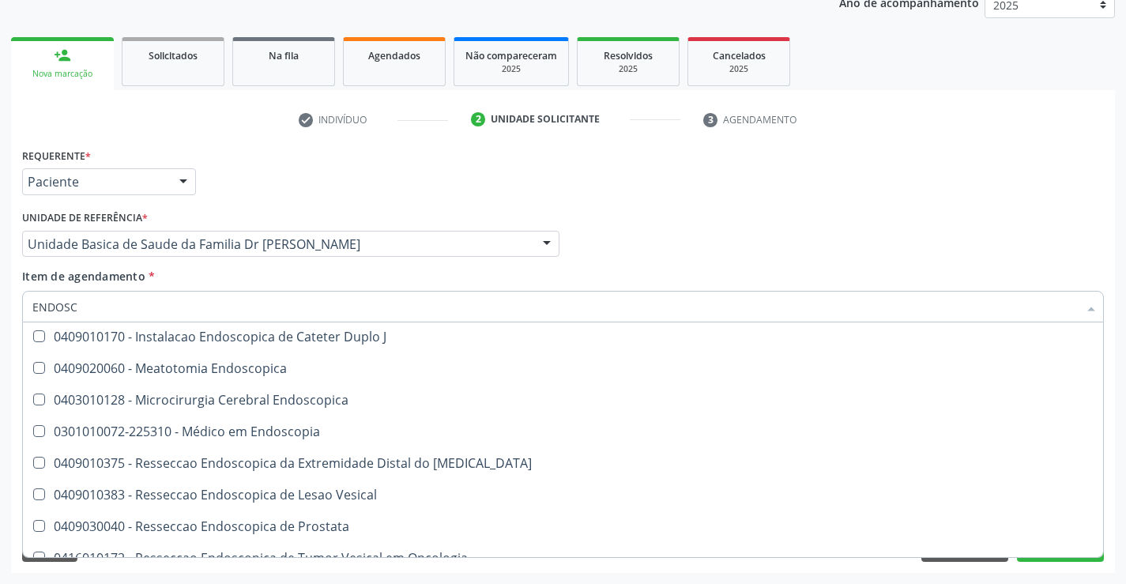
scroll to position [316, 0]
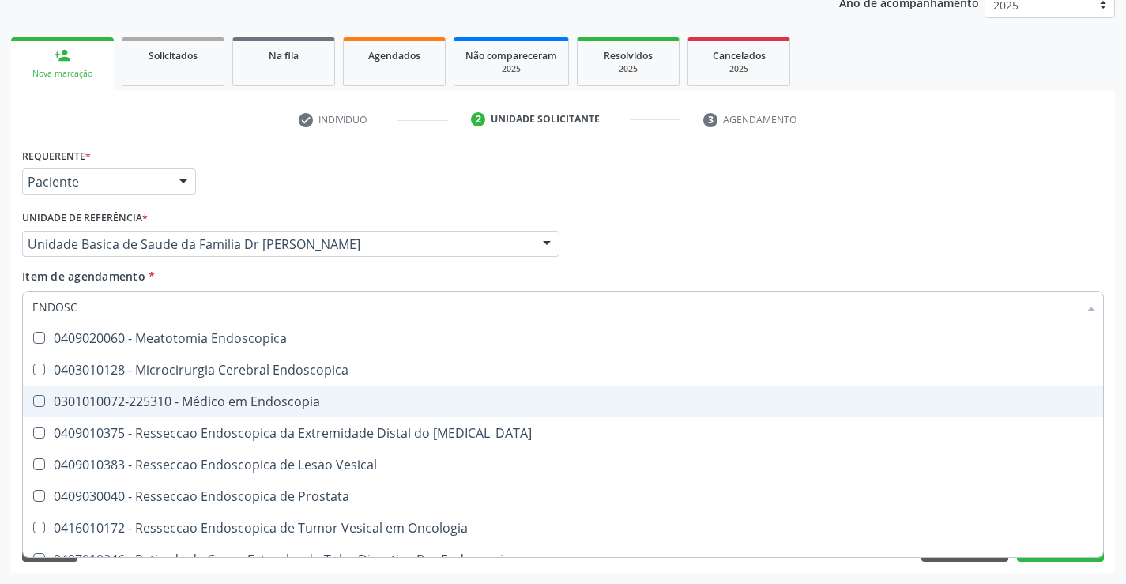
click at [276, 403] on div "0301010072-225310 - Médico em Endoscopia" at bounding box center [562, 401] width 1061 height 13
checkbox Endoscopia "true"
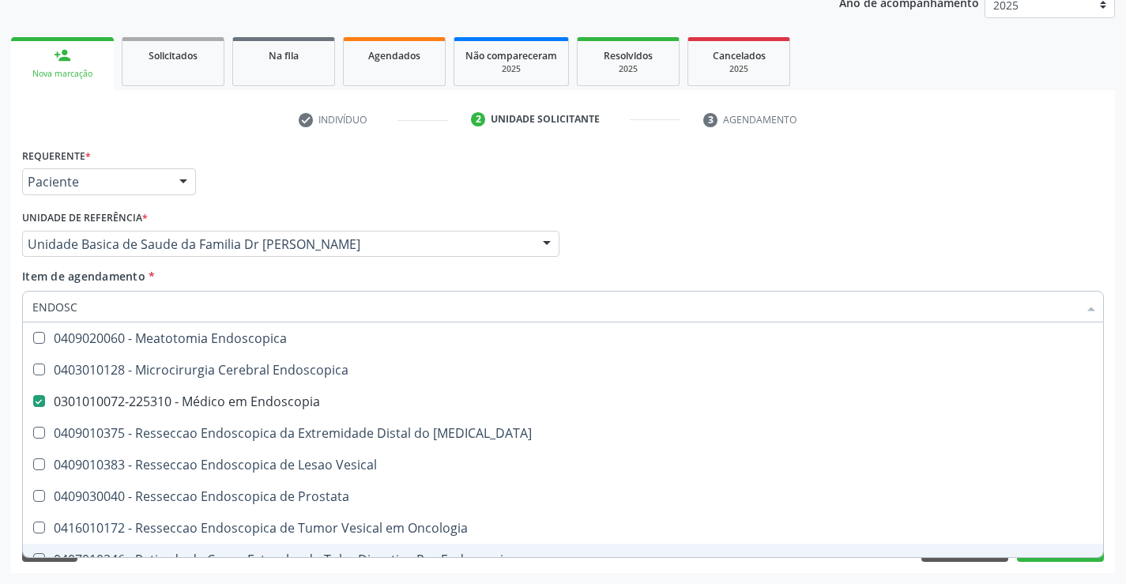
click at [1060, 557] on div "Desfazer seleção 0209010010 - Colangiopancreatografia Retrograda (Via Endoscopi…" at bounding box center [562, 439] width 1081 height 235
click at [1058, 559] on button "Próximo" at bounding box center [1060, 548] width 87 height 27
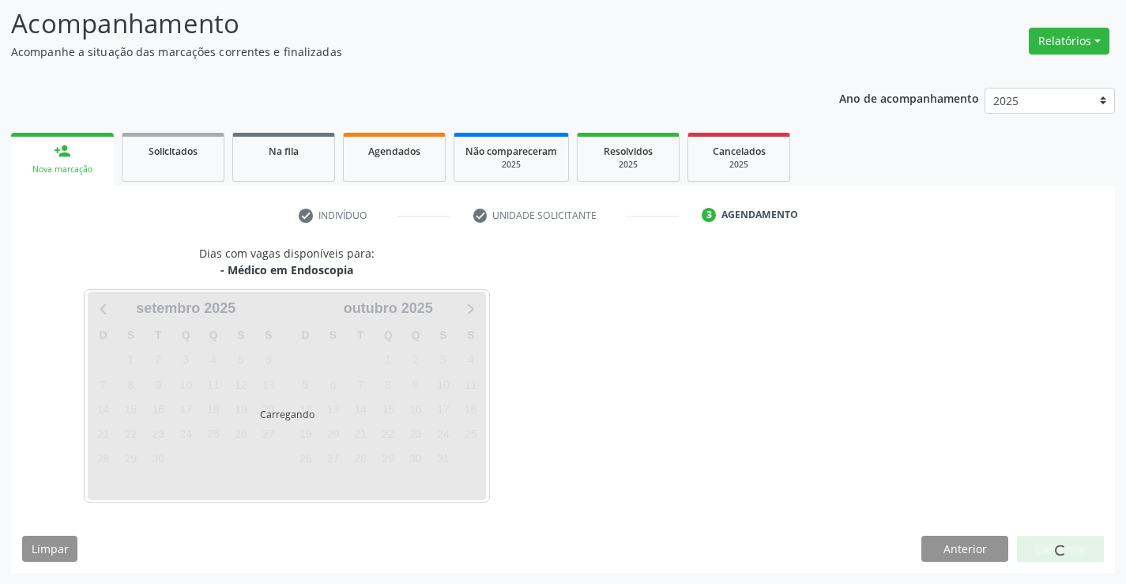
scroll to position [150, 0]
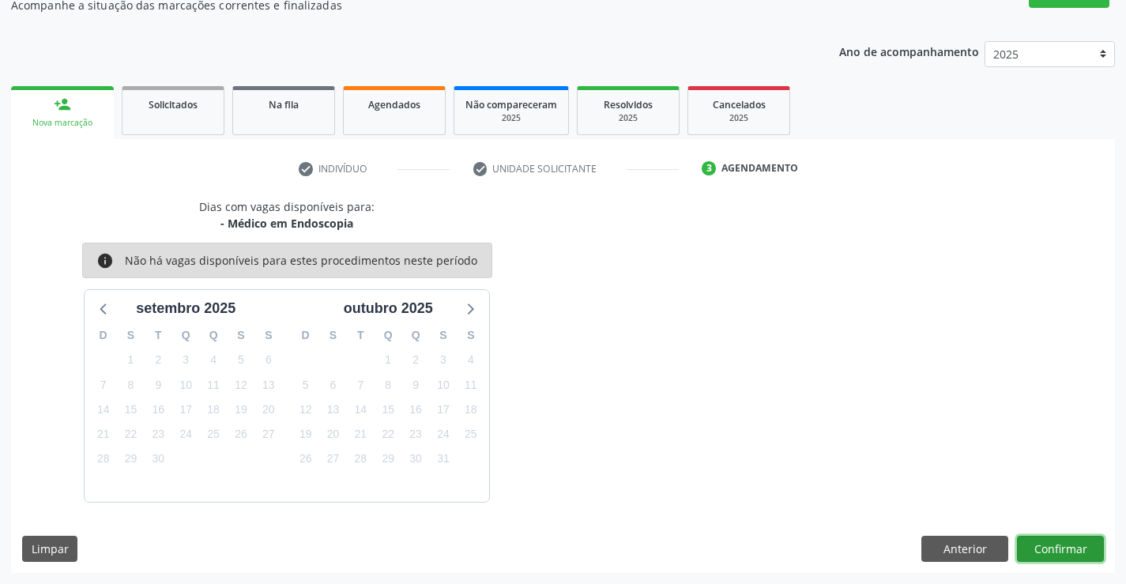
click at [1058, 547] on button "Confirmar" at bounding box center [1060, 549] width 87 height 27
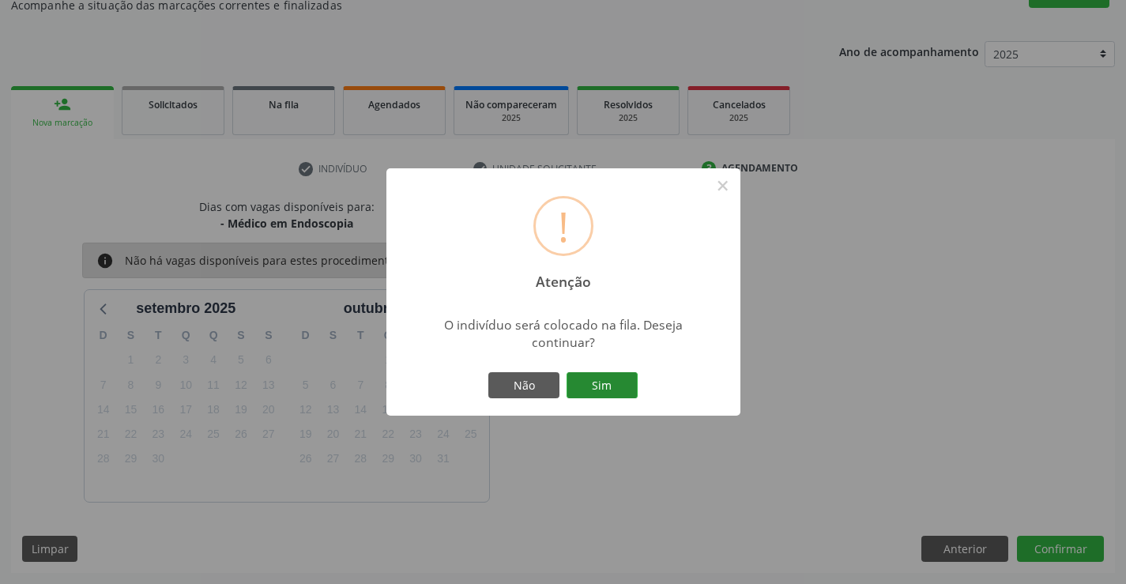
click at [603, 384] on button "Sim" at bounding box center [601, 385] width 71 height 27
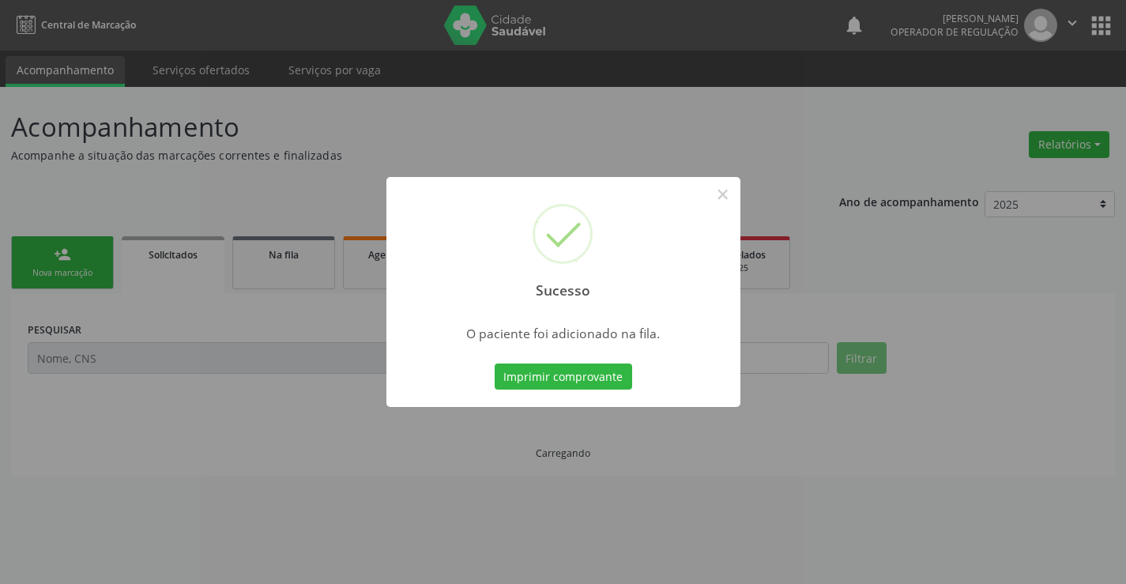
scroll to position [0, 0]
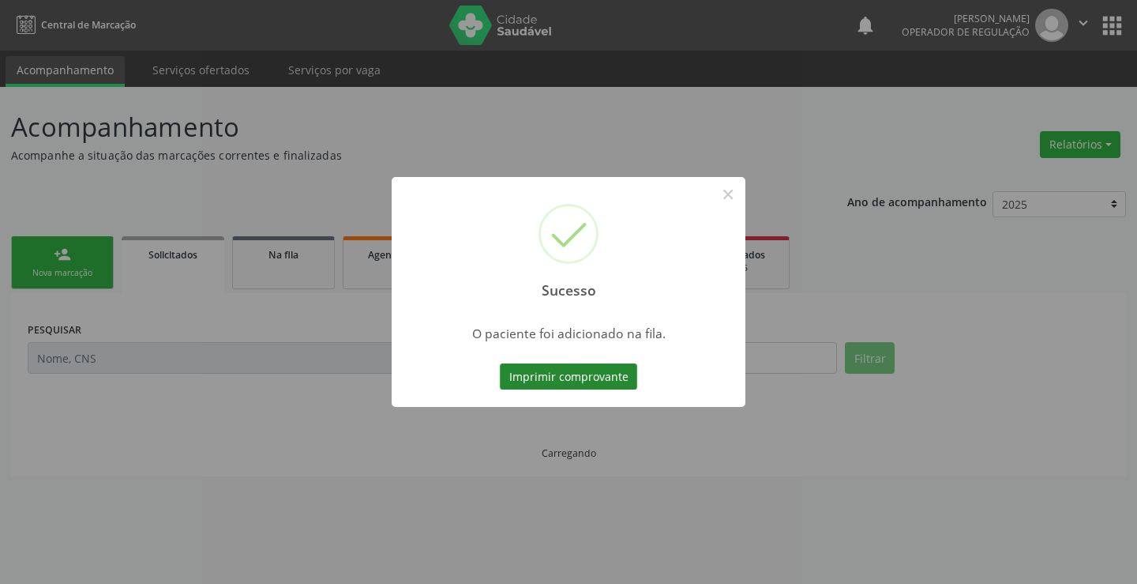
click at [614, 374] on button "Imprimir comprovante" at bounding box center [568, 376] width 137 height 27
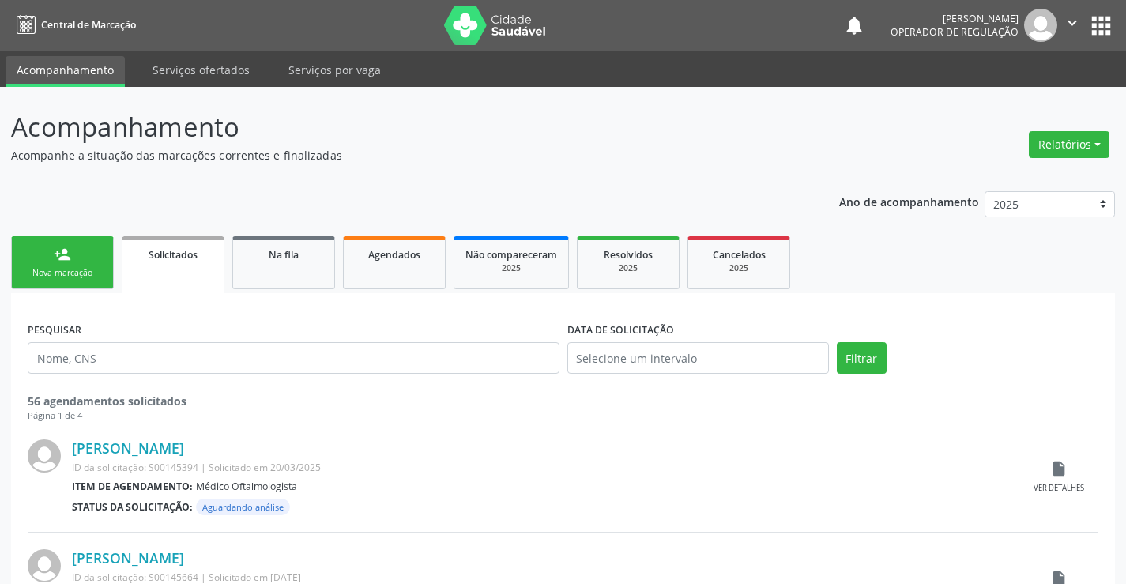
click at [62, 264] on link "person_add Nova marcação" at bounding box center [62, 262] width 103 height 53
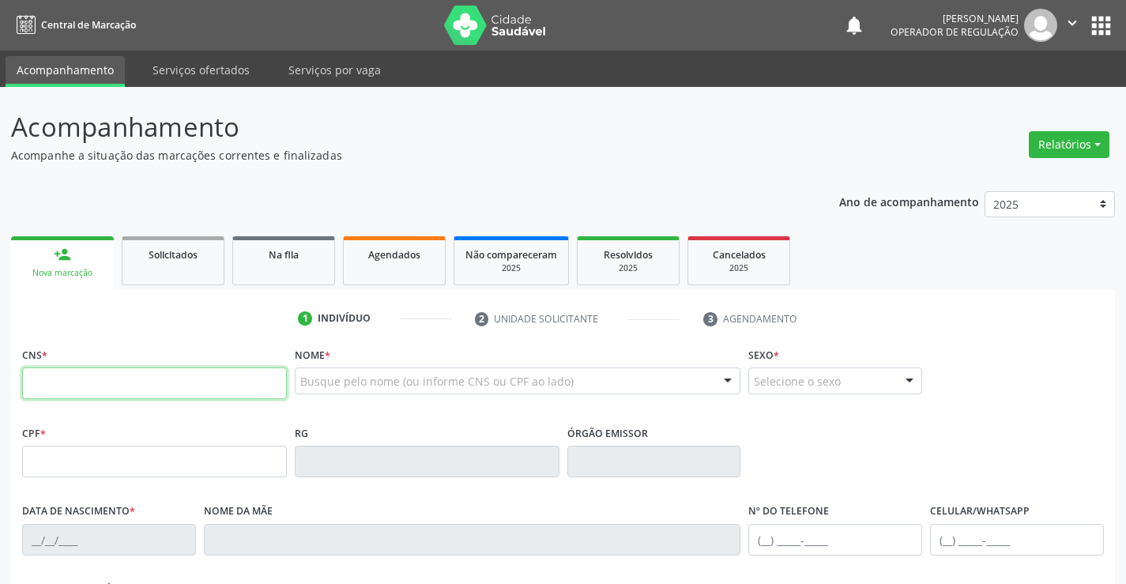
click at [113, 380] on input "text" at bounding box center [154, 383] width 265 height 32
type input "706 7085 2772 2612"
type input "0850099463"
type input "12/09/1975"
type input "(74) 98865-2005"
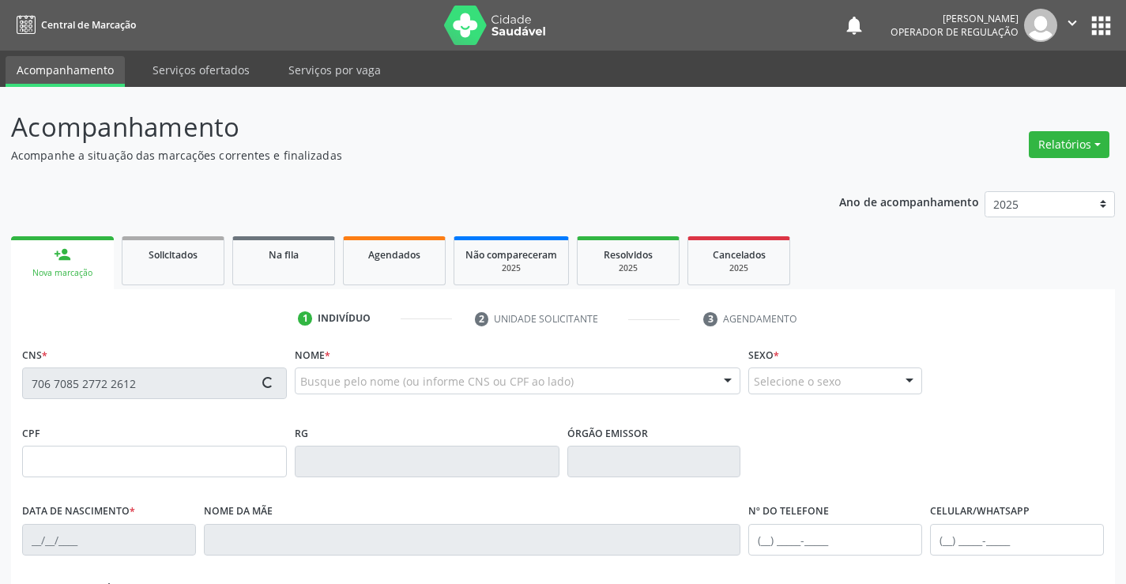
type input "(74) 98865-2005"
type input "005.109.795-80"
type input "S/N"
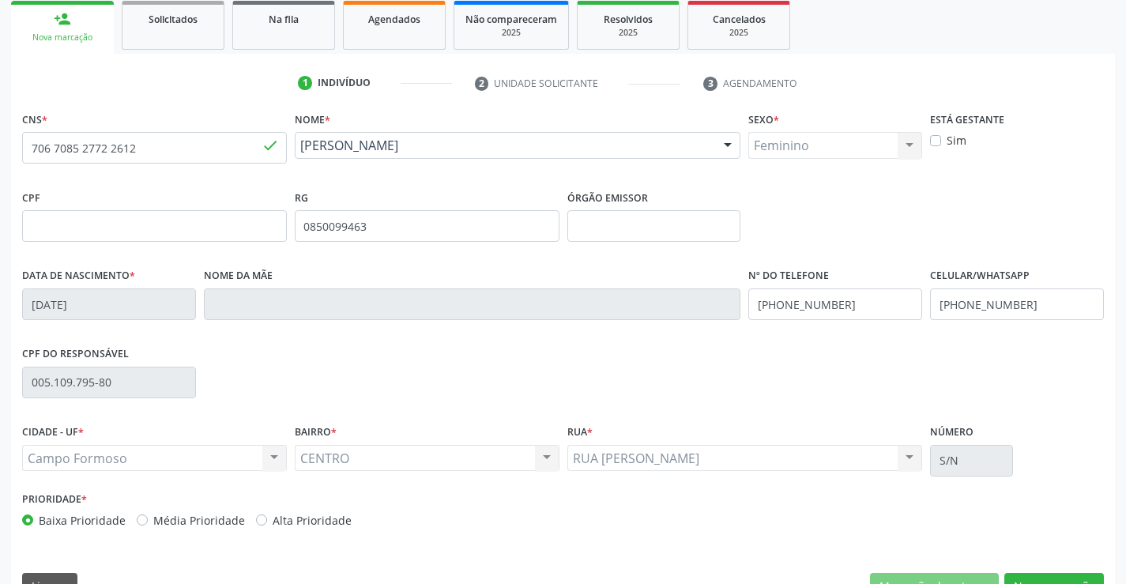
scroll to position [237, 0]
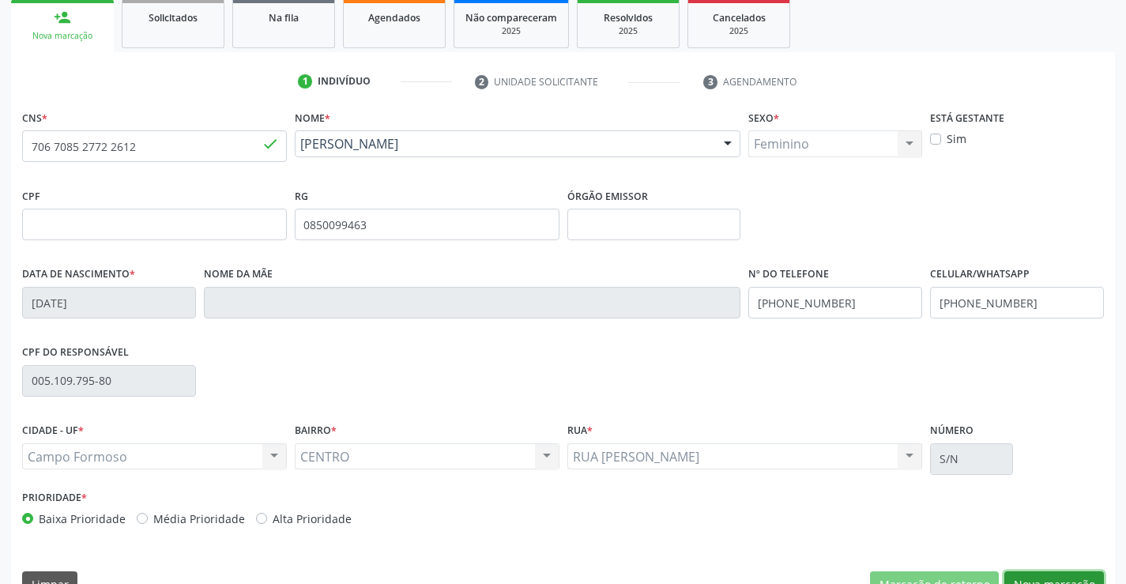
click at [1033, 578] on button "Nova marcação" at bounding box center [1054, 584] width 100 height 27
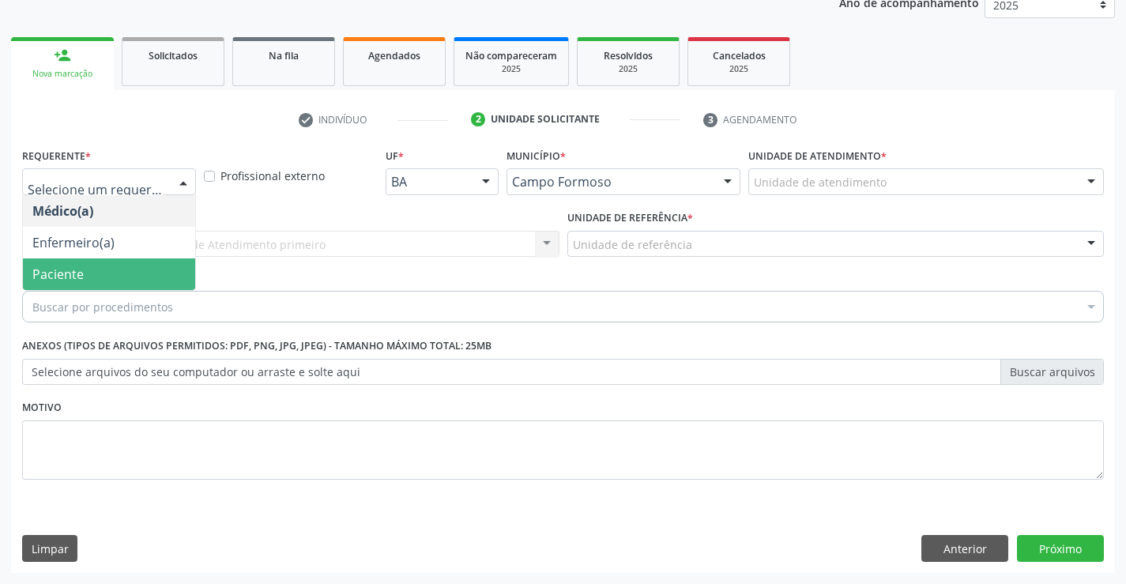
click at [103, 277] on span "Paciente" at bounding box center [109, 274] width 172 height 32
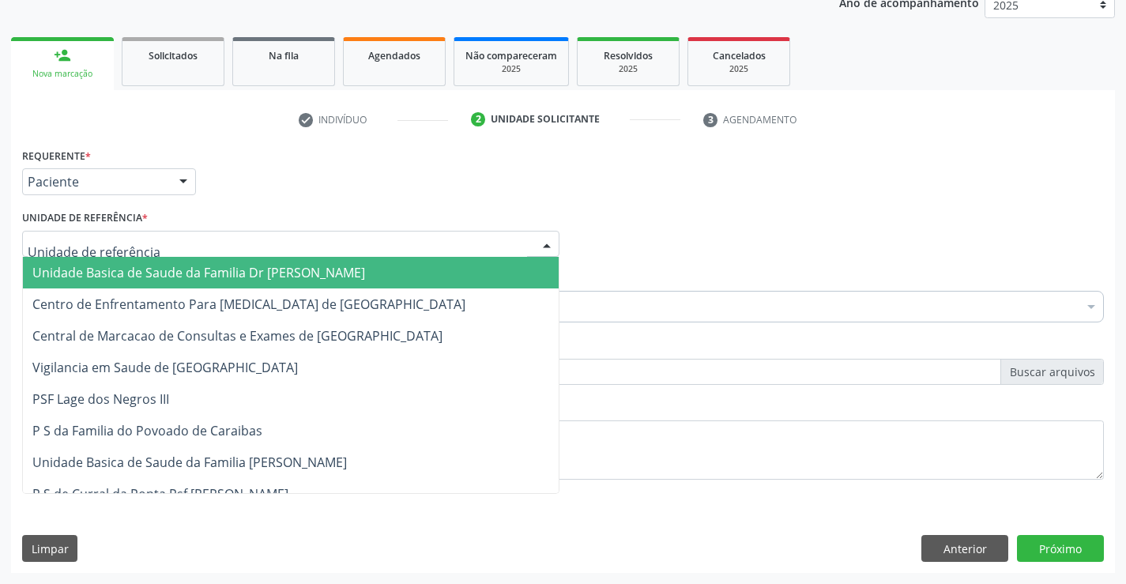
click at [130, 265] on span "Unidade Basica de Saude da Familia Dr [PERSON_NAME]" at bounding box center [198, 272] width 333 height 17
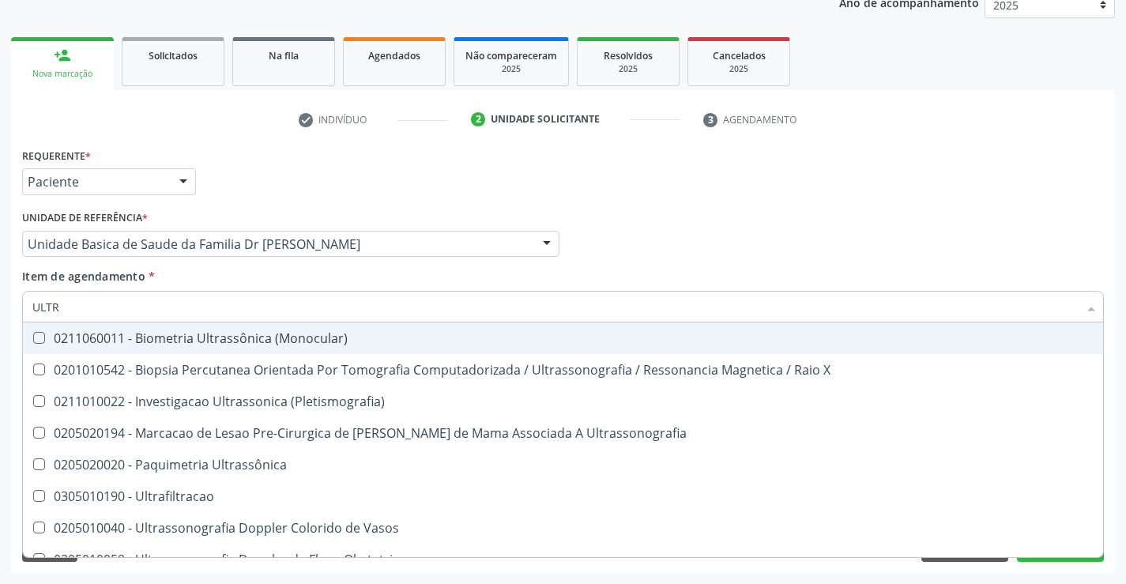
type input "ULTRA"
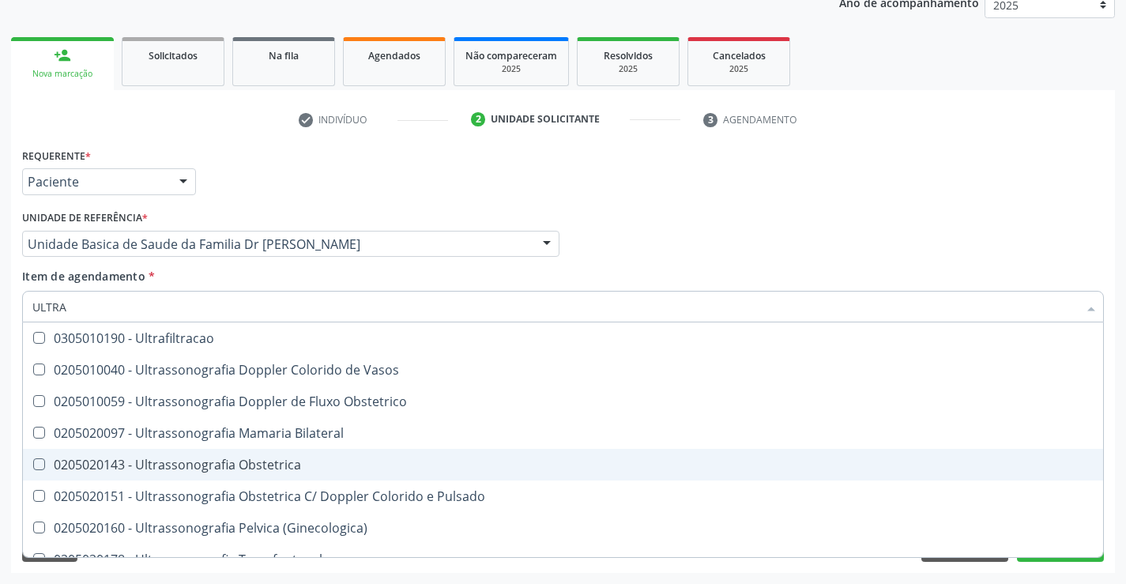
scroll to position [237, 0]
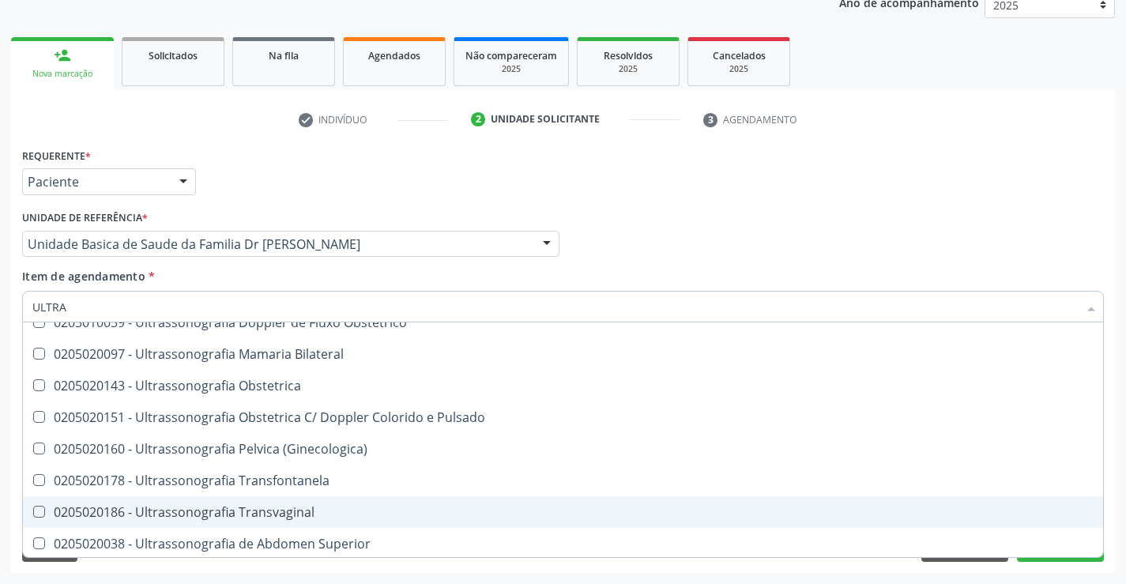
click at [310, 513] on div "0205020186 - Ultrassonografia Transvaginal" at bounding box center [562, 512] width 1061 height 13
checkbox Transvaginal "true"
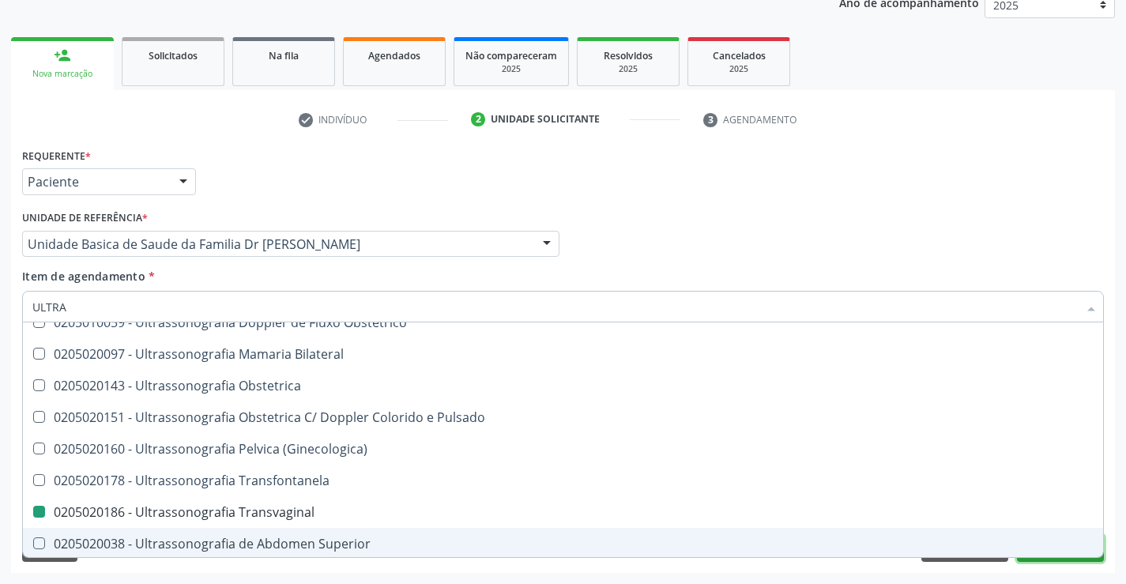
click at [1065, 558] on button "Próximo" at bounding box center [1060, 548] width 87 height 27
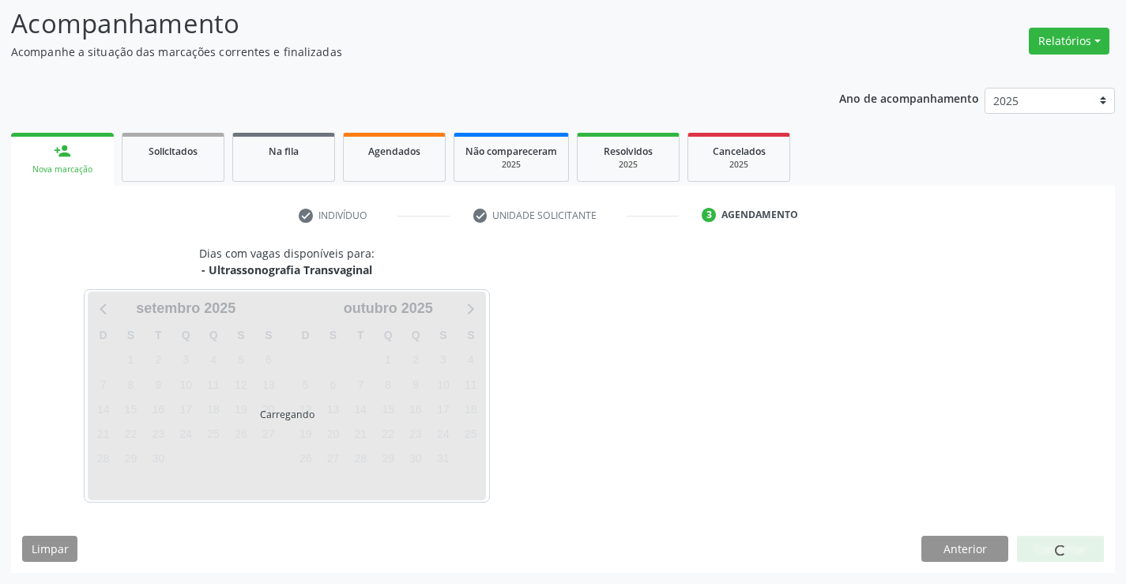
scroll to position [0, 0]
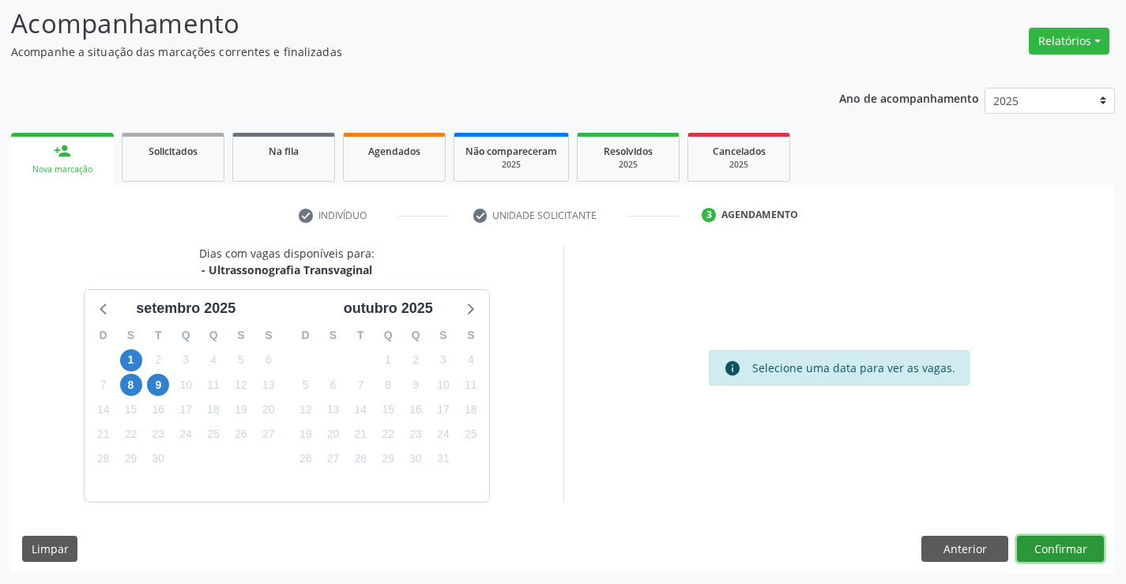
click at [1058, 543] on button "Confirmar" at bounding box center [1060, 549] width 87 height 27
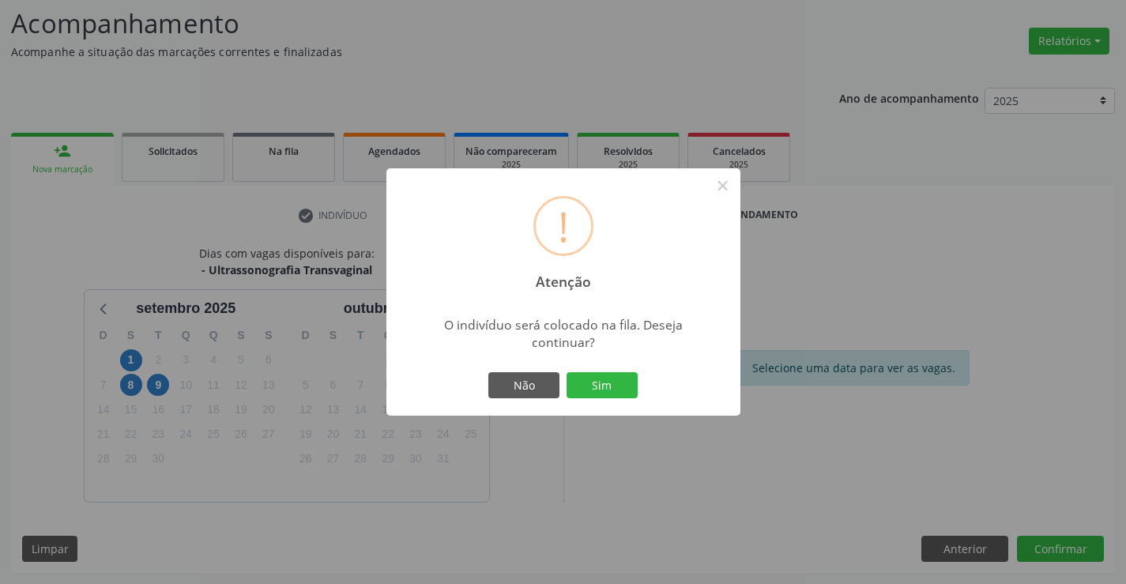
click at [598, 399] on div "Não Sim" at bounding box center [563, 385] width 156 height 33
click at [600, 387] on button "Sim" at bounding box center [601, 385] width 71 height 27
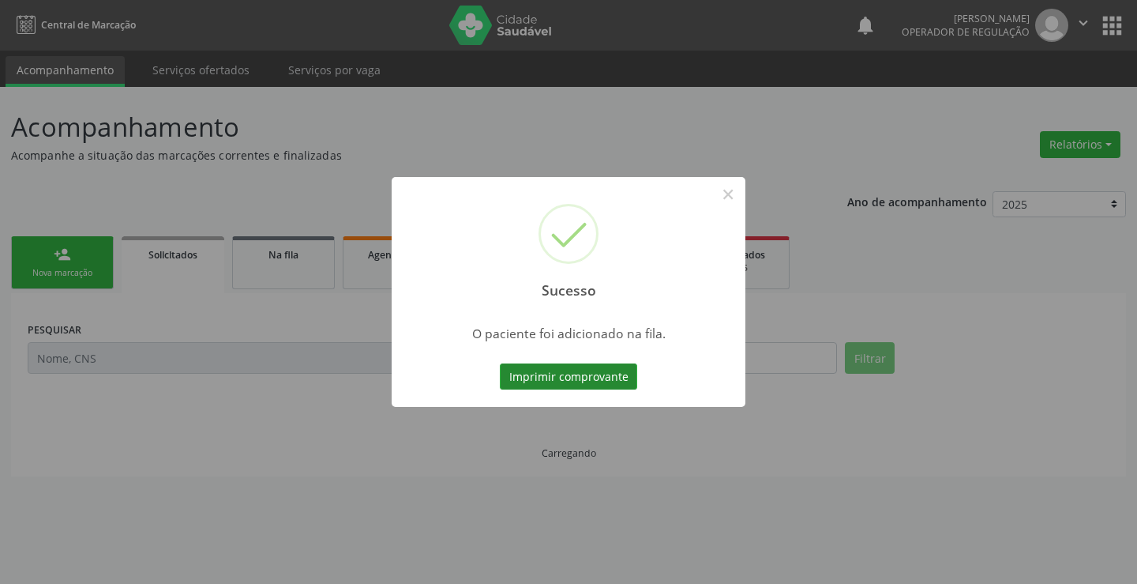
click at [605, 374] on button "Imprimir comprovante" at bounding box center [568, 376] width 137 height 27
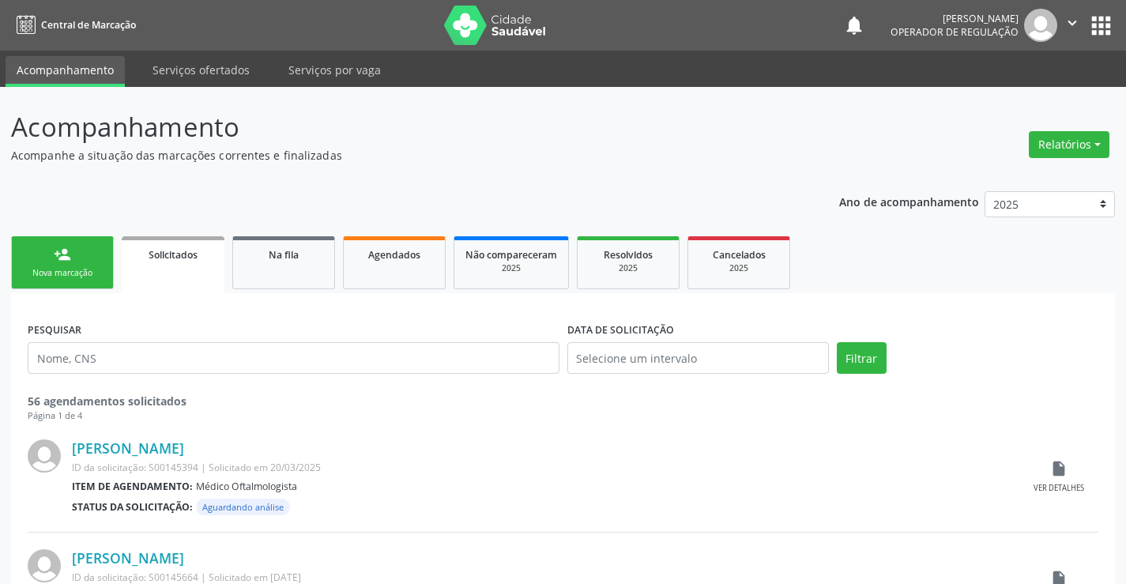
click at [1072, 21] on icon "" at bounding box center [1071, 22] width 17 height 17
click at [1017, 97] on link "Sair" at bounding box center [1031, 96] width 109 height 22
